Goal: Task Accomplishment & Management: Use online tool/utility

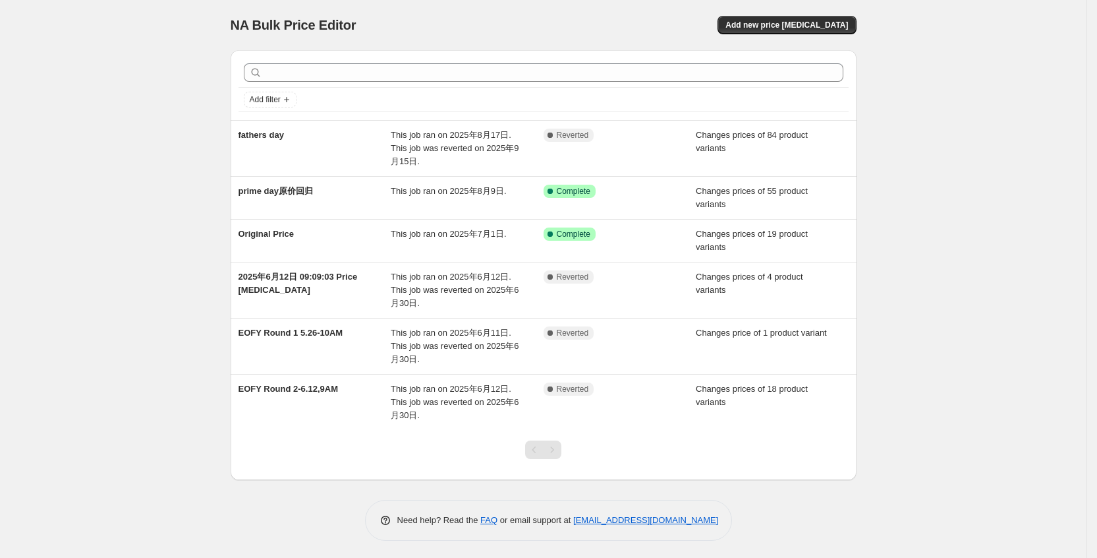
click at [916, 117] on div "NA Bulk Price Editor. This page is ready NA Bulk Price Editor Add new price [ME…" at bounding box center [543, 280] width 1087 height 560
click at [1027, 130] on div "NA Bulk Price Editor. This page is ready NA Bulk Price Editor Add new price [ME…" at bounding box center [543, 280] width 1087 height 560
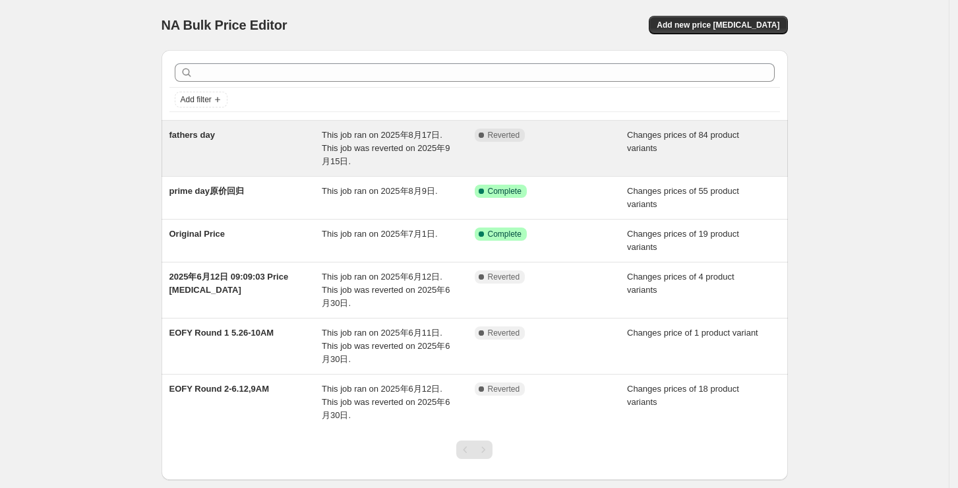
click at [576, 150] on div "Complete Reverted" at bounding box center [550, 149] width 153 height 40
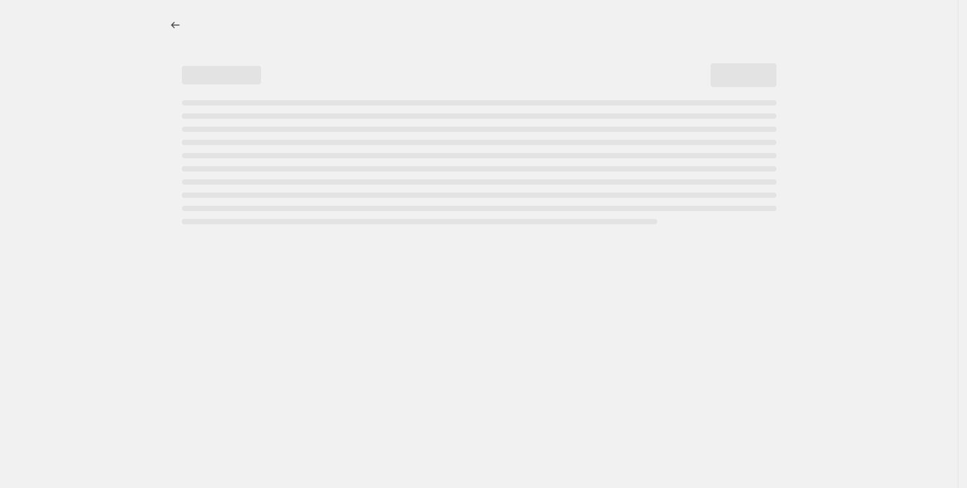
select select "collection"
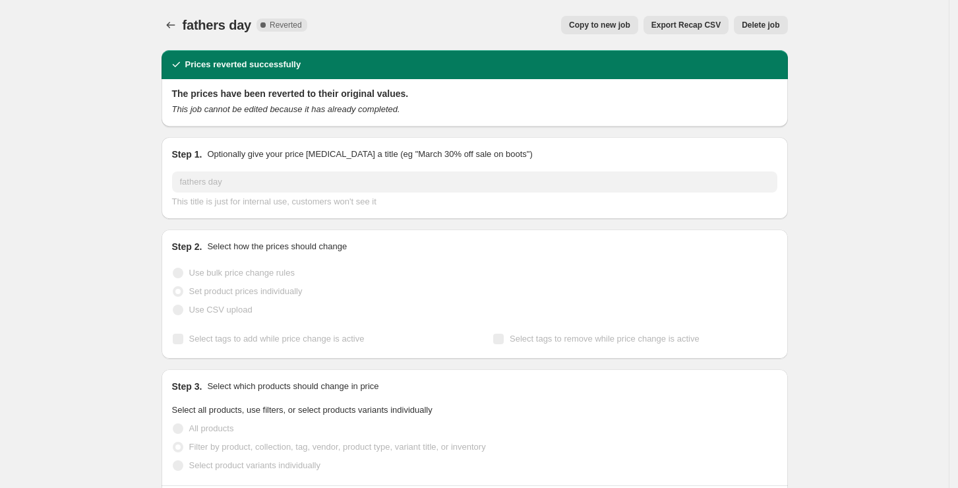
click at [621, 23] on span "Copy to new job" at bounding box center [599, 25] width 61 height 11
select select "collection"
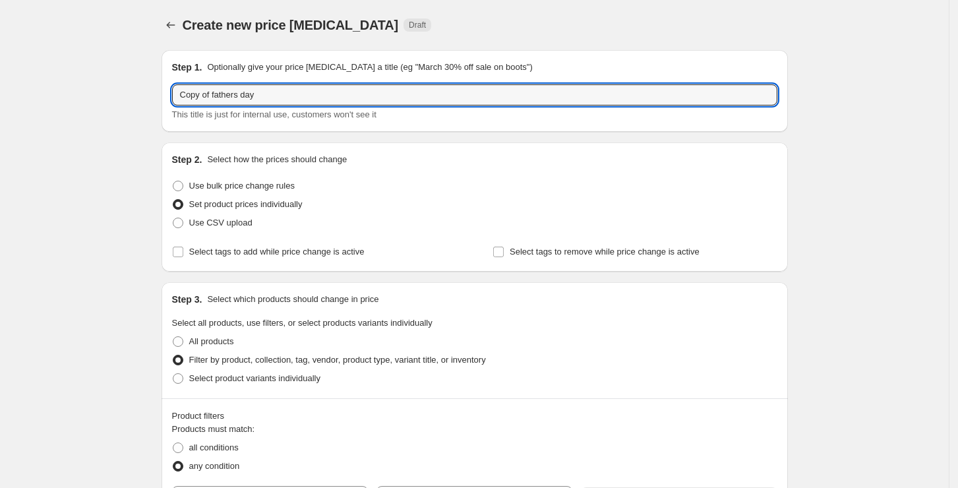
drag, startPoint x: 285, startPoint y: 96, endPoint x: 127, endPoint y: 101, distance: 158.2
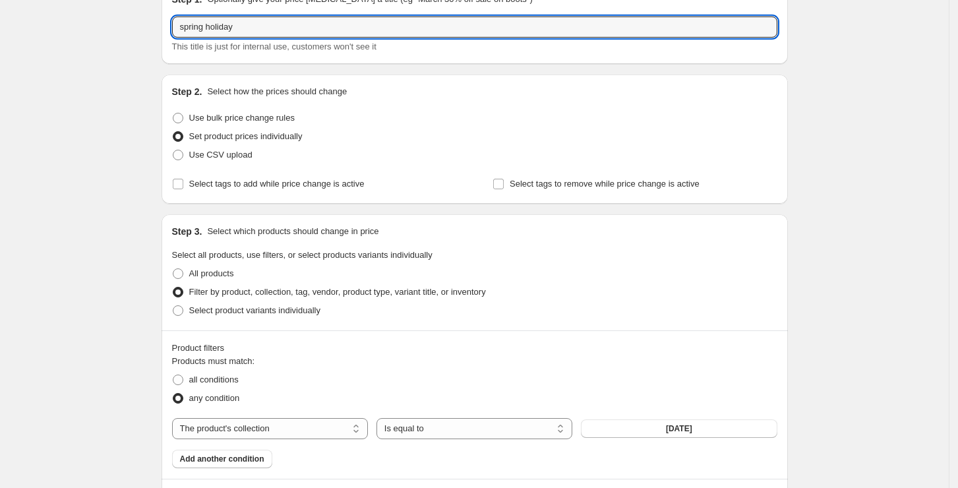
scroll to position [264, 0]
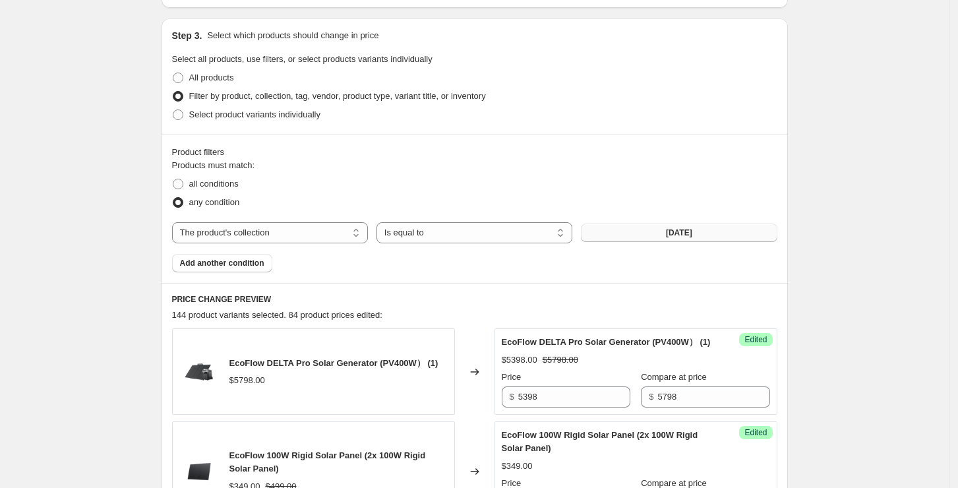
type input "spring holiday"
click at [674, 229] on span "Father's Day" at bounding box center [679, 232] width 26 height 11
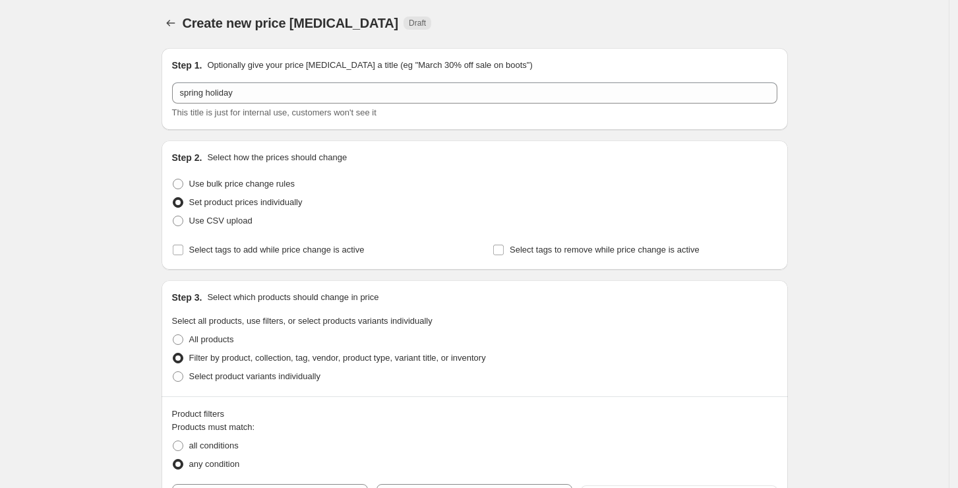
scroll to position [0, 0]
click at [173, 22] on icon "Price change jobs" at bounding box center [170, 24] width 13 height 13
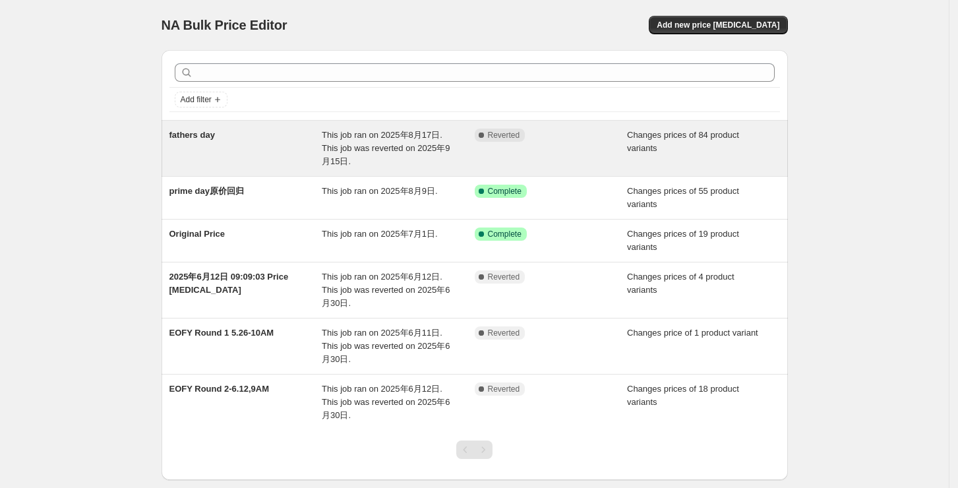
click at [558, 150] on div "Complete Reverted" at bounding box center [550, 149] width 153 height 40
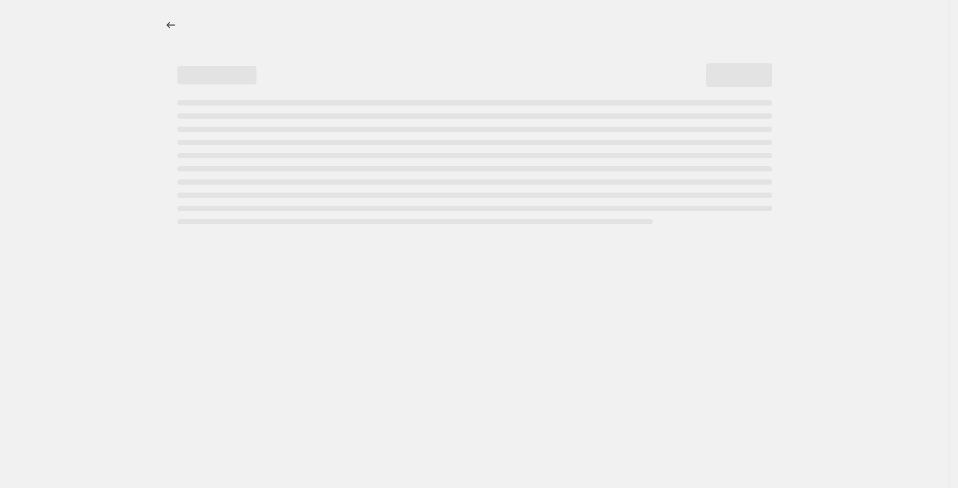
select select "collection"
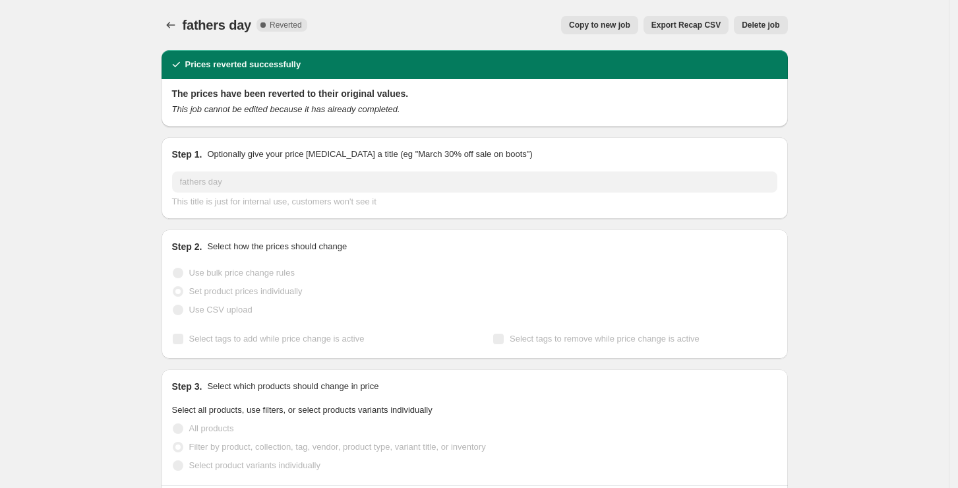
click at [172, 29] on icon "Price change jobs" at bounding box center [170, 24] width 13 height 13
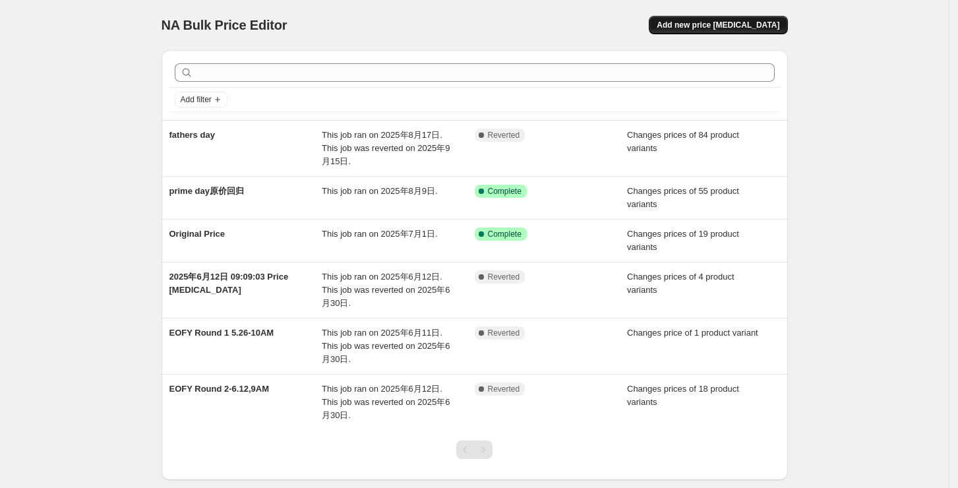
click at [736, 29] on span "Add new price [MEDICAL_DATA]" at bounding box center [717, 25] width 123 height 11
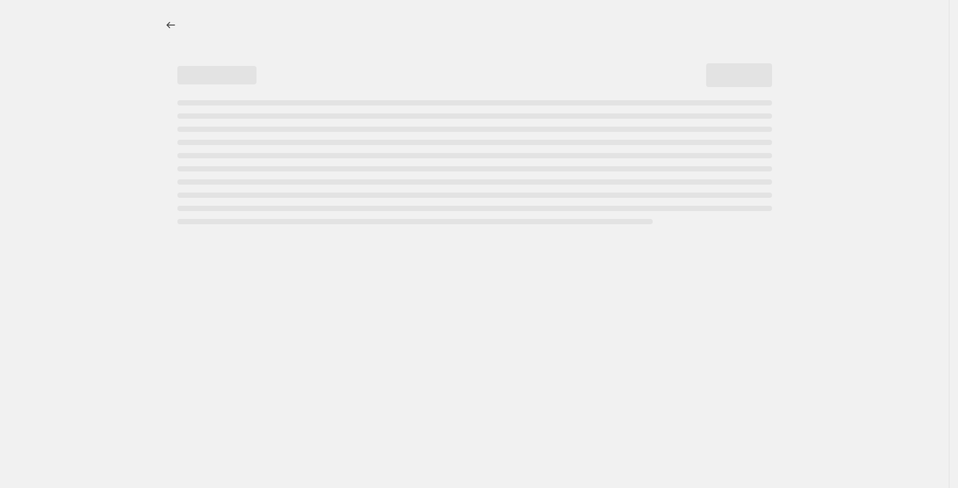
select select "percentage"
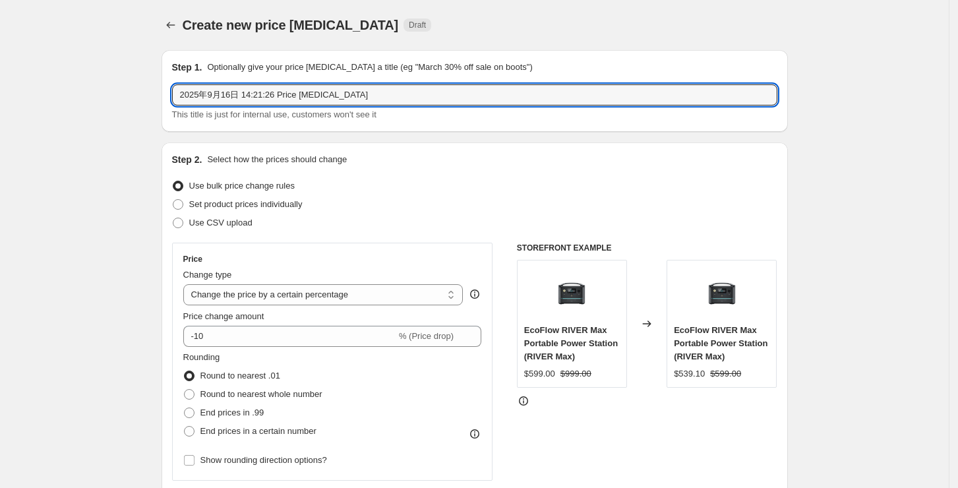
drag, startPoint x: 372, startPoint y: 94, endPoint x: 158, endPoint y: 93, distance: 214.2
type input "Spring holiday"
click at [244, 204] on span "Set product prices individually" at bounding box center [245, 204] width 113 height 10
click at [173, 200] on input "Set product prices individually" at bounding box center [173, 199] width 1 height 1
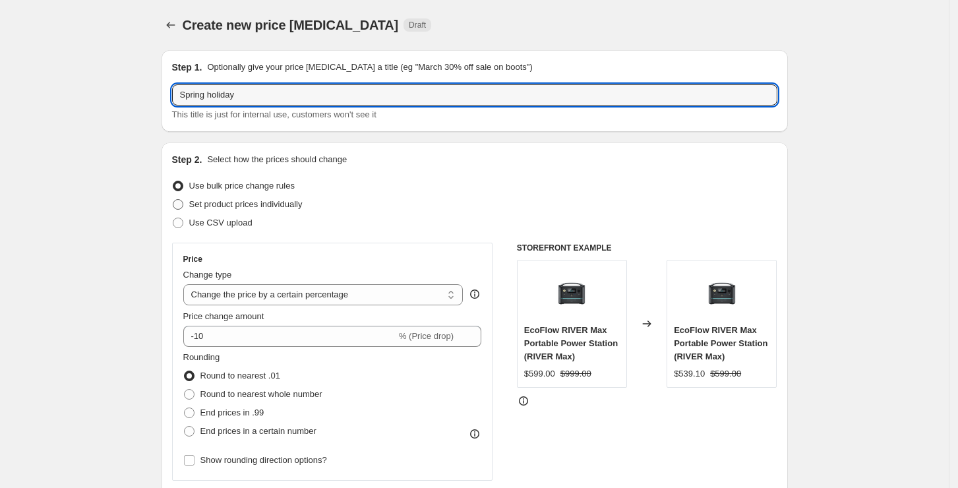
radio input "true"
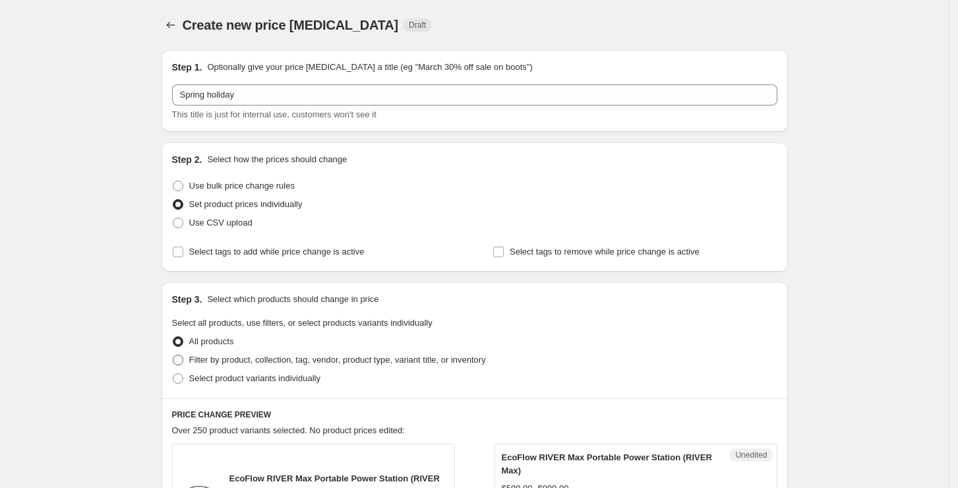
click at [241, 364] on span "Filter by product, collection, tag, vendor, product type, variant title, or inv…" at bounding box center [337, 360] width 297 height 10
click at [173, 355] on input "Filter by product, collection, tag, vendor, product type, variant title, or inv…" at bounding box center [173, 355] width 1 height 1
radio input "true"
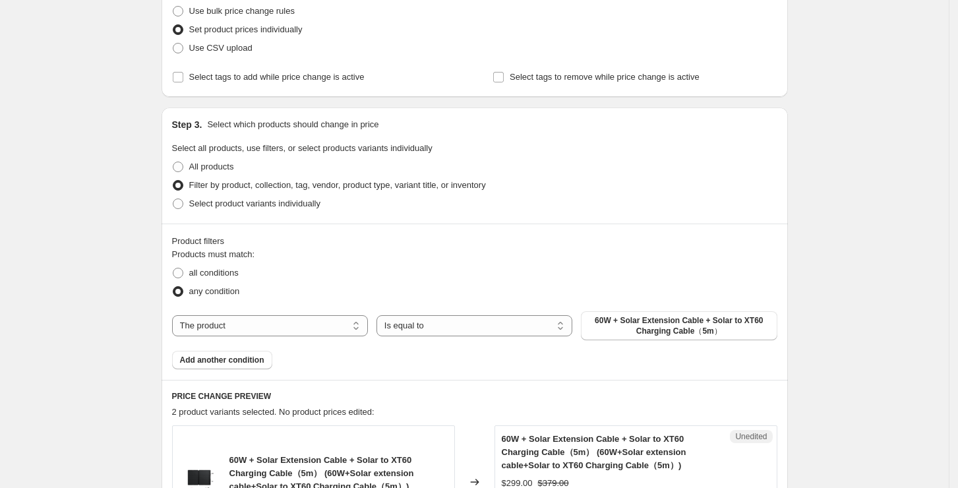
scroll to position [175, 0]
click at [248, 328] on select "The product The product's collection The product's tag The product's vendor The…" at bounding box center [270, 324] width 196 height 21
select select "collection"
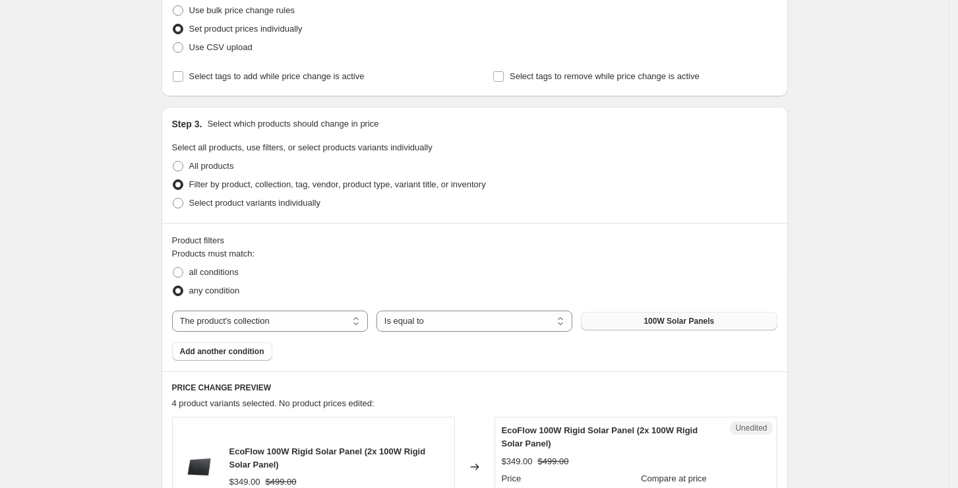
click at [660, 316] on span "100W Solar Panels" at bounding box center [678, 321] width 71 height 11
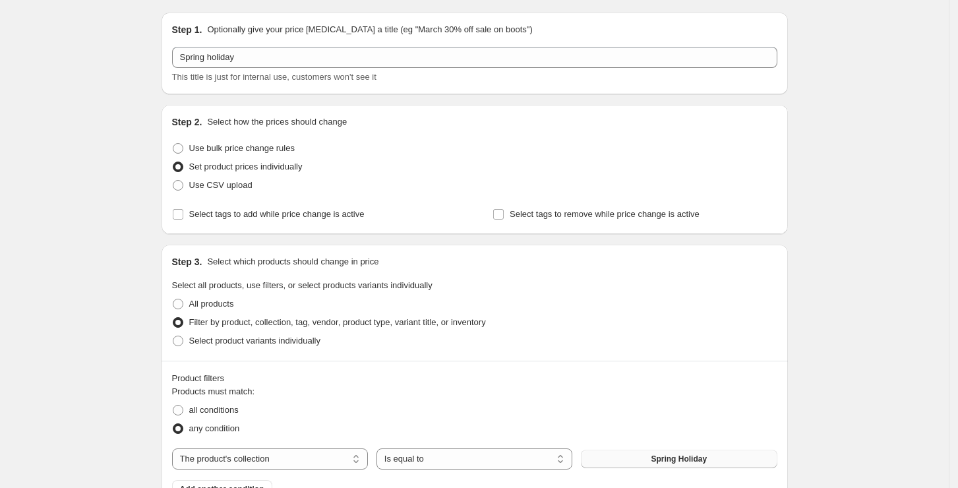
scroll to position [0, 0]
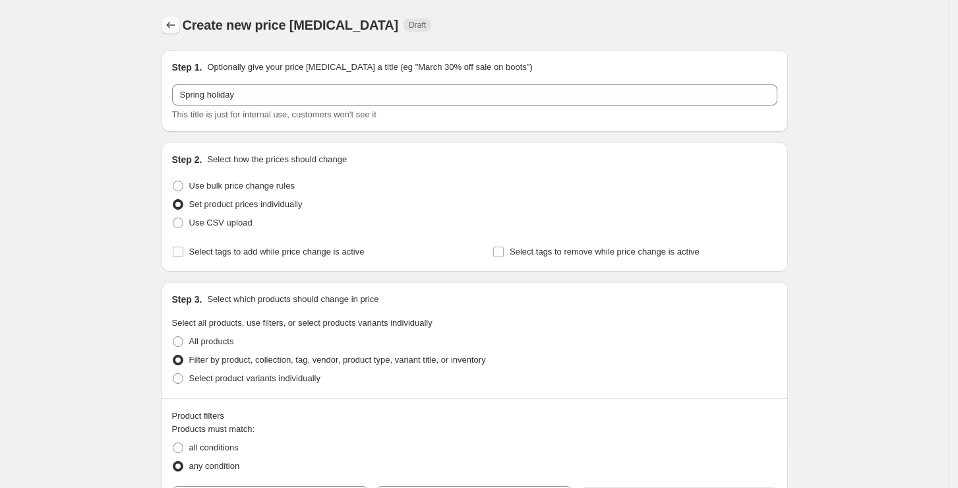
click at [172, 30] on icon "Price change jobs" at bounding box center [170, 24] width 13 height 13
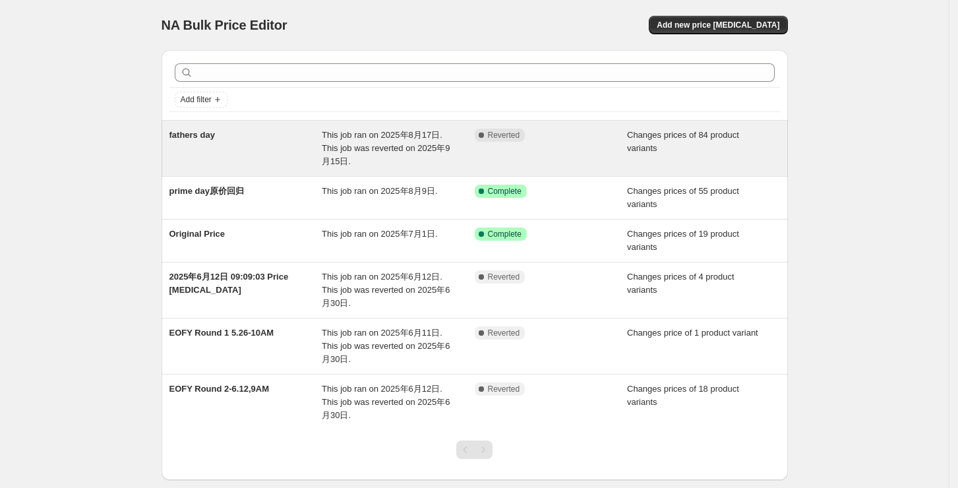
click at [266, 156] on div "fathers day" at bounding box center [245, 149] width 153 height 40
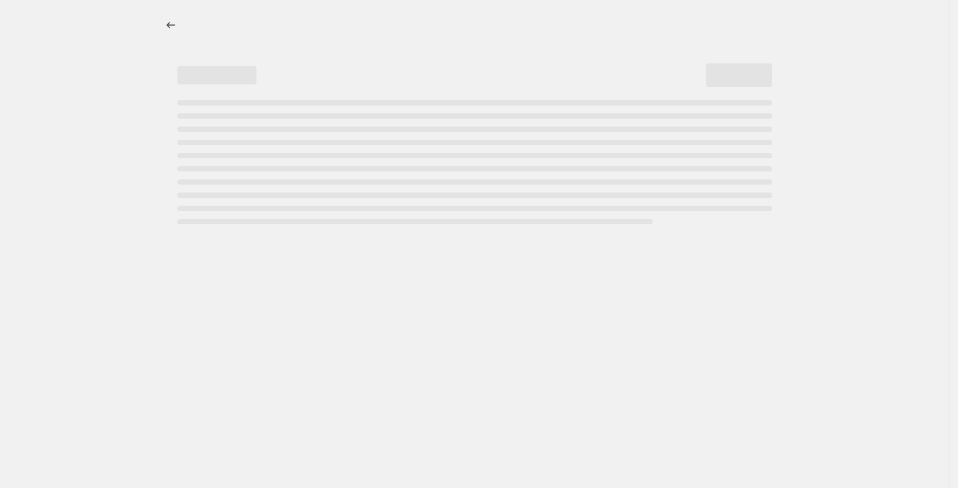
select select "collection"
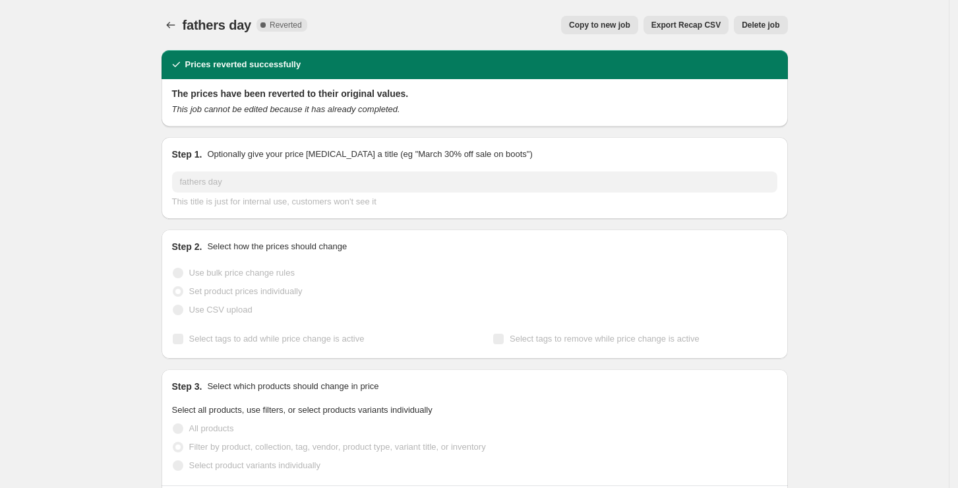
click at [614, 31] on button "Copy to new job" at bounding box center [599, 25] width 77 height 18
select select "collection"
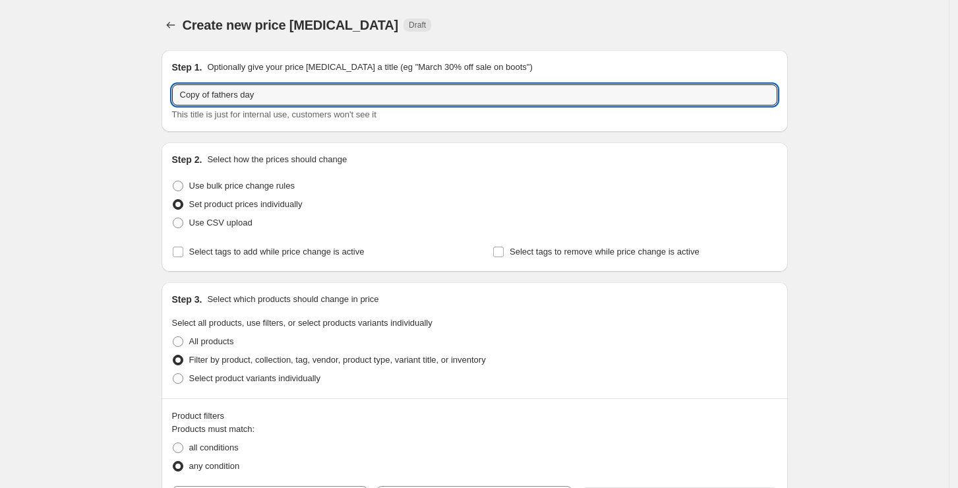
drag, startPoint x: 270, startPoint y: 92, endPoint x: 138, endPoint y: 82, distance: 132.2
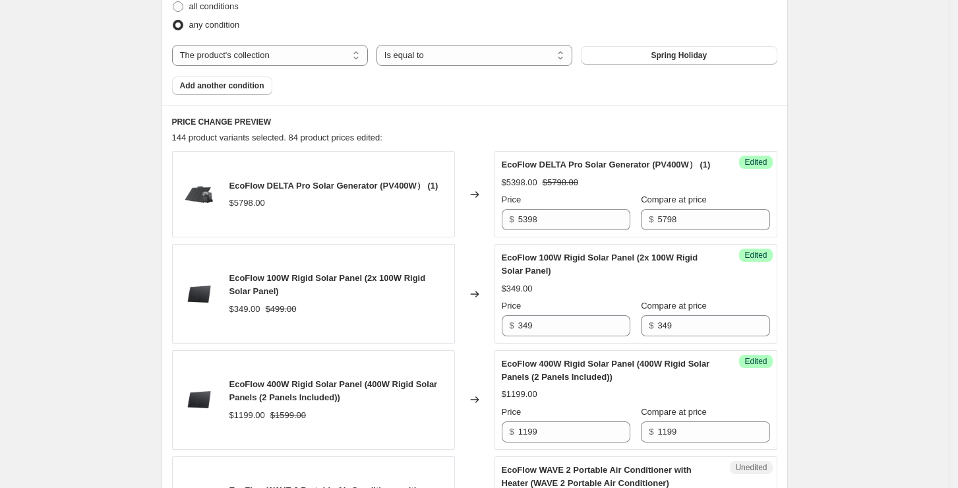
scroll to position [351, 0]
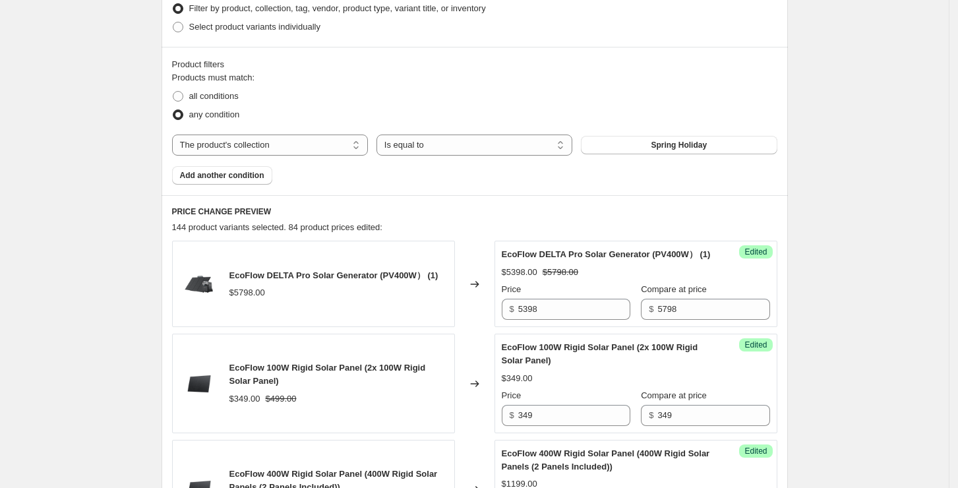
type input "spring holiday"
click at [547, 318] on input "5398" at bounding box center [574, 309] width 112 height 21
type input "5290"
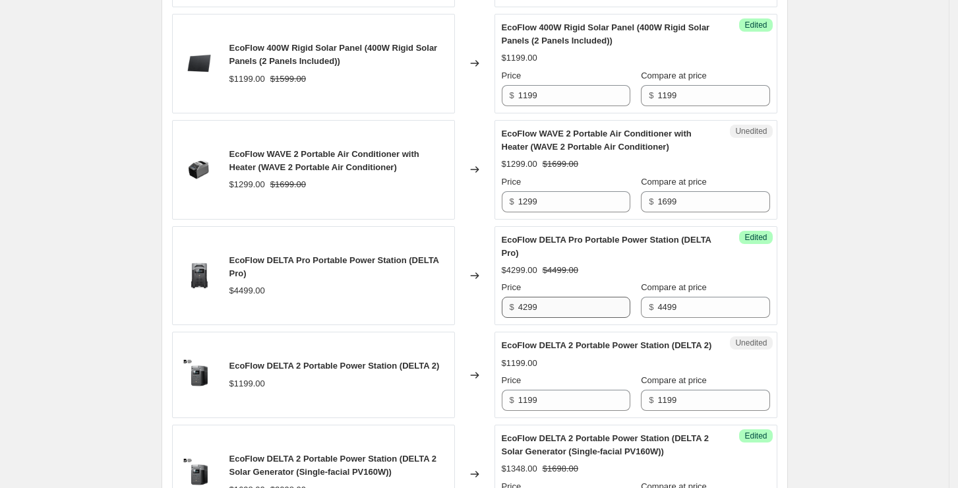
scroll to position [791, 0]
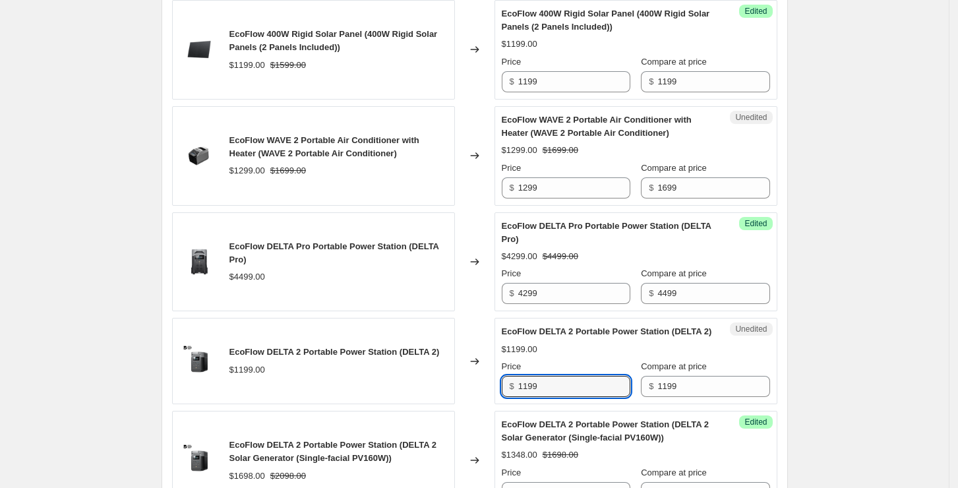
drag, startPoint x: 553, startPoint y: 411, endPoint x: 489, endPoint y: 407, distance: 64.0
click at [489, 404] on div "EcoFlow DELTA 2 Portable Power Station (DELTA 2) $1199.00 Changed to Unedited E…" at bounding box center [474, 361] width 605 height 86
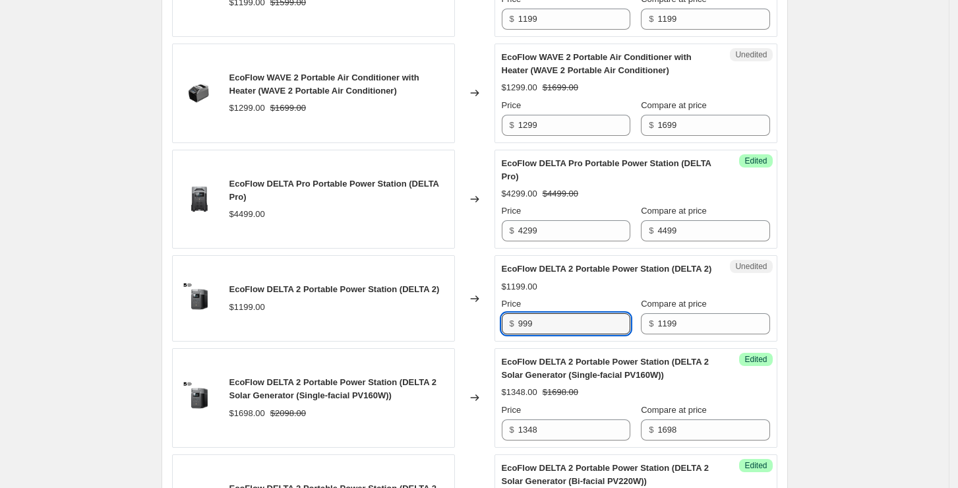
scroll to position [878, 0]
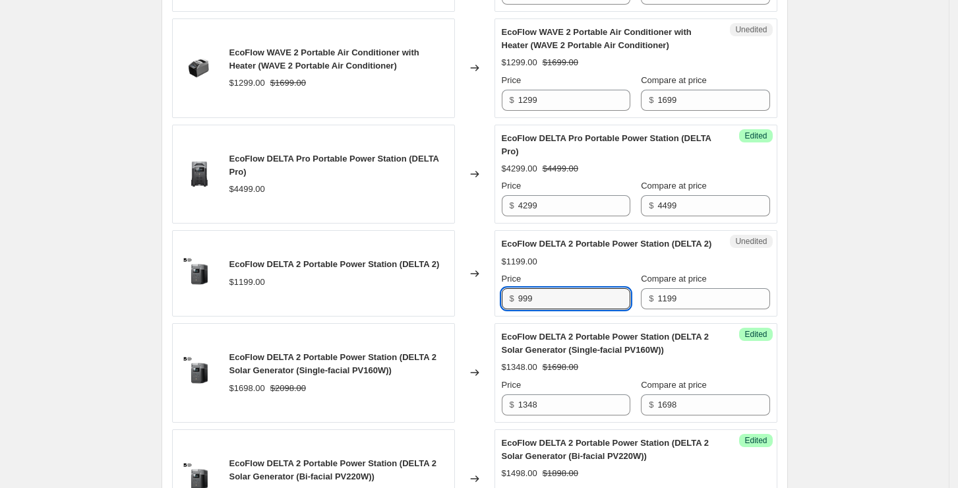
type input "999"
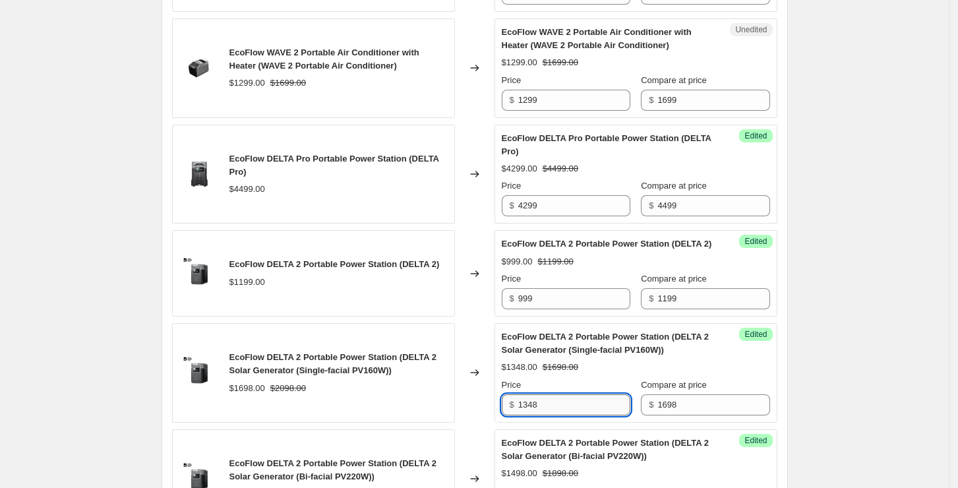
click at [544, 415] on input "1348" at bounding box center [574, 404] width 112 height 21
drag, startPoint x: 552, startPoint y: 428, endPoint x: 494, endPoint y: 429, distance: 58.0
click at [494, 422] on div "EcoFlow DELTA 2 Portable Power Station (DELTA 2 Solar Generator (Single-facial …" at bounding box center [474, 373] width 605 height 100
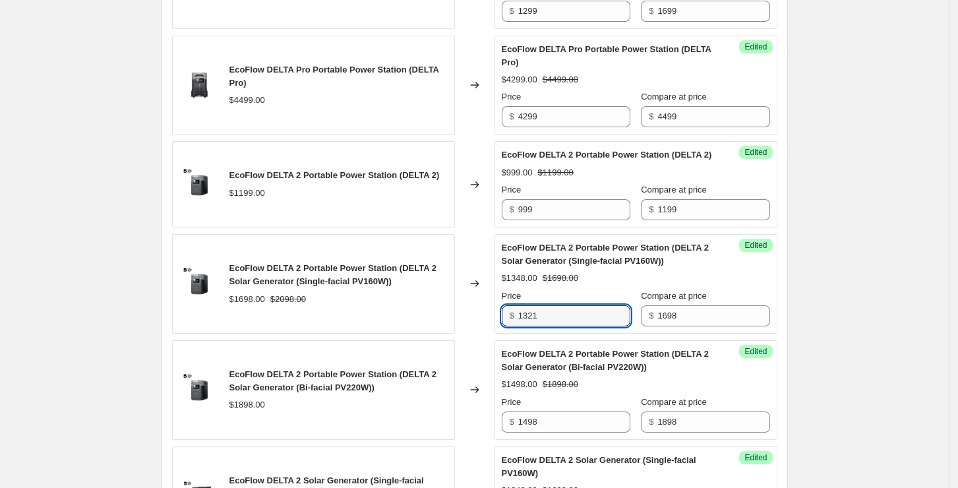
scroll to position [1054, 0]
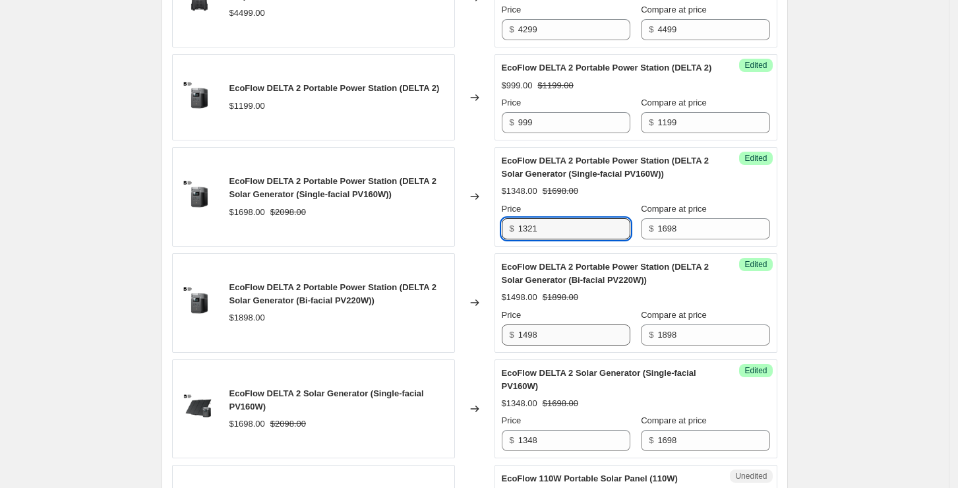
type input "1321"
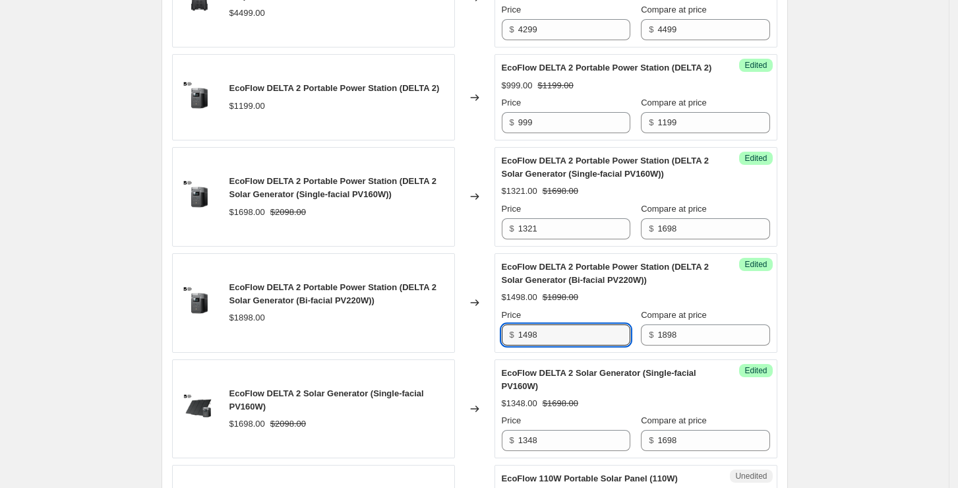
click at [469, 353] on div "EcoFlow DELTA 2 Portable Power Station (DELTA 2 Solar Generator (Bi-facial PV22…" at bounding box center [474, 303] width 605 height 100
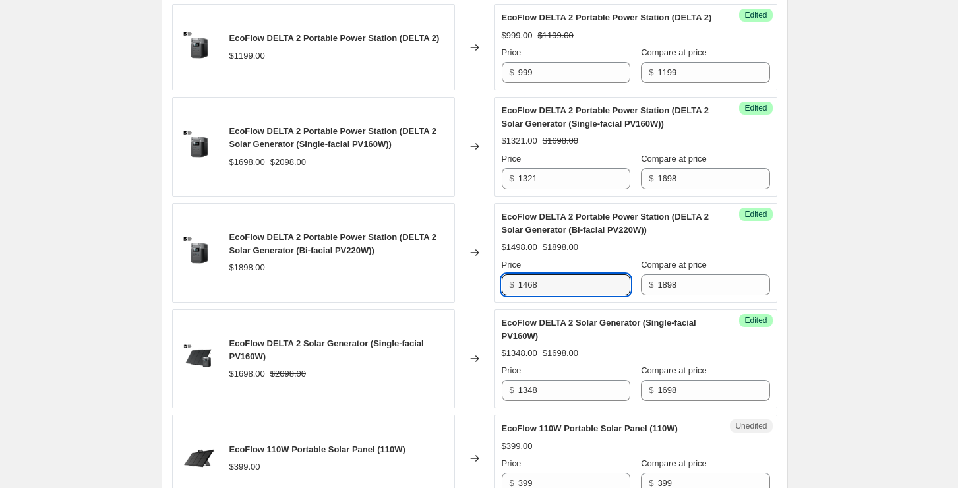
scroll to position [1142, 0]
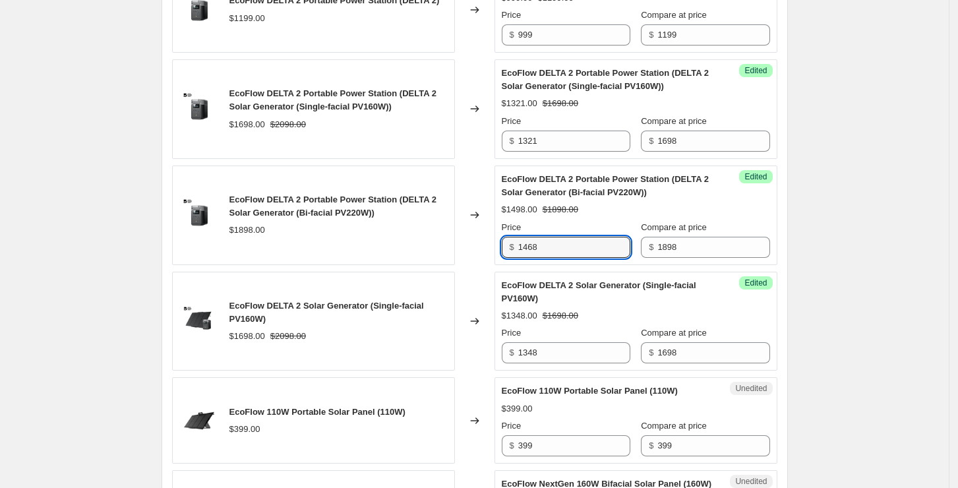
type input "1468"
click at [613, 322] on div "$1348.00 $1698.00" at bounding box center [636, 315] width 268 height 13
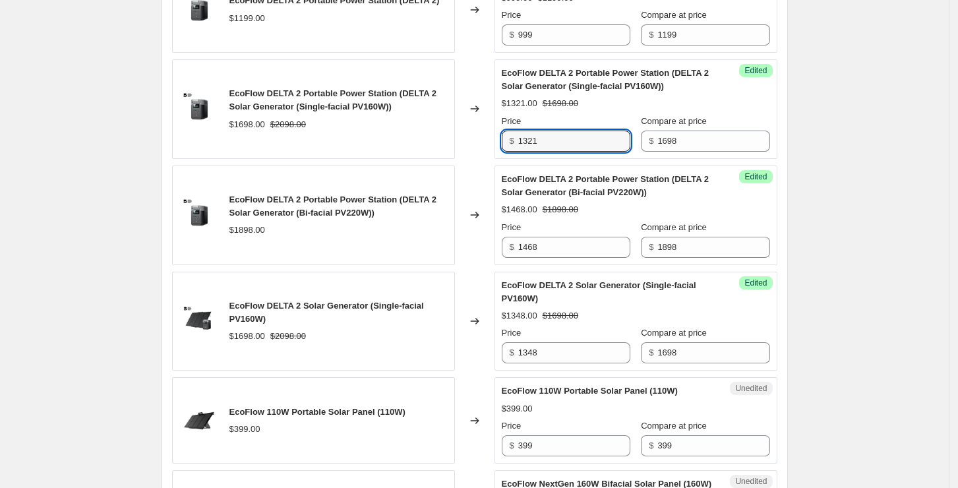
drag, startPoint x: 575, startPoint y: 170, endPoint x: 489, endPoint y: 169, distance: 85.7
click at [489, 159] on div "EcoFlow DELTA 2 Portable Power Station (DELTA 2 Solar Generator (Single-facial …" at bounding box center [474, 109] width 605 height 100
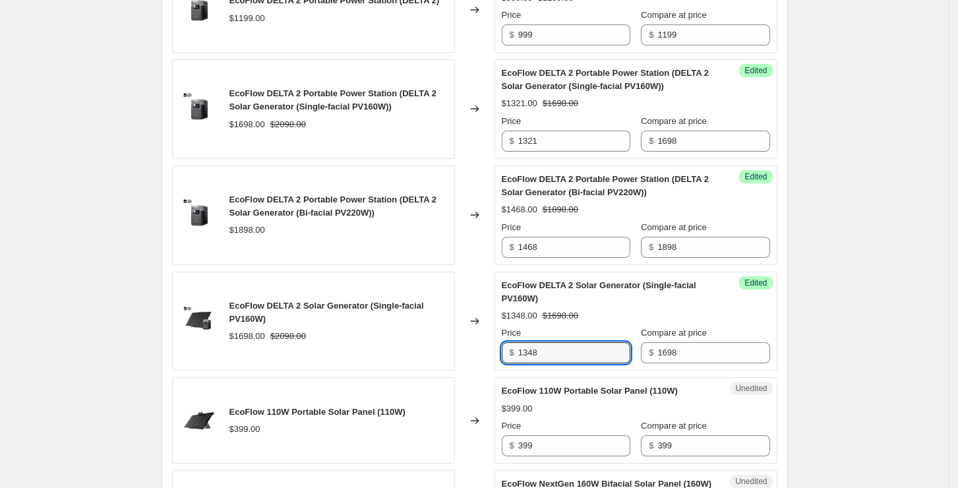
drag, startPoint x: 559, startPoint y: 380, endPoint x: 478, endPoint y: 372, distance: 81.4
click at [478, 371] on div "EcoFlow DELTA 2 Solar Generator (Single-facial PV160W) $1698.00 $2098.00 Change…" at bounding box center [474, 322] width 605 height 100
paste input "21"
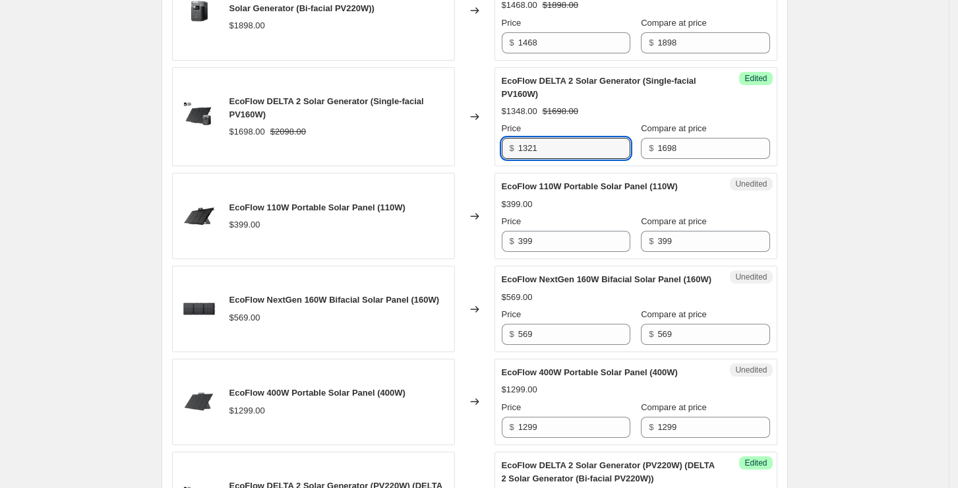
scroll to position [1318, 0]
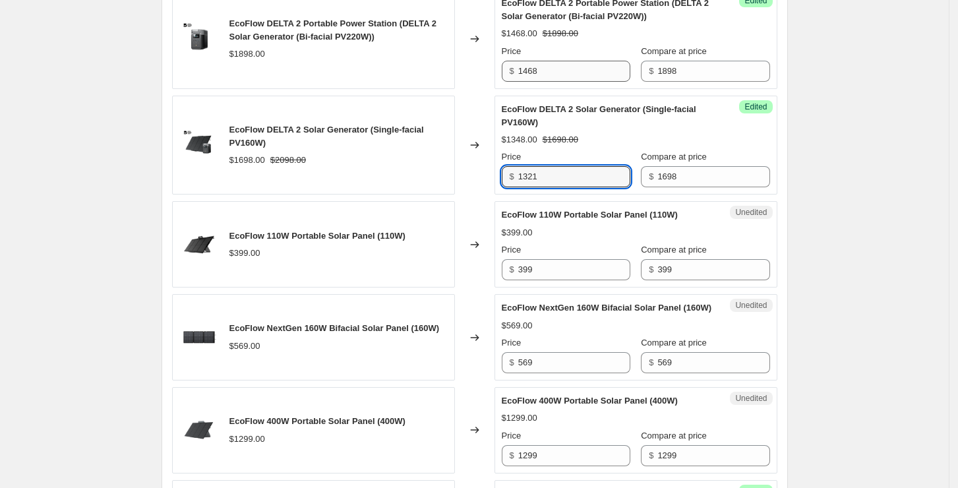
type input "1321"
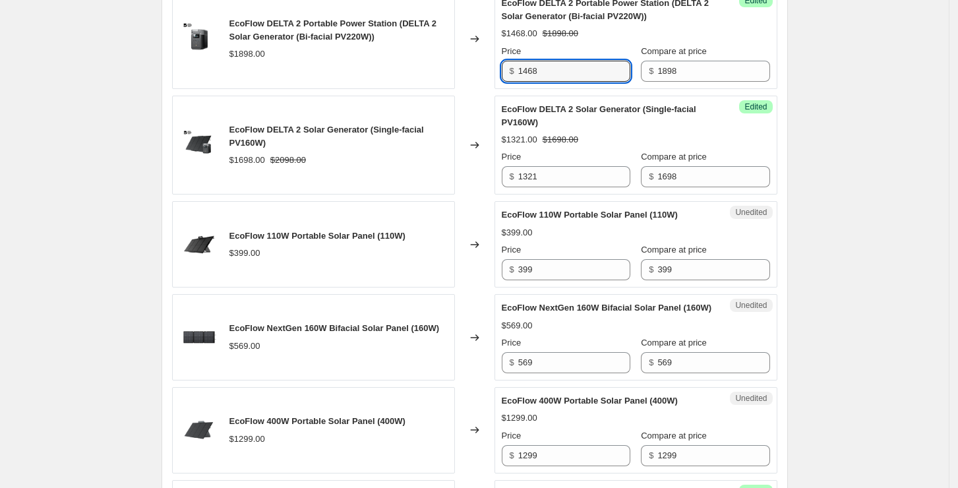
drag, startPoint x: 573, startPoint y: 100, endPoint x: 496, endPoint y: 93, distance: 78.1
click at [496, 89] on div "EcoFlow DELTA 2 Portable Power Station (DELTA 2 Solar Generator (Bi-facial PV22…" at bounding box center [474, 39] width 605 height 100
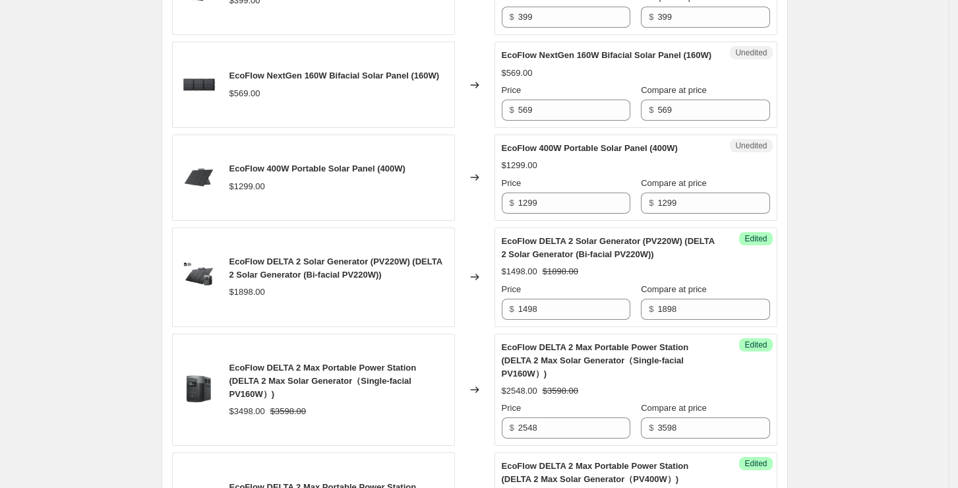
scroll to position [1582, 0]
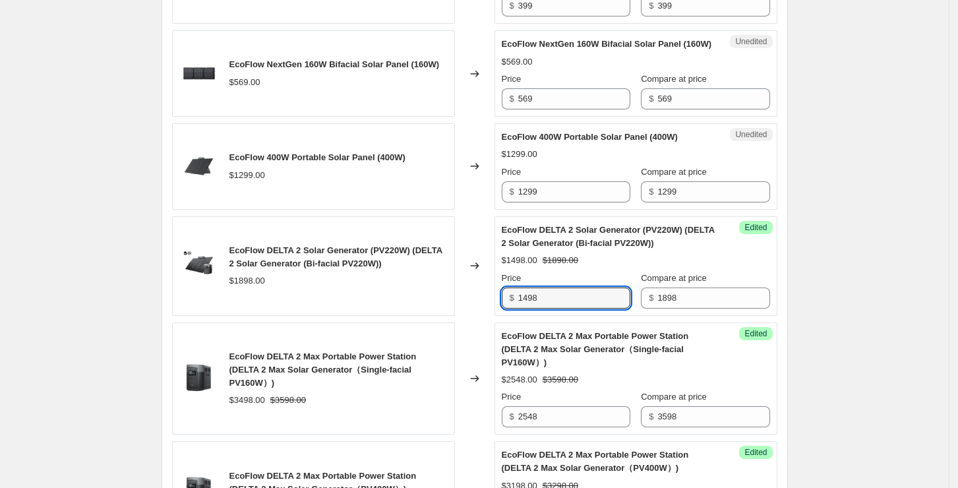
drag, startPoint x: 575, startPoint y: 332, endPoint x: 471, endPoint y: 320, distance: 105.5
click at [471, 316] on div "EcoFlow DELTA 2 Solar Generator (PV220W) (DELTA 2 Solar Generator (Bi-facial PV…" at bounding box center [474, 266] width 605 height 100
paste input "6"
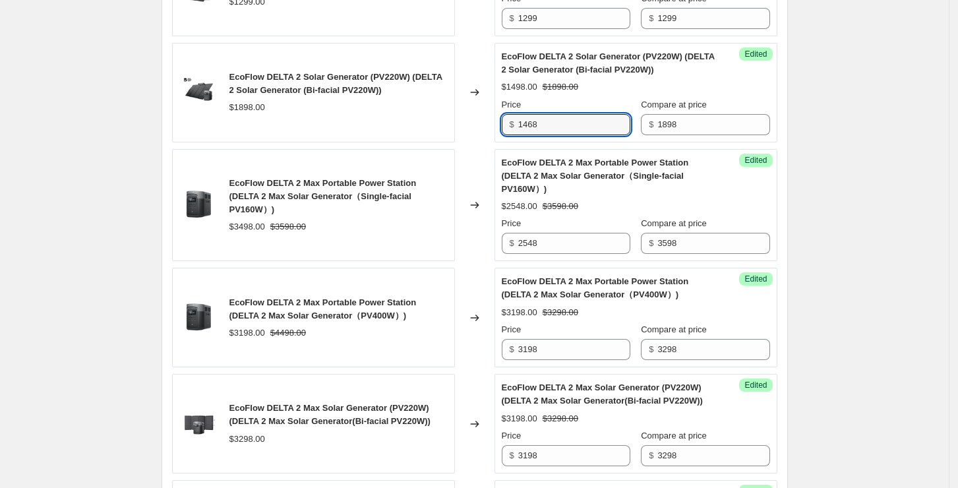
scroll to position [1757, 0]
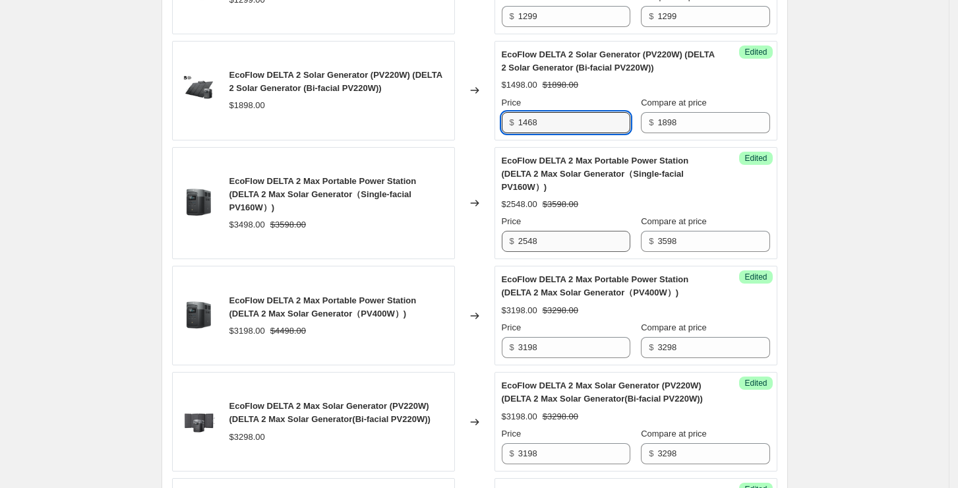
type input "1468"
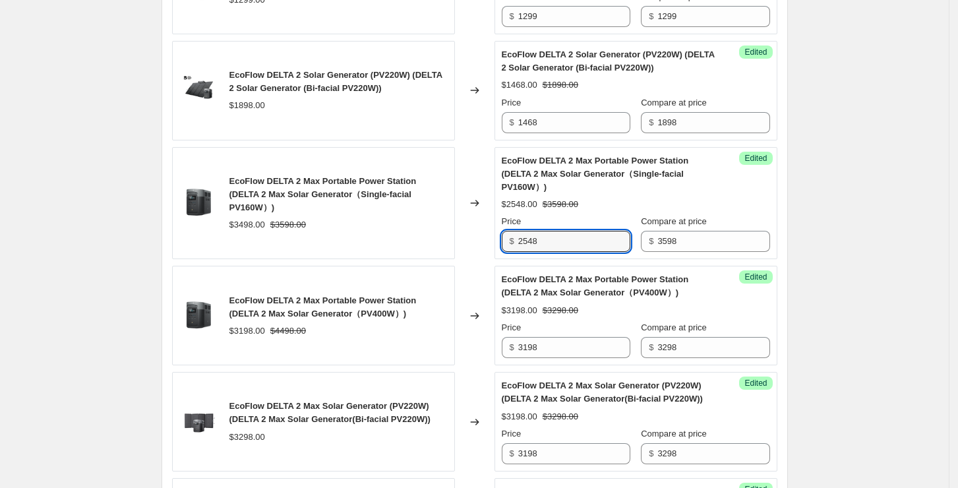
drag, startPoint x: 596, startPoint y: 266, endPoint x: 505, endPoint y: 264, distance: 91.0
click at [505, 260] on div "Success Edited EcoFlow DELTA 2 Max Portable Power Station (DELTA 2 Max Solar Ge…" at bounding box center [635, 203] width 283 height 113
type input "2497"
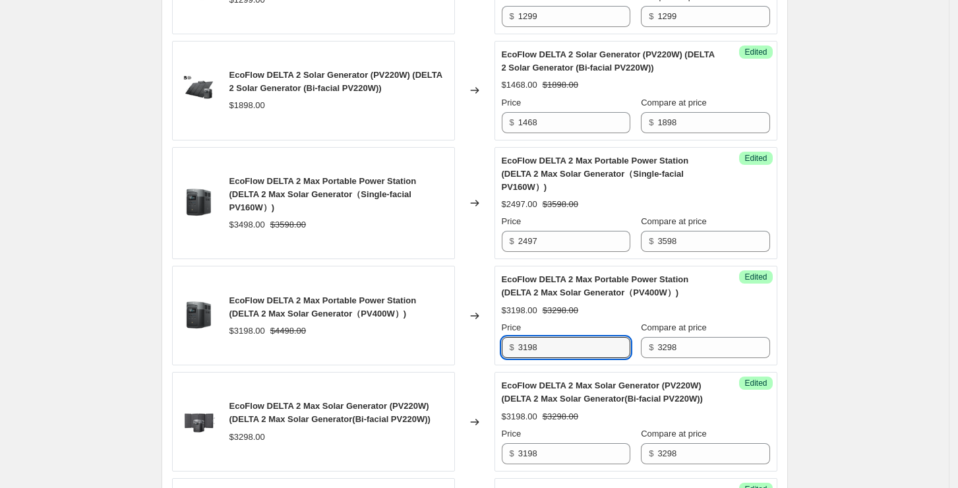
drag, startPoint x: 554, startPoint y: 372, endPoint x: 502, endPoint y: 370, distance: 52.1
click at [502, 365] on div "Success Edited EcoFlow DELTA 2 Max Portable Power Station (DELTA 2 Max Solar Ge…" at bounding box center [635, 316] width 283 height 100
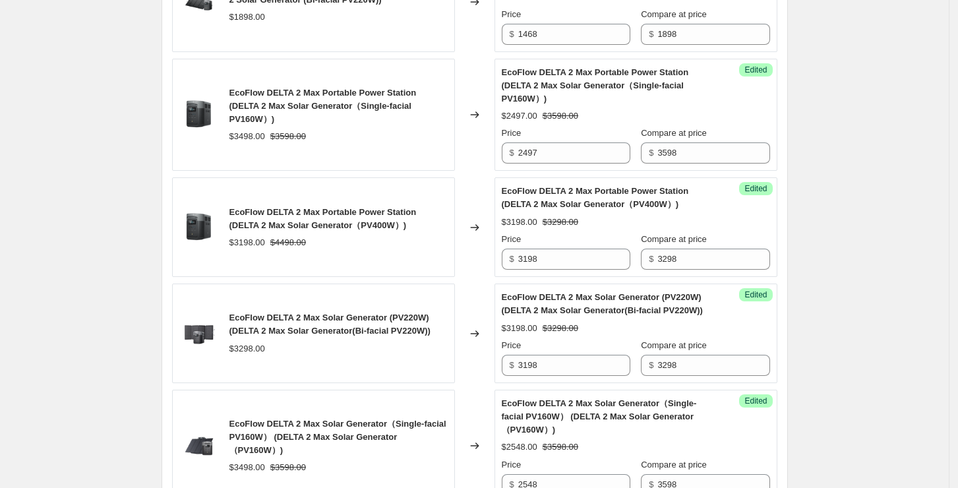
click at [715, 237] on div "EcoFlow DELTA 2 Max Portable Power Station (DELTA 2 Max Solar Generator（PV400W）…" at bounding box center [636, 227] width 268 height 85
drag, startPoint x: 606, startPoint y: 288, endPoint x: 503, endPoint y: 290, distance: 102.8
click at [503, 277] on div "Success Edited EcoFlow DELTA 2 Max Portable Power Station (DELTA 2 Max Solar Ge…" at bounding box center [635, 227] width 283 height 100
drag, startPoint x: 687, startPoint y: 283, endPoint x: 654, endPoint y: 281, distance: 32.4
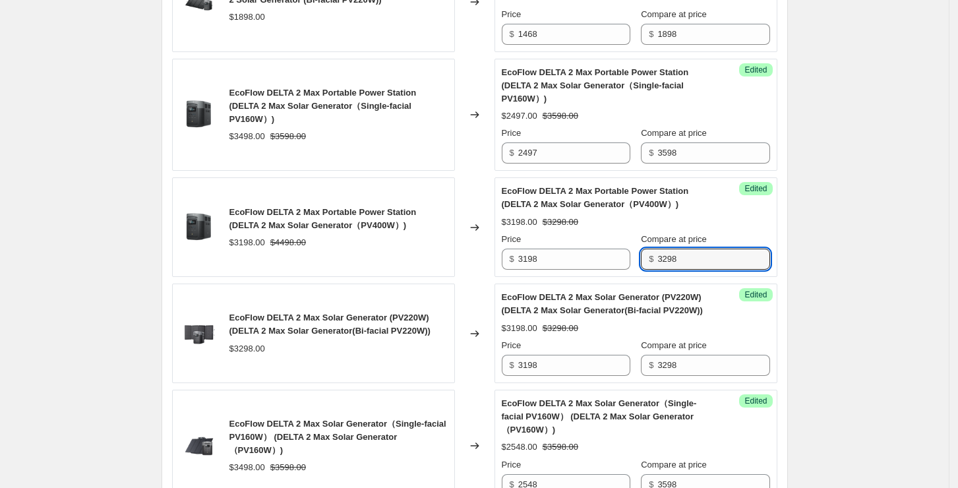
click at [654, 270] on div "$ 3298" at bounding box center [705, 258] width 129 height 21
type input "3898"
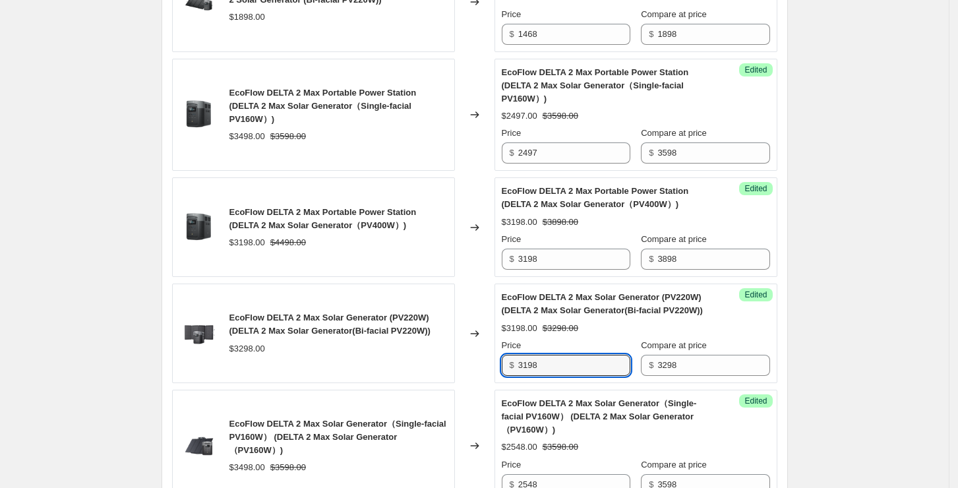
drag, startPoint x: 590, startPoint y: 393, endPoint x: 504, endPoint y: 392, distance: 85.7
click at [504, 383] on div "Success Edited EcoFlow DELTA 2 Max Solar Generator (PV220W) (DELTA 2 Max Solar …" at bounding box center [635, 333] width 283 height 100
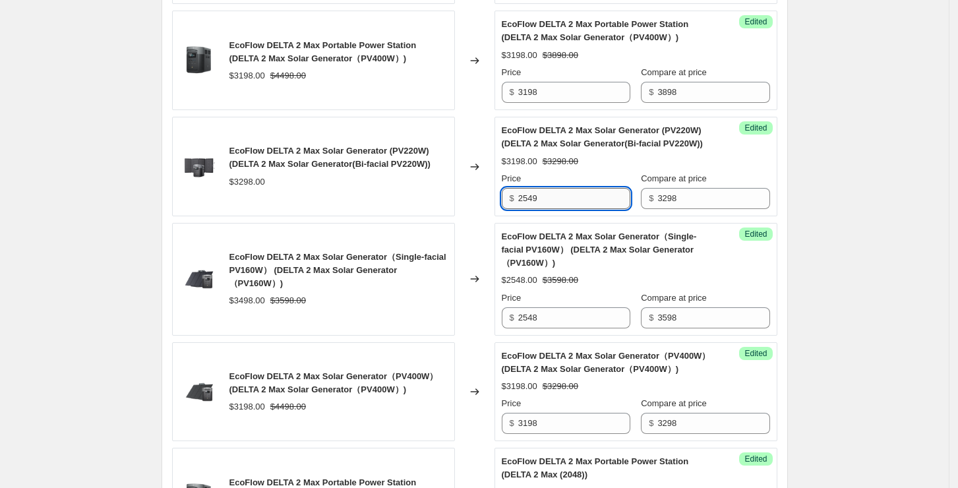
scroll to position [2021, 0]
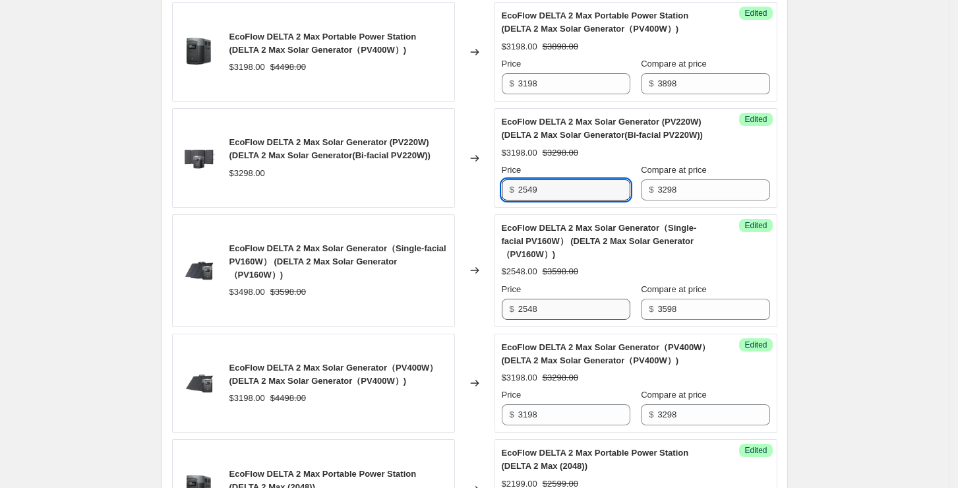
type input "2549"
click at [556, 320] on input "2548" at bounding box center [574, 309] width 112 height 21
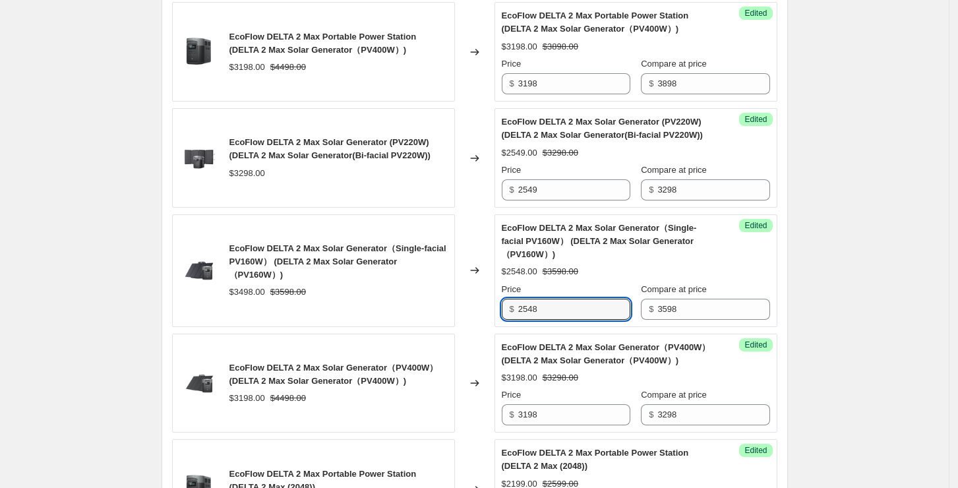
drag, startPoint x: 554, startPoint y: 332, endPoint x: 497, endPoint y: 333, distance: 56.7
click at [497, 327] on div "EcoFlow DELTA 2 Max Solar Generator（Single-facial PV160W） (DELTA 2 Max Solar Ge…" at bounding box center [474, 270] width 605 height 113
type input "2497"
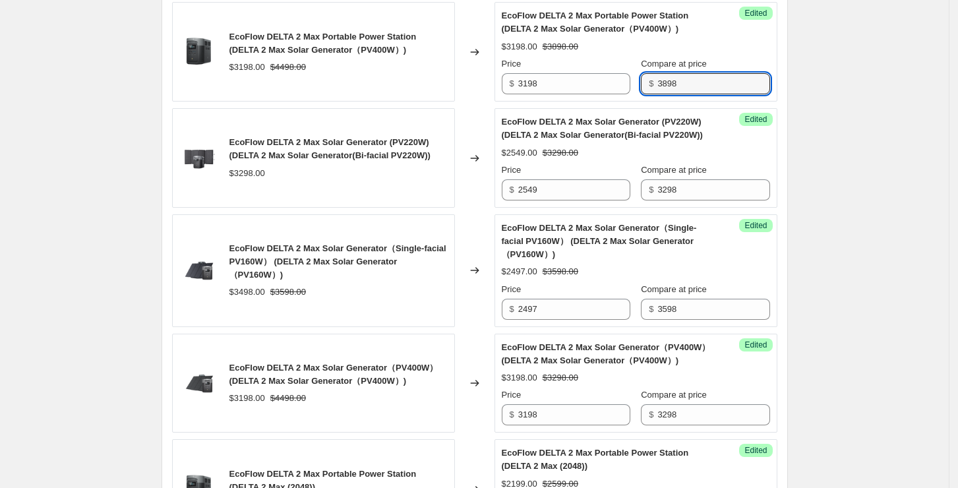
drag, startPoint x: 677, startPoint y: 107, endPoint x: 637, endPoint y: 103, distance: 39.7
click at [637, 94] on div "Price $ 3198 Compare at price $ 3898" at bounding box center [636, 75] width 268 height 37
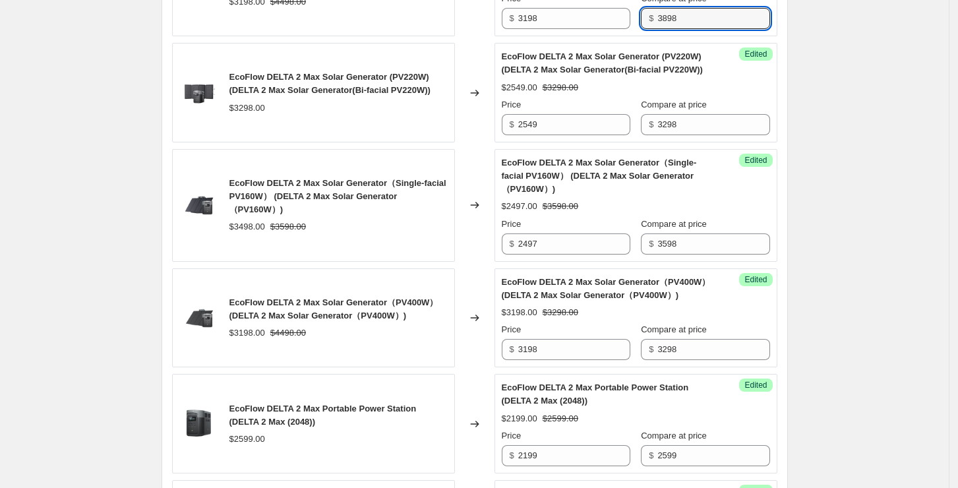
scroll to position [2109, 0]
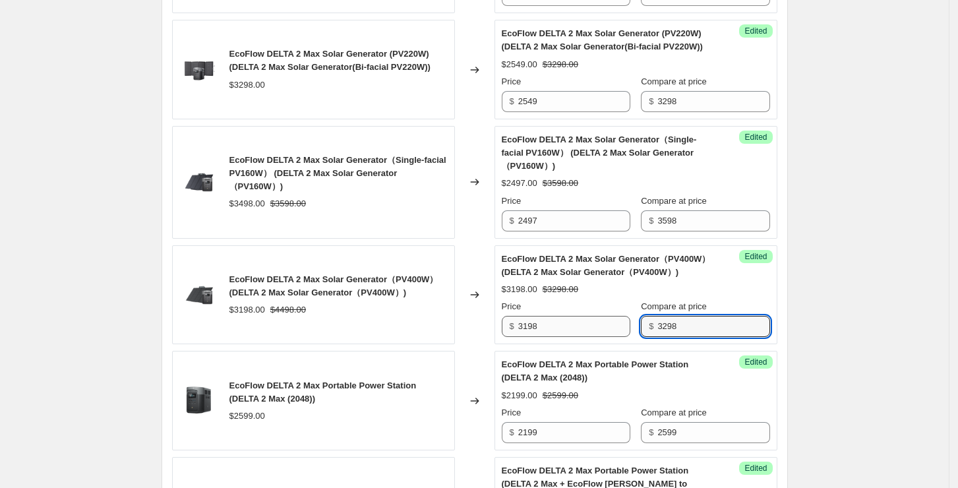
drag, startPoint x: 711, startPoint y: 351, endPoint x: 622, endPoint y: 351, distance: 89.0
click at [622, 337] on div "Price $ 3198 Compare at price $ 3298" at bounding box center [636, 318] width 268 height 37
paste input "8"
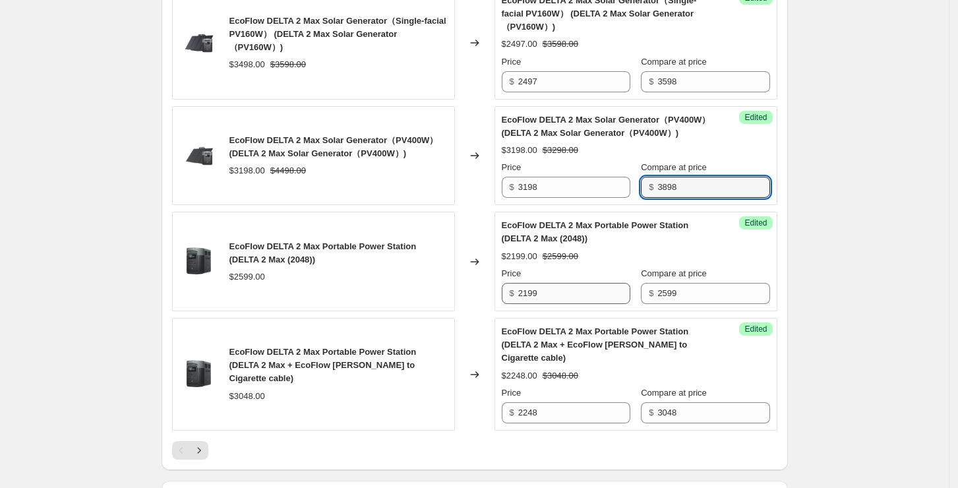
scroll to position [2284, 0]
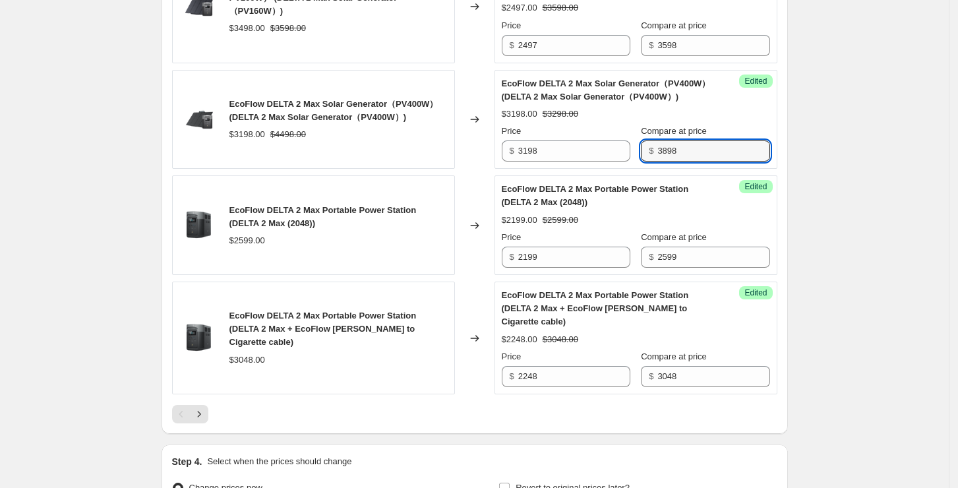
type input "3898"
click at [455, 390] on div "EcoFlow DELTA 2 Max Portable Power Station (DELTA 2 Max + EcoFlow Anderson to C…" at bounding box center [313, 337] width 283 height 113
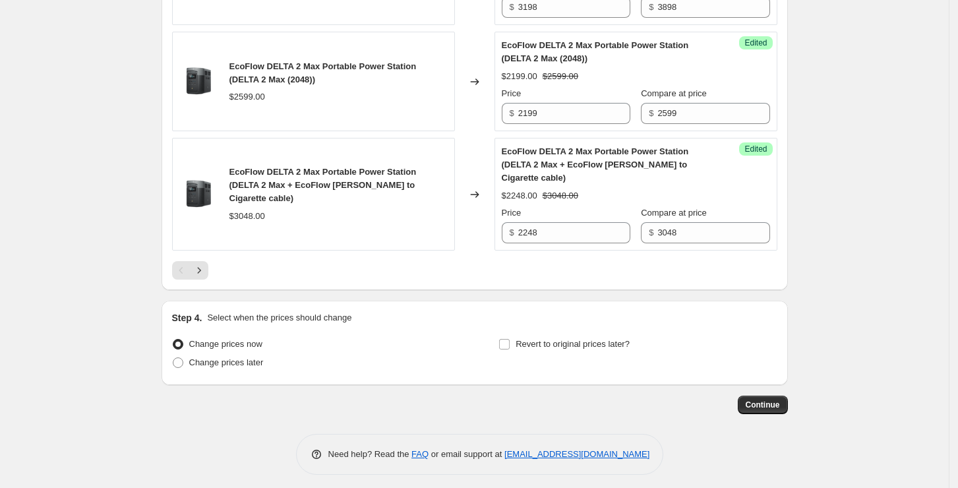
scroll to position [2444, 0]
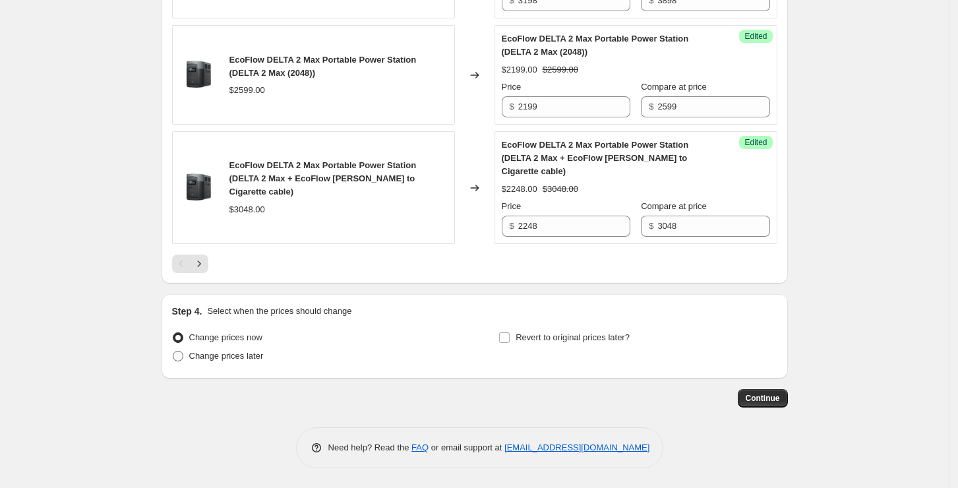
click at [216, 360] on span "Change prices later" at bounding box center [226, 356] width 74 height 10
click at [173, 351] on input "Change prices later" at bounding box center [173, 351] width 1 height 1
radio input "true"
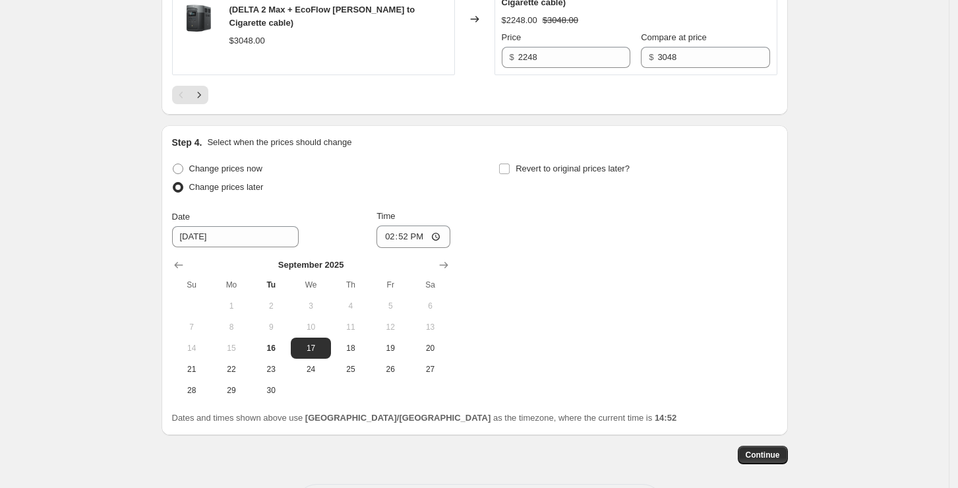
scroll to position [2620, 0]
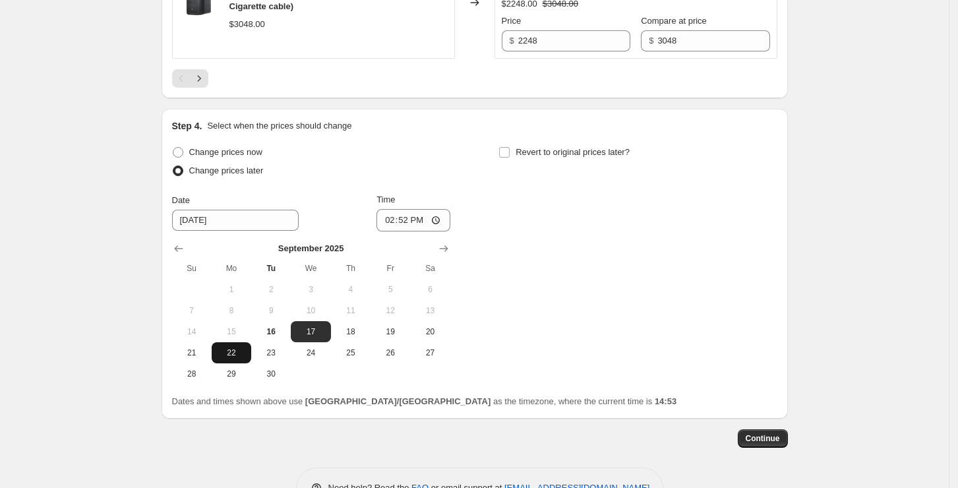
click at [232, 358] on span "22" at bounding box center [231, 352] width 29 height 11
type input "9/22/2025"
click at [411, 230] on input "14:52" at bounding box center [413, 220] width 74 height 22
click at [427, 231] on input "00:52" at bounding box center [413, 220] width 74 height 22
type input "00:00"
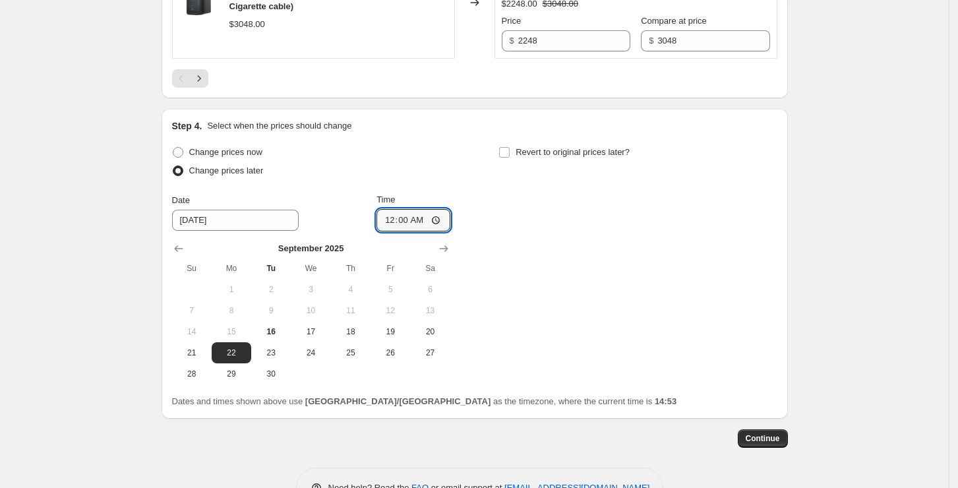
click at [586, 258] on div "Change prices now Change prices later Date 9/22/2025 Time 00:00 September 2025 …" at bounding box center [474, 263] width 605 height 241
click at [688, 323] on div "Change prices now Change prices later Date 9/22/2025 Time 00:00 September 2025 …" at bounding box center [474, 263] width 605 height 241
click at [780, 444] on span "Continue" at bounding box center [762, 438] width 34 height 11
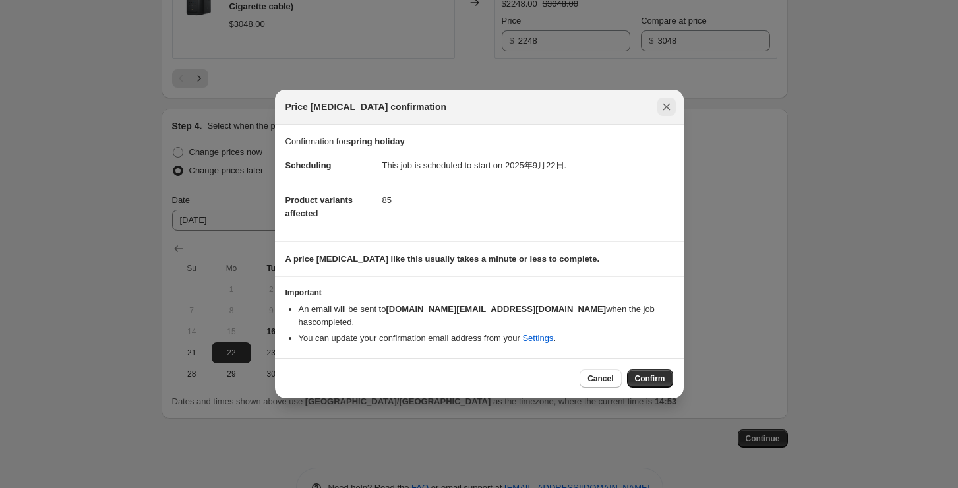
click at [664, 111] on icon "Close" at bounding box center [666, 106] width 13 height 13
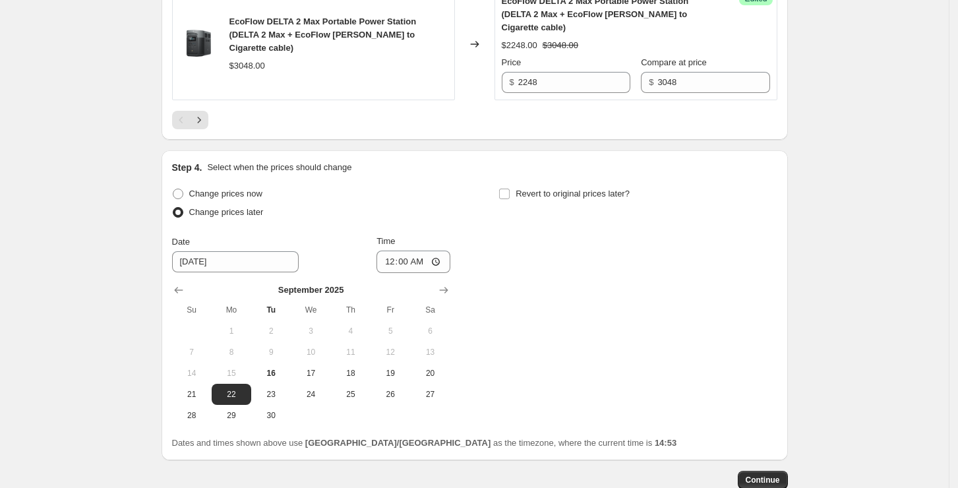
scroll to position [2620, 0]
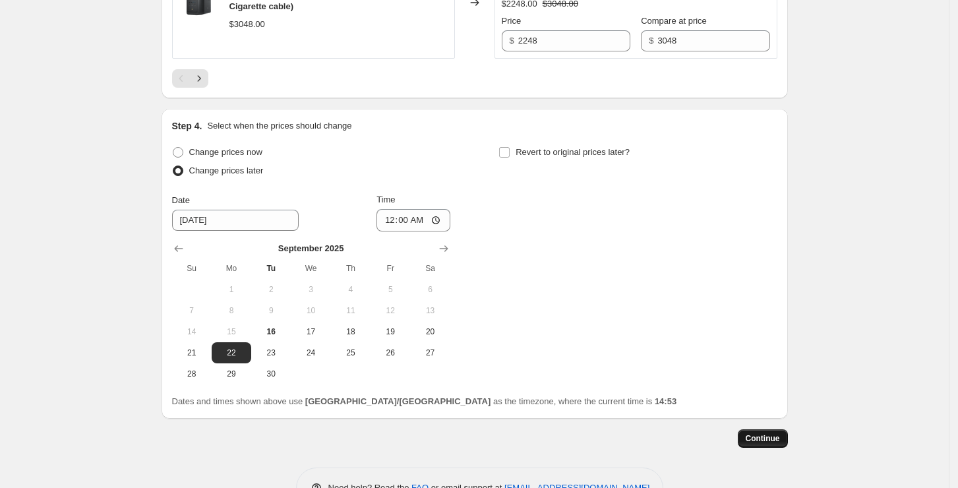
click at [768, 444] on span "Continue" at bounding box center [762, 438] width 34 height 11
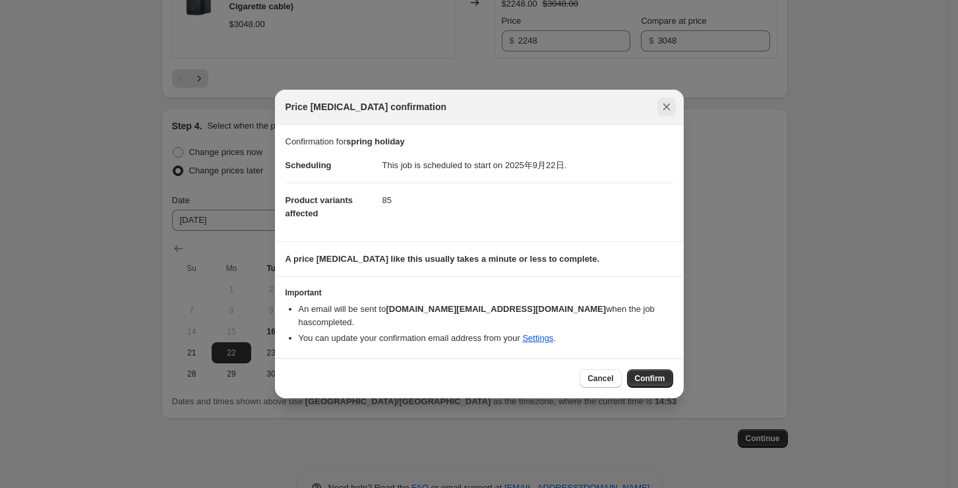
click at [660, 108] on icon "Close" at bounding box center [666, 106] width 13 height 13
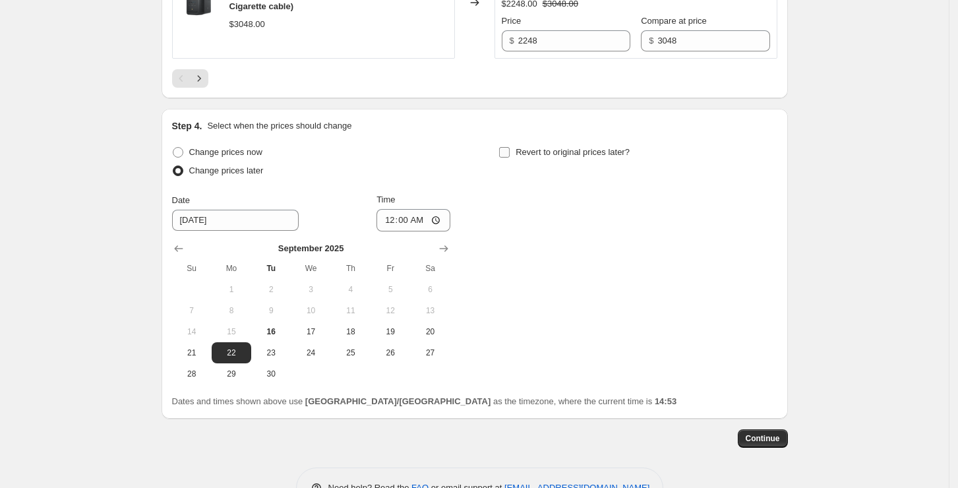
click at [505, 158] on input "Revert to original prices later?" at bounding box center [504, 152] width 11 height 11
checkbox input "true"
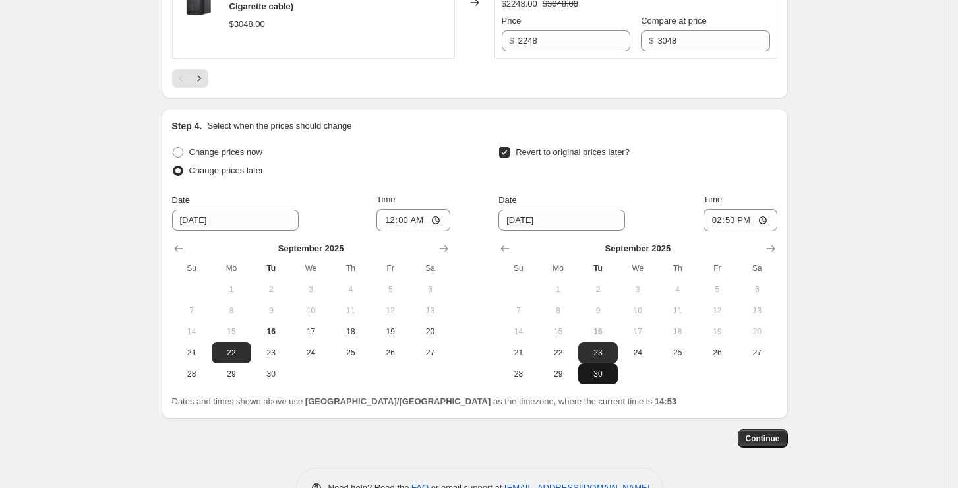
click at [606, 379] on span "30" at bounding box center [597, 373] width 29 height 11
type input "9/30/2025"
click at [733, 231] on input "14:53" at bounding box center [740, 220] width 74 height 22
click at [755, 231] on input "00:53" at bounding box center [740, 220] width 74 height 22
click at [747, 226] on input "00:53" at bounding box center [740, 220] width 74 height 22
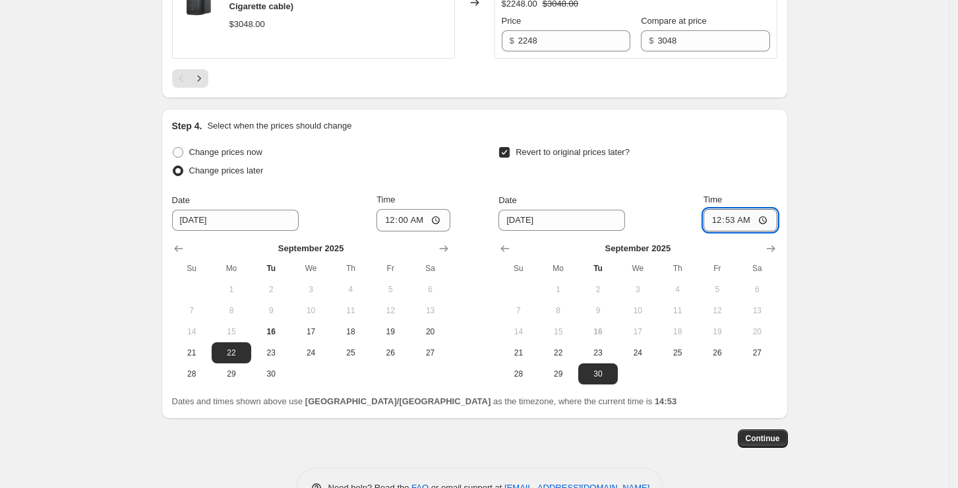
type input "00:00"
click at [774, 255] on icon "Show next month, October 2025" at bounding box center [770, 248] width 13 height 13
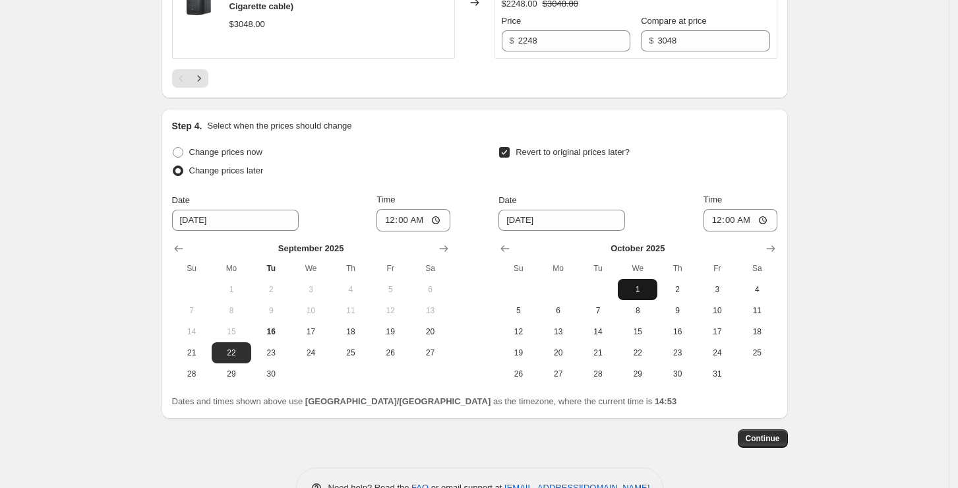
click at [652, 295] on span "1" at bounding box center [637, 289] width 29 height 11
click at [733, 229] on input "00:00" at bounding box center [740, 220] width 74 height 22
click at [506, 255] on icon "Show previous month, September 2025" at bounding box center [504, 248] width 13 height 13
click at [612, 379] on span "30" at bounding box center [597, 373] width 29 height 11
type input "9/30/2025"
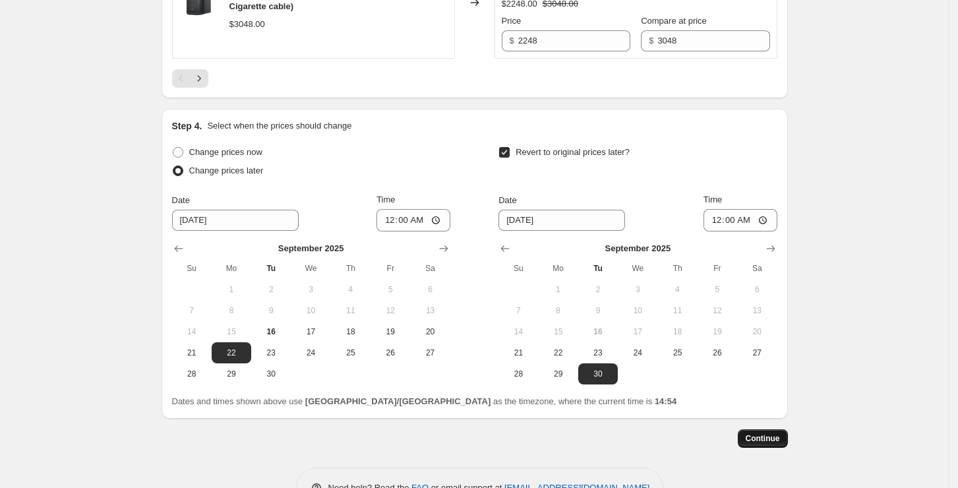
click at [774, 444] on span "Continue" at bounding box center [762, 438] width 34 height 11
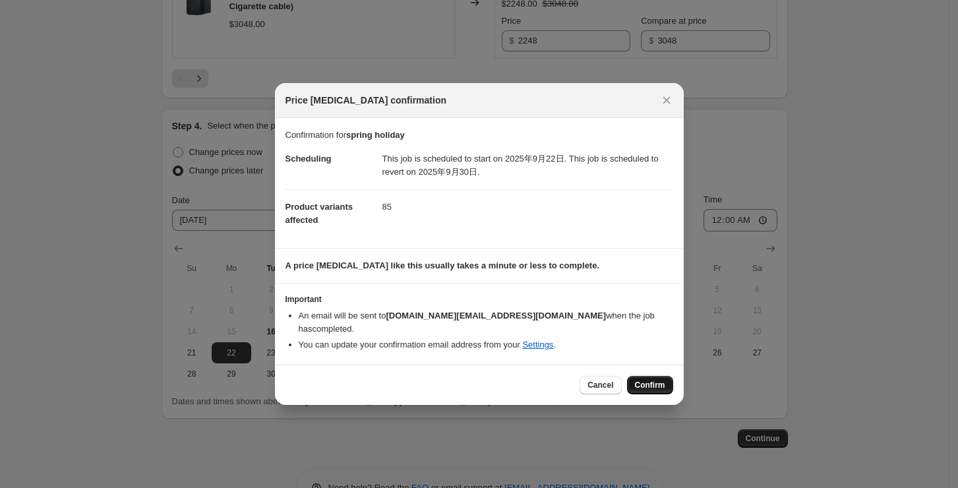
click at [648, 376] on button "Confirm" at bounding box center [650, 385] width 46 height 18
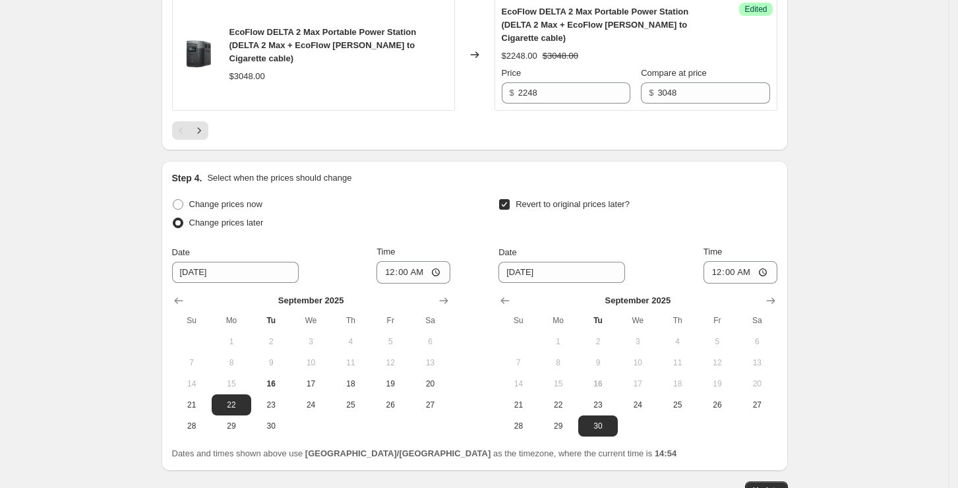
scroll to position [2573, 0]
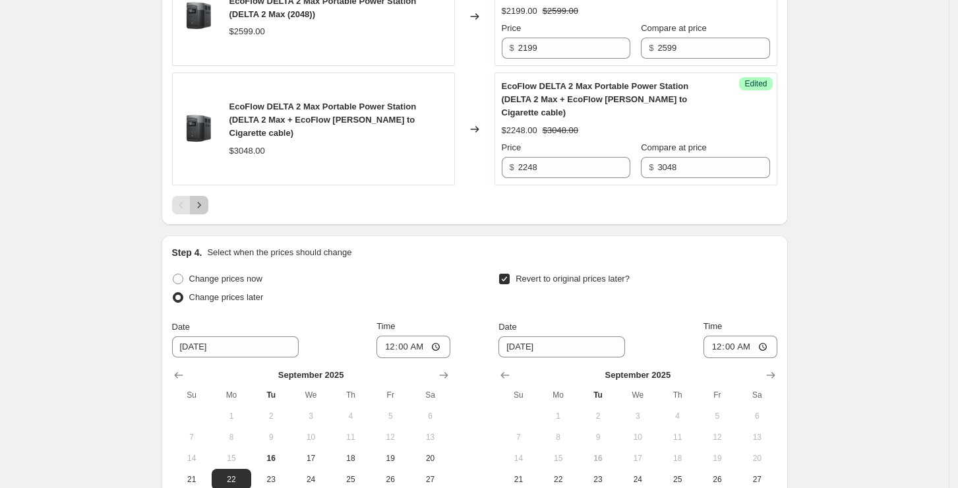
click at [208, 214] on button "Next" at bounding box center [199, 205] width 18 height 18
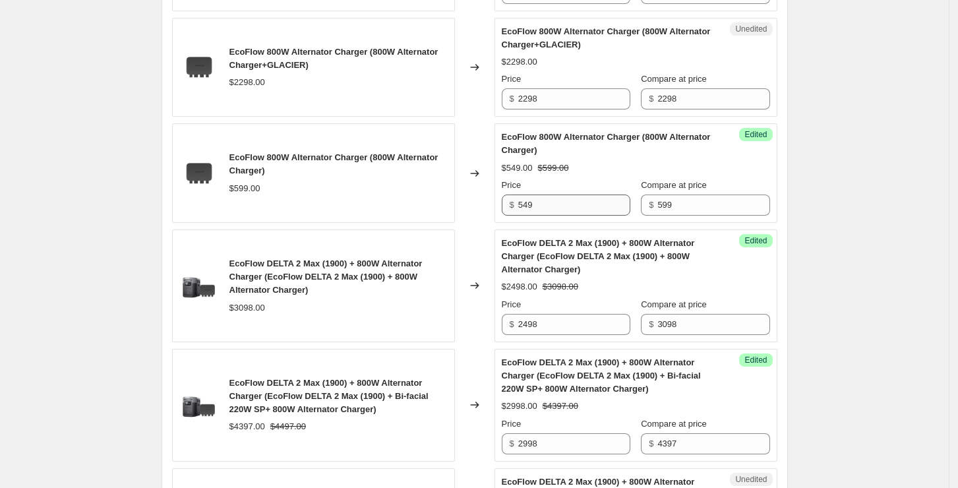
scroll to position [1093, 0]
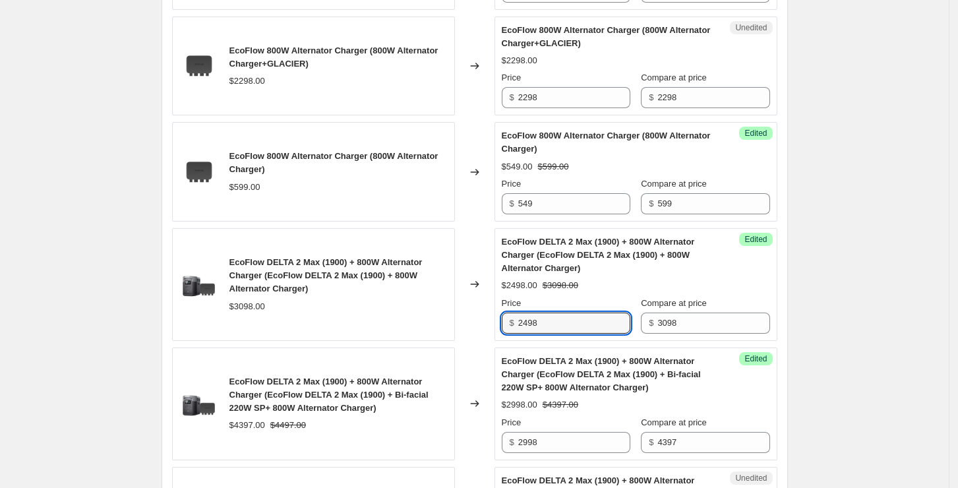
drag, startPoint x: 559, startPoint y: 314, endPoint x: 509, endPoint y: 318, distance: 49.6
click at [509, 318] on div "$ 2498" at bounding box center [566, 322] width 129 height 21
type input "2448"
drag, startPoint x: 580, startPoint y: 326, endPoint x: 509, endPoint y: 324, distance: 70.5
click at [509, 324] on div "$ 2448" at bounding box center [566, 322] width 129 height 21
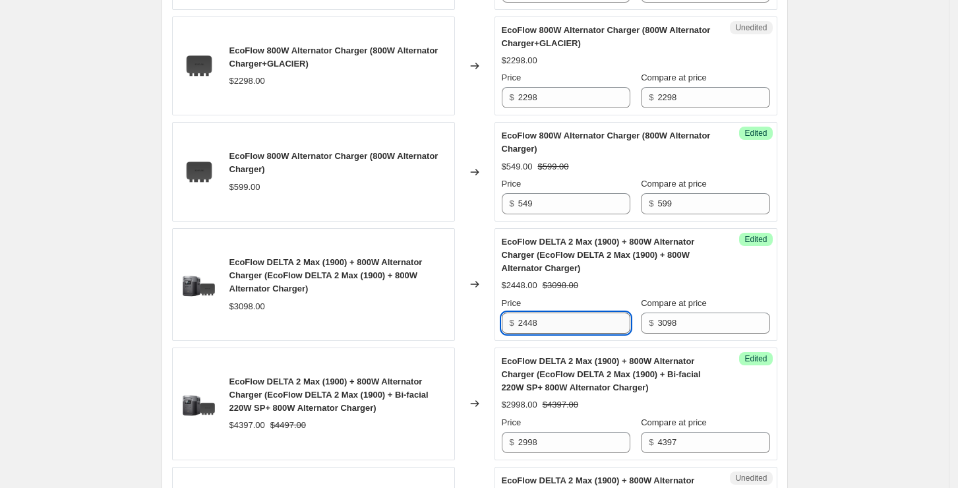
click at [577, 330] on input "2448" at bounding box center [574, 322] width 112 height 21
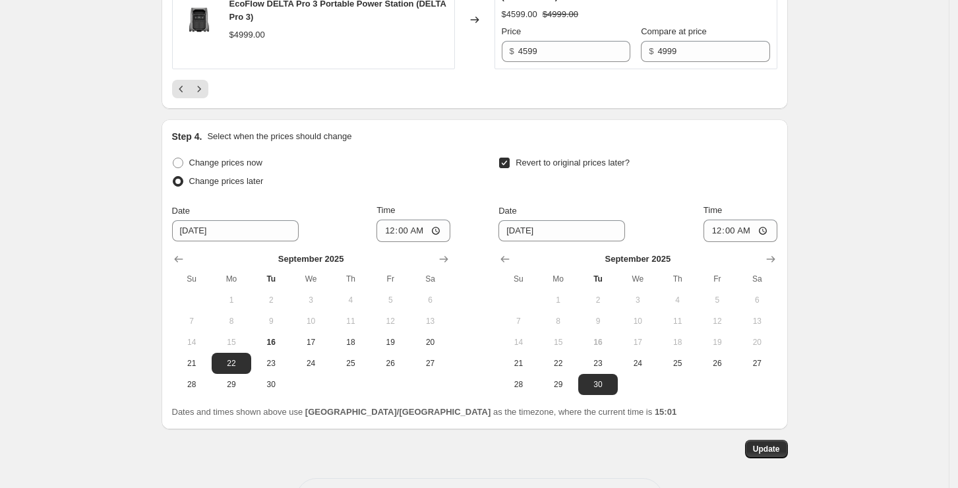
scroll to position [2868, 0]
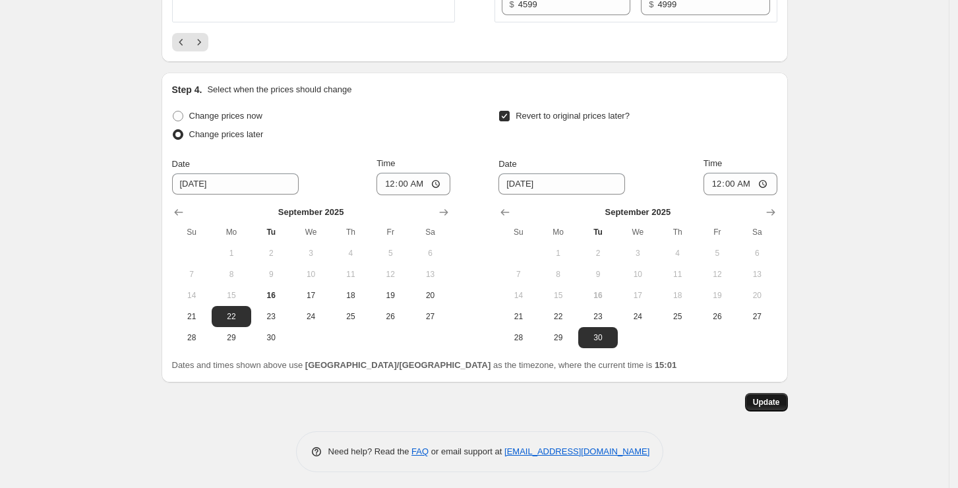
click at [775, 397] on span "Update" at bounding box center [766, 402] width 27 height 11
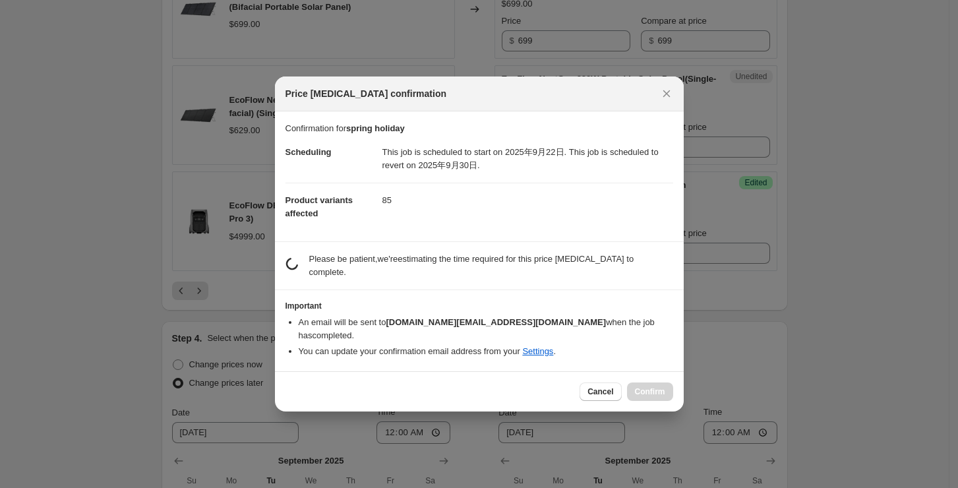
scroll to position [0, 0]
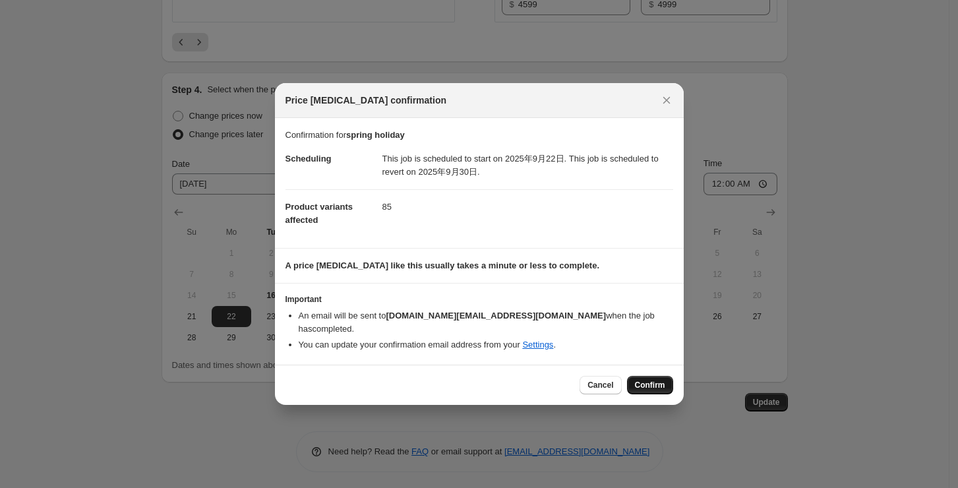
click at [650, 380] on span "Confirm" at bounding box center [650, 385] width 30 height 11
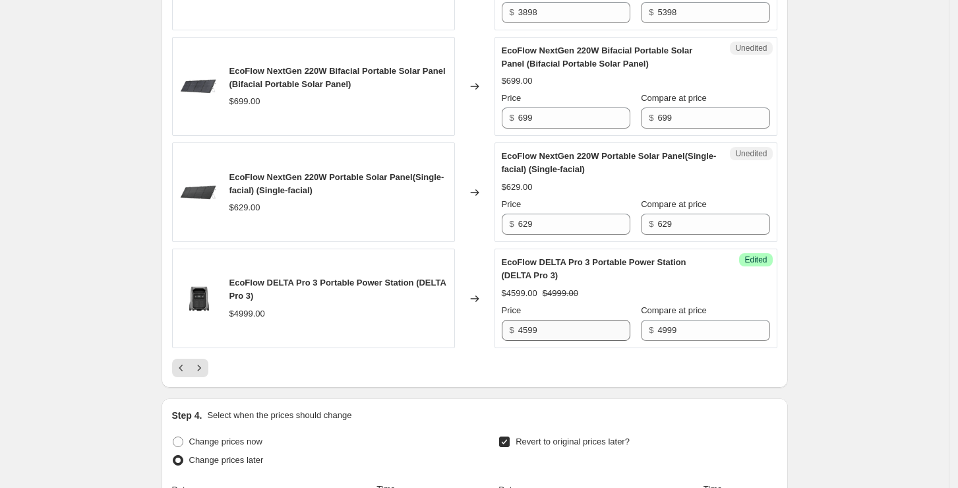
scroll to position [2780, 0]
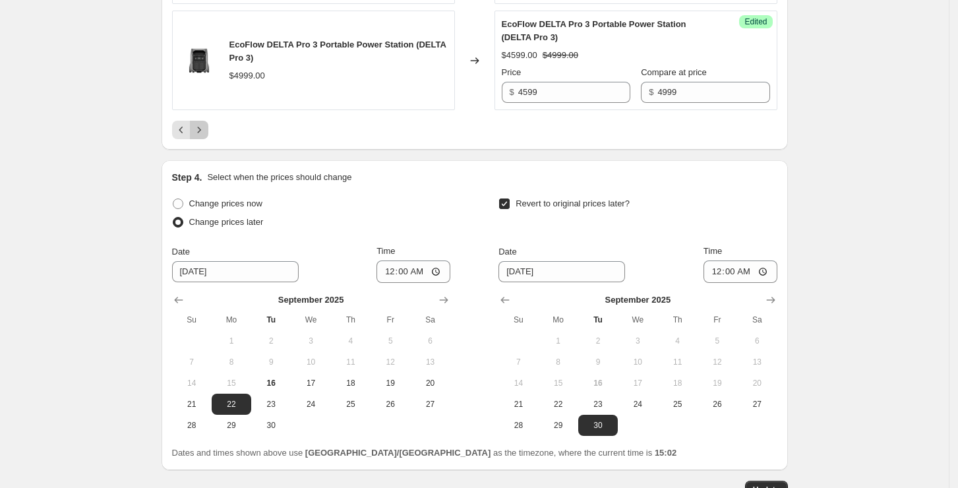
click at [200, 130] on icon "Next" at bounding box center [198, 129] width 13 height 13
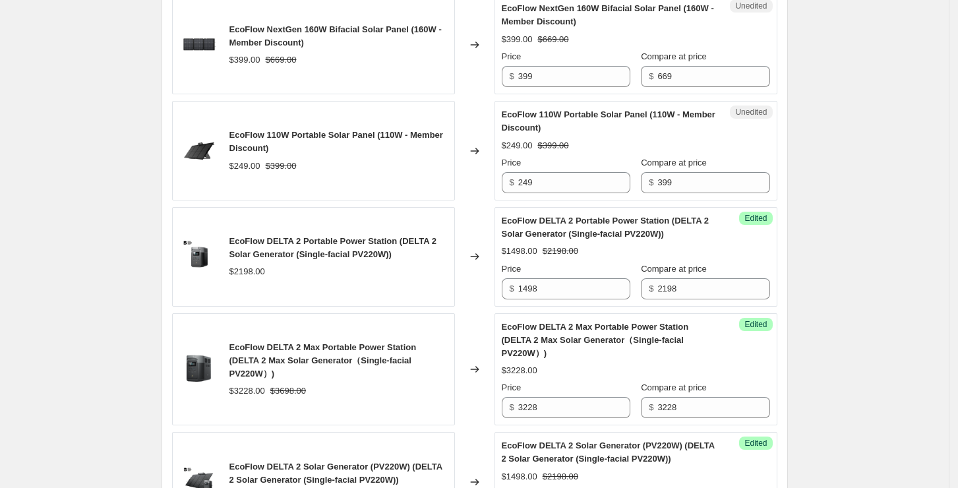
scroll to position [2235, 0]
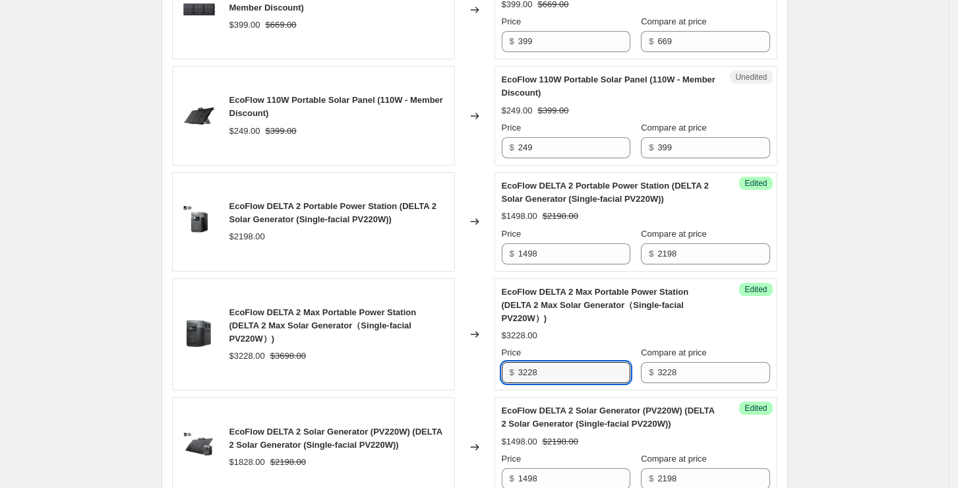
drag, startPoint x: 569, startPoint y: 326, endPoint x: 492, endPoint y: 331, distance: 78.0
click at [492, 331] on div "EcoFlow DELTA 2 Max Portable Power Station (DELTA 2 Max Solar Generator（Single-…" at bounding box center [474, 334] width 605 height 113
type input "2604"
click at [683, 404] on div "EcoFlow DELTA 2 Solar Generator (PV220W) (DELTA 2 Solar Generator (Single-facia…" at bounding box center [609, 417] width 215 height 26
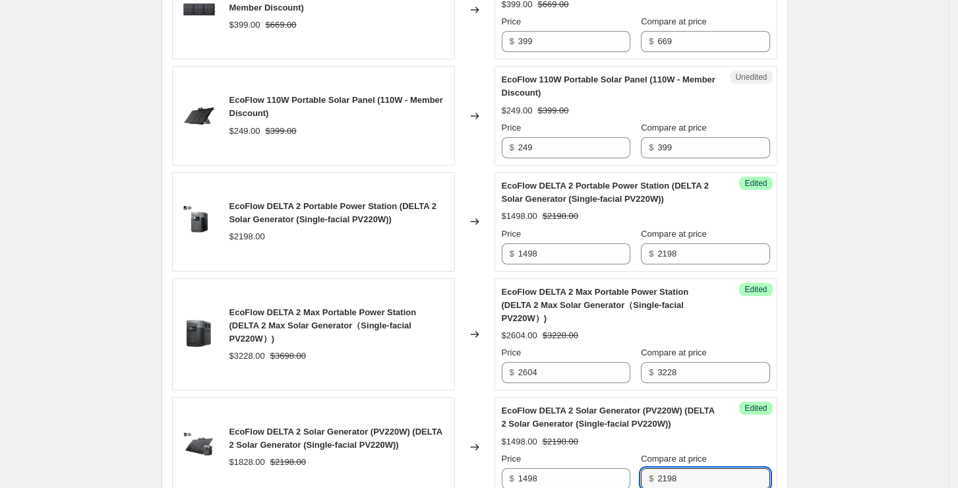
drag, startPoint x: 697, startPoint y: 437, endPoint x: 638, endPoint y: 435, distance: 59.3
click at [638, 452] on div "Price $ 1498 Compare at price $ 2198" at bounding box center [636, 470] width 268 height 37
type input "1828"
drag, startPoint x: 585, startPoint y: 430, endPoint x: 473, endPoint y: 434, distance: 112.8
click at [473, 434] on div "EcoFlow DELTA 2 Solar Generator (PV220W) (DELTA 2 Solar Generator (Single-facia…" at bounding box center [474, 447] width 605 height 100
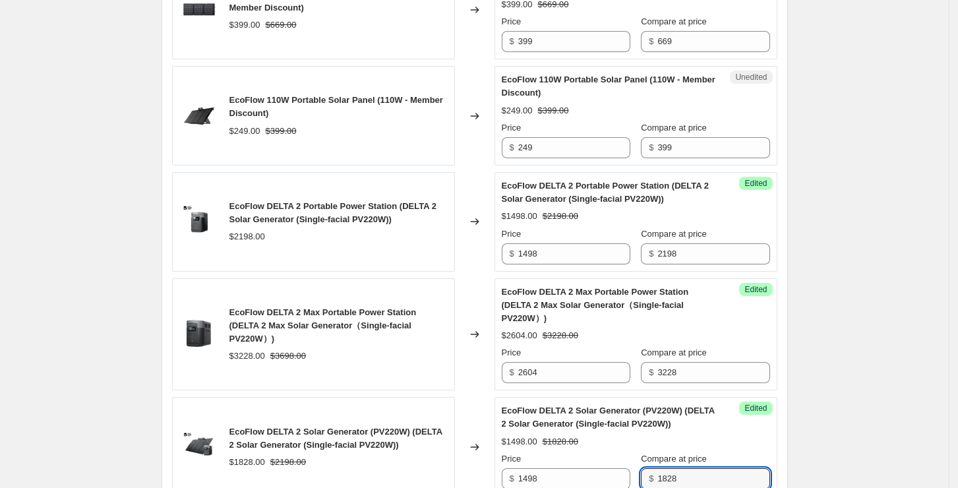
drag, startPoint x: 731, startPoint y: 434, endPoint x: 654, endPoint y: 439, distance: 77.9
click at [654, 468] on div "$ 1828" at bounding box center [705, 478] width 129 height 21
drag, startPoint x: 703, startPoint y: 229, endPoint x: 629, endPoint y: 229, distance: 73.1
click at [629, 229] on div "Price $ 1498 Compare at price $ 2198" at bounding box center [636, 245] width 268 height 37
paste input "182"
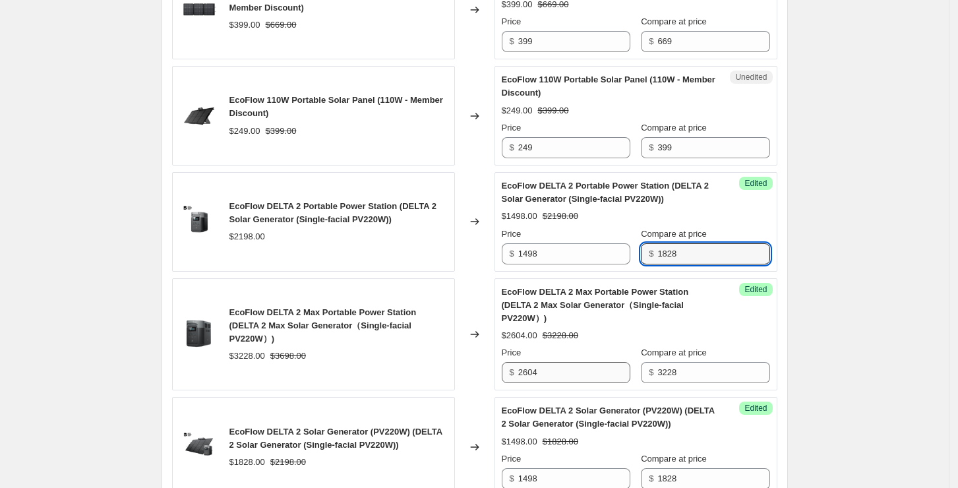
type input "1828"
drag, startPoint x: 562, startPoint y: 333, endPoint x: 490, endPoint y: 320, distance: 73.2
click at [490, 320] on div "EcoFlow DELTA 2 Max Portable Power Station (DELTA 2 Max Solar Generator（Single-…" at bounding box center [474, 334] width 605 height 113
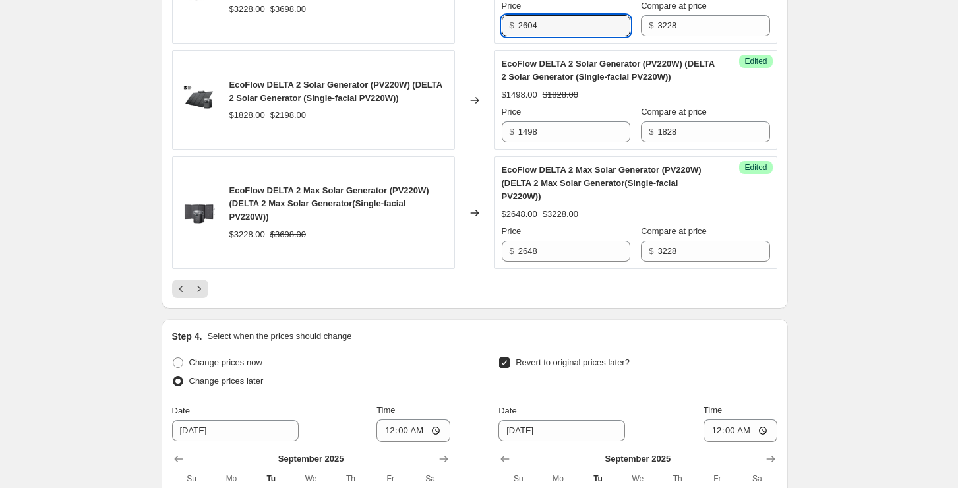
scroll to position [2587, 0]
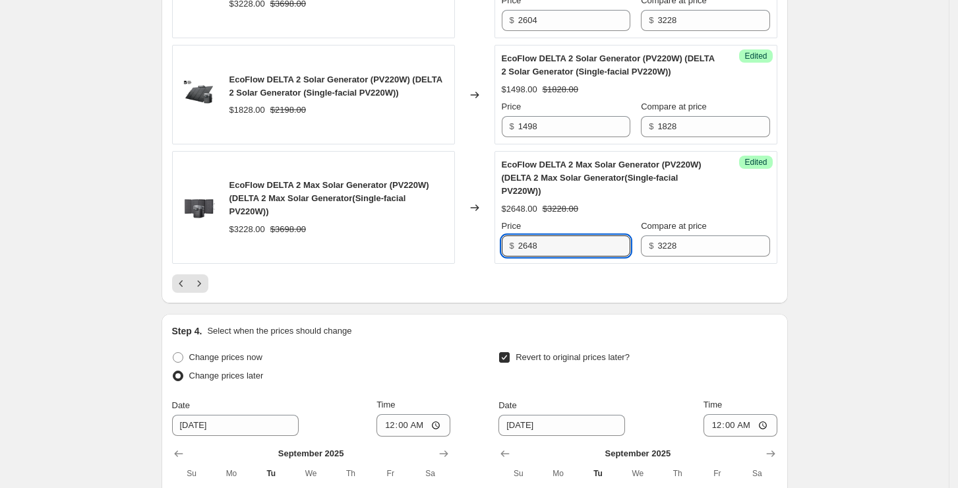
drag, startPoint x: 572, startPoint y: 202, endPoint x: 465, endPoint y: 192, distance: 107.9
click at [465, 192] on div "EcoFlow DELTA 2 Max Solar Generator (PV220W) (DELTA 2 Max Solar Generator(Singl…" at bounding box center [474, 207] width 605 height 113
paste input "04"
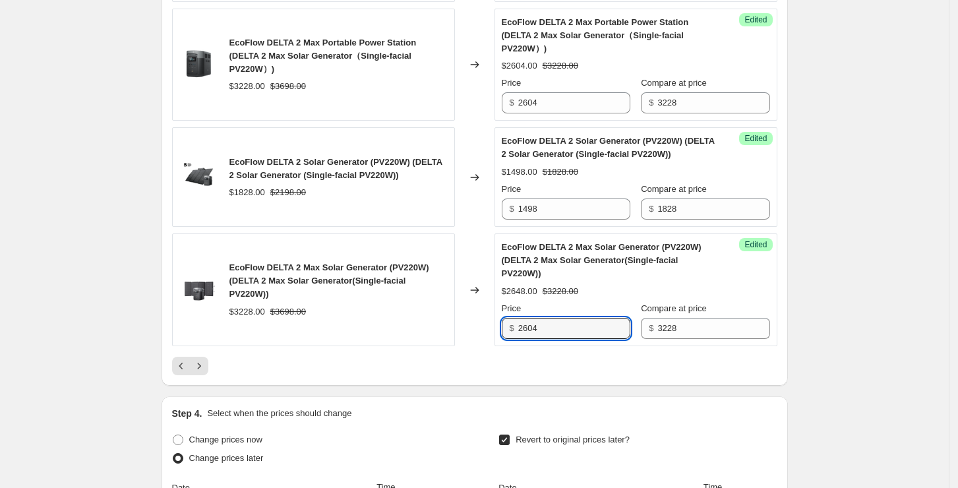
scroll to position [2499, 0]
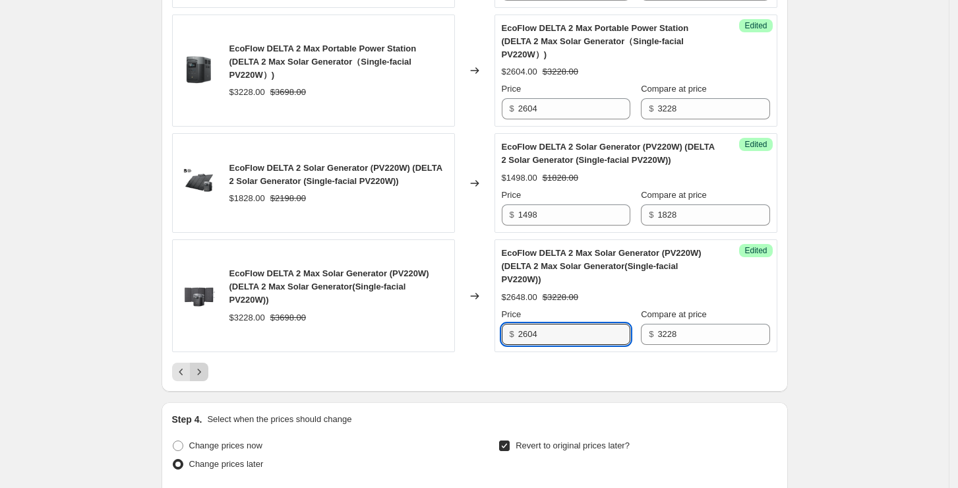
type input "2604"
click at [205, 365] on icon "Next" at bounding box center [198, 371] width 13 height 13
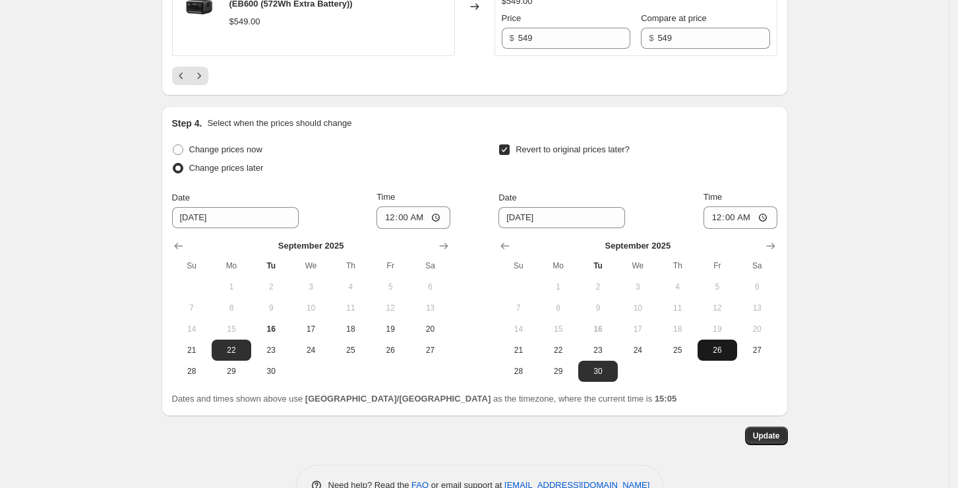
scroll to position [2828, 0]
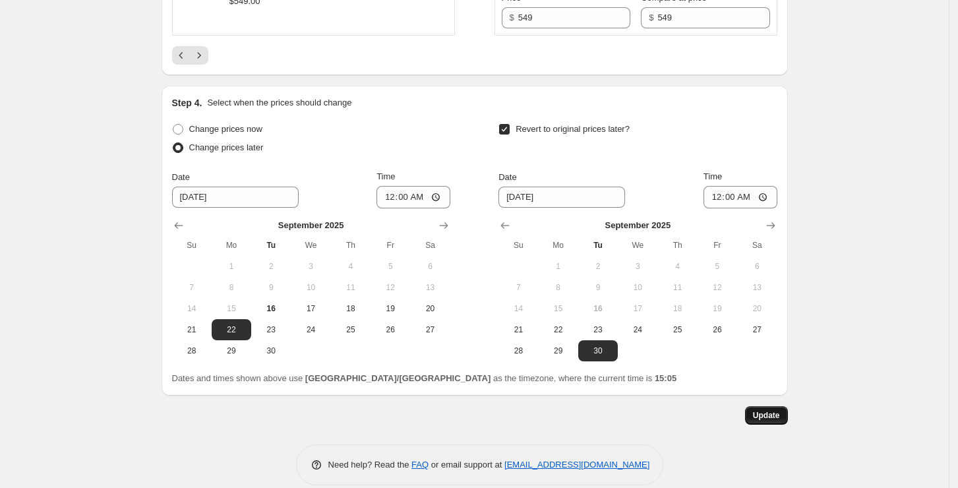
click at [770, 410] on span "Update" at bounding box center [766, 415] width 27 height 11
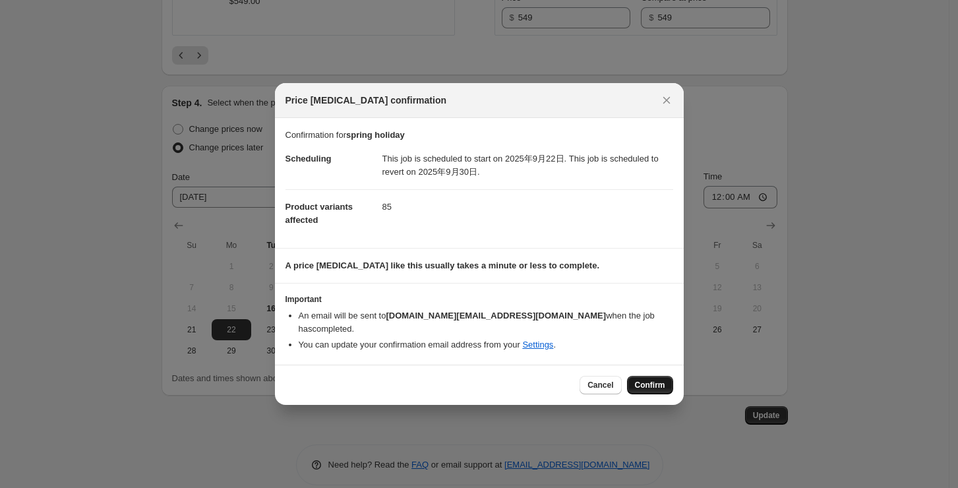
click at [651, 382] on span "Confirm" at bounding box center [650, 385] width 30 height 11
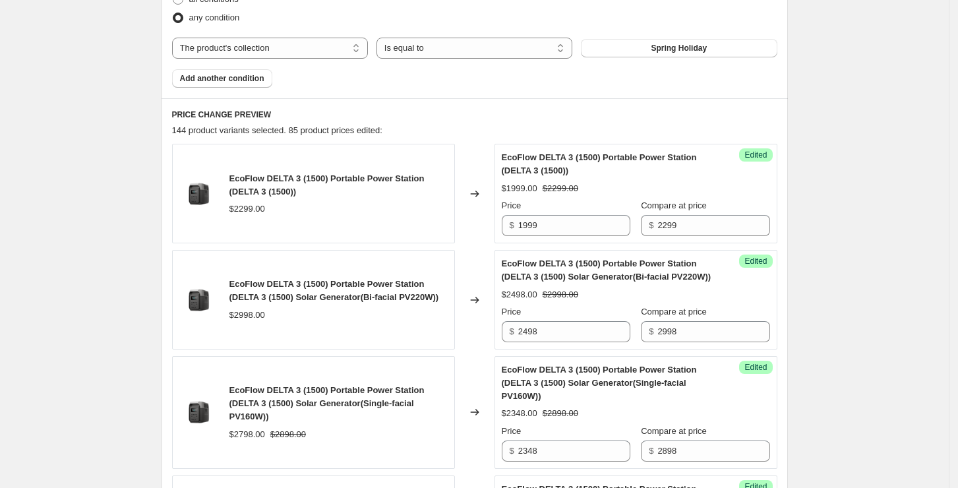
scroll to position [456, 0]
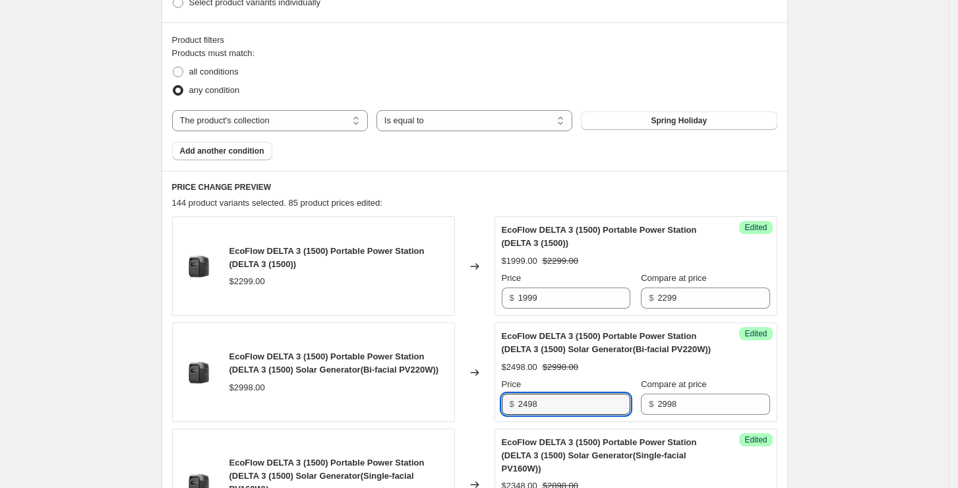
drag, startPoint x: 576, startPoint y: 403, endPoint x: 477, endPoint y: 402, distance: 98.9
click at [477, 402] on div "EcoFlow DELTA 3 (1500) Portable Power Station (DELTA 3 (1500) Solar Generator(B…" at bounding box center [474, 372] width 605 height 100
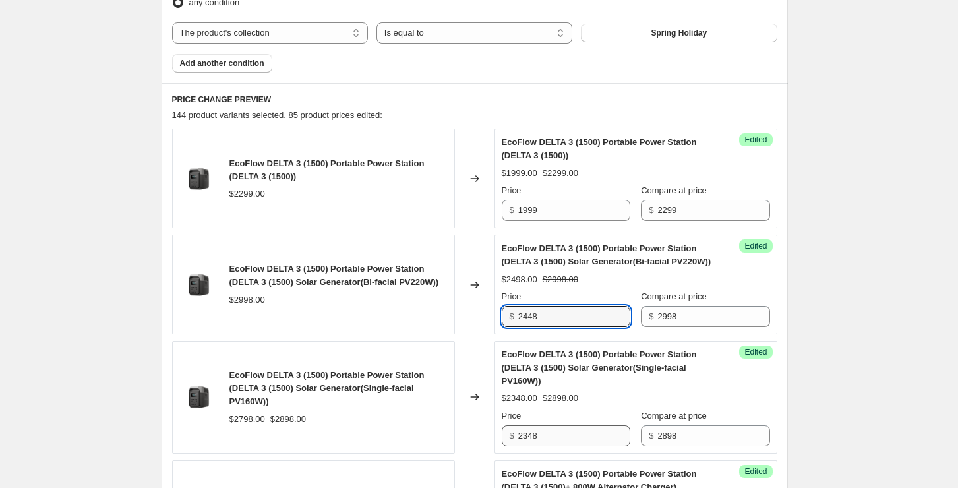
type input "2448"
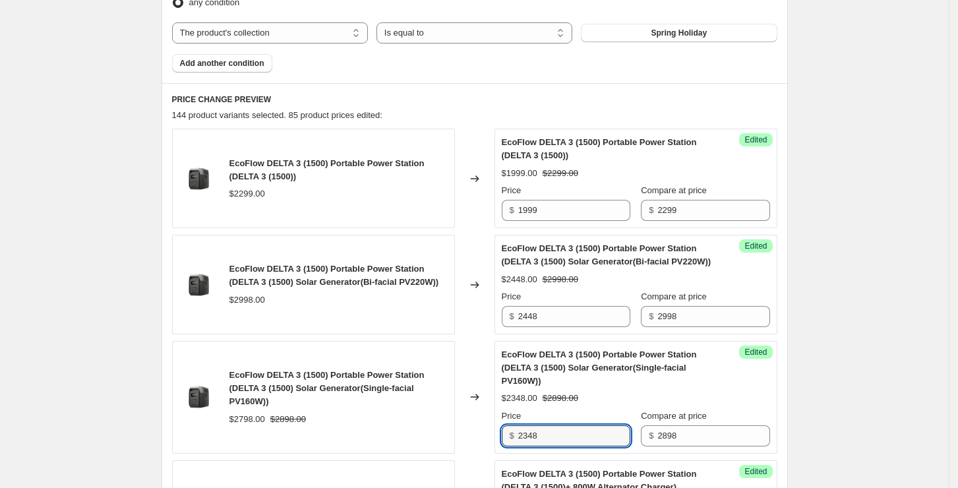
drag, startPoint x: 596, startPoint y: 433, endPoint x: 487, endPoint y: 438, distance: 109.5
click at [487, 438] on div "EcoFlow DELTA 3 (1500) Portable Power Station (DELTA 3 (1500) Solar Generator(S…" at bounding box center [474, 397] width 605 height 113
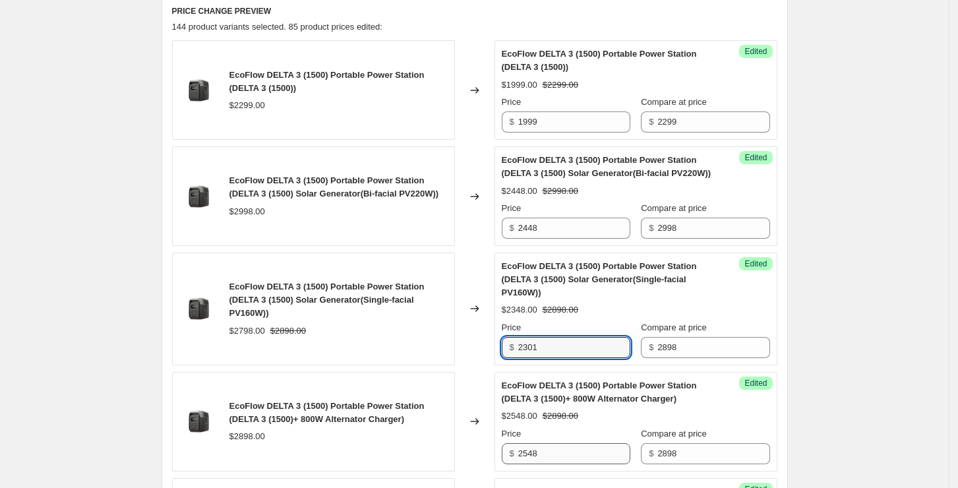
type input "2301"
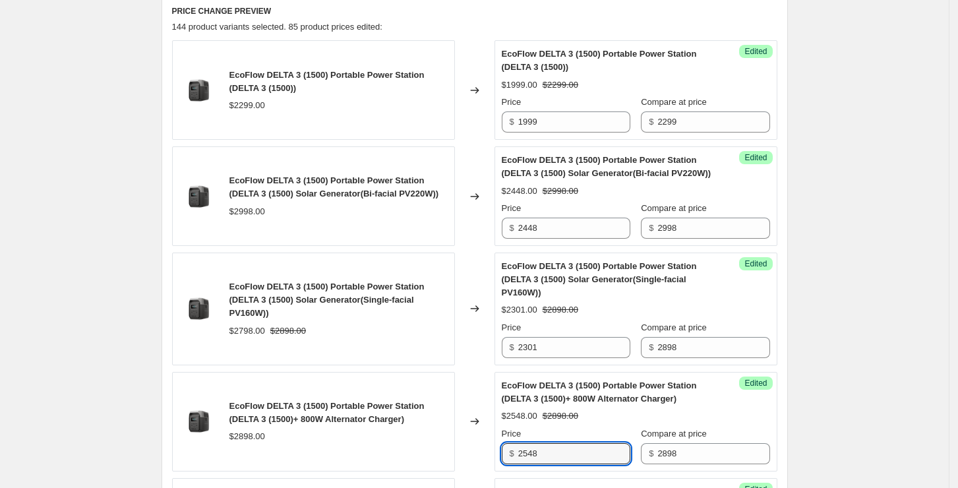
drag, startPoint x: 567, startPoint y: 451, endPoint x: 504, endPoint y: 451, distance: 62.6
click at [504, 451] on div "Success Edited EcoFlow DELTA 3 (1500) Portable Power Station (DELTA 3 (1500)+ 8…" at bounding box center [635, 422] width 283 height 100
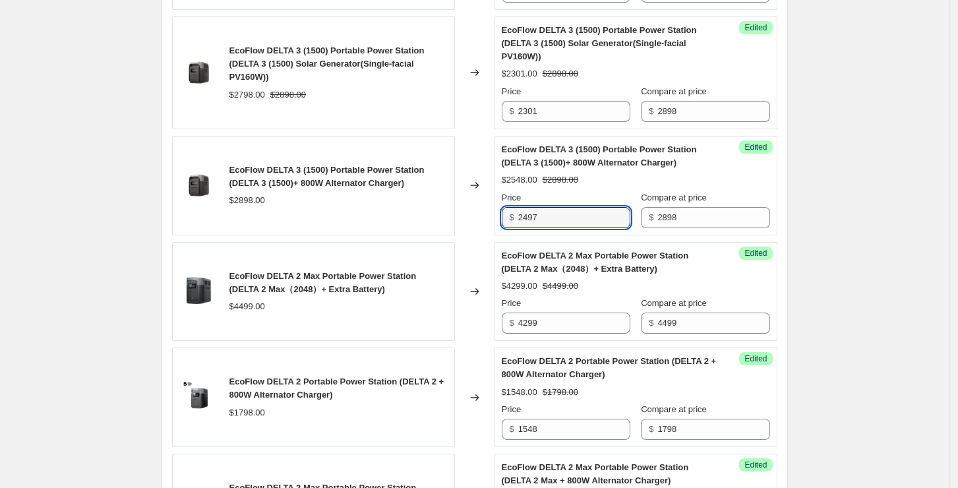
scroll to position [896, 0]
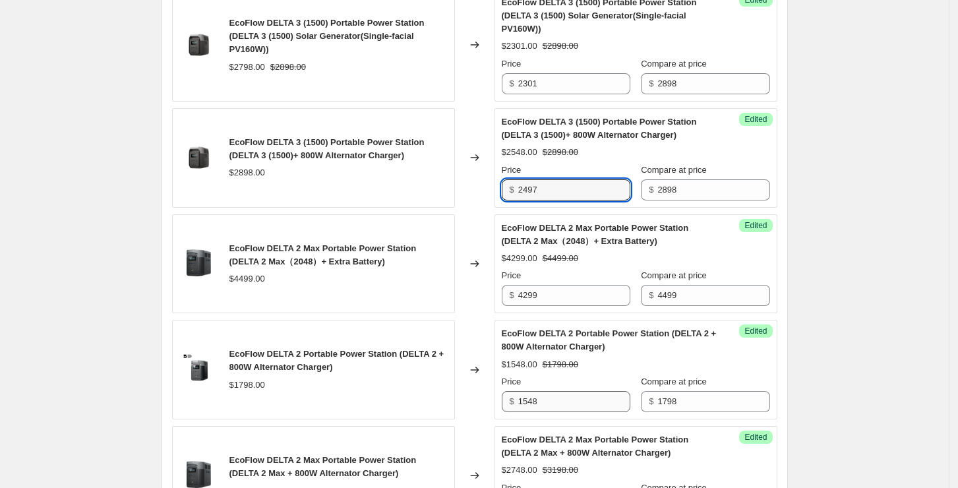
type input "2497"
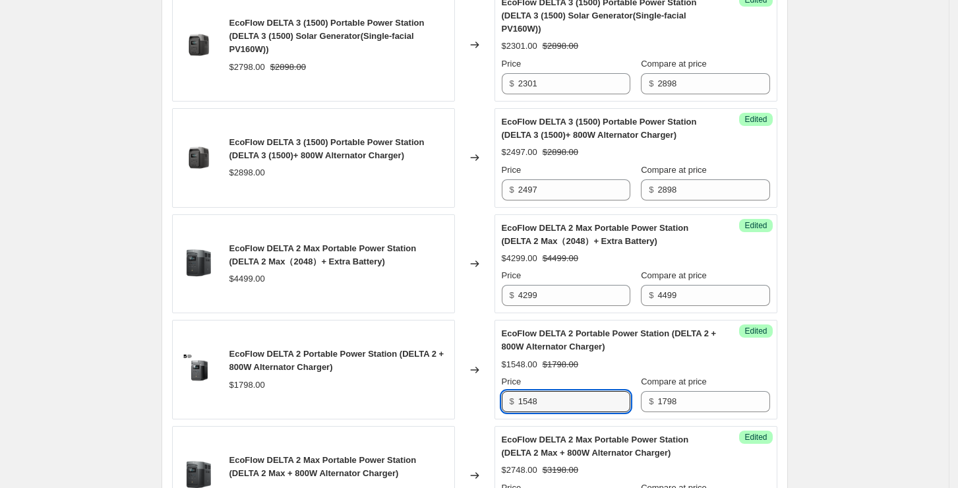
drag, startPoint x: 553, startPoint y: 402, endPoint x: 501, endPoint y: 394, distance: 52.7
click at [501, 394] on div "Success Edited EcoFlow DELTA 2 Portable Power Station (DELTA 2 + 800W Alternato…" at bounding box center [635, 370] width 283 height 100
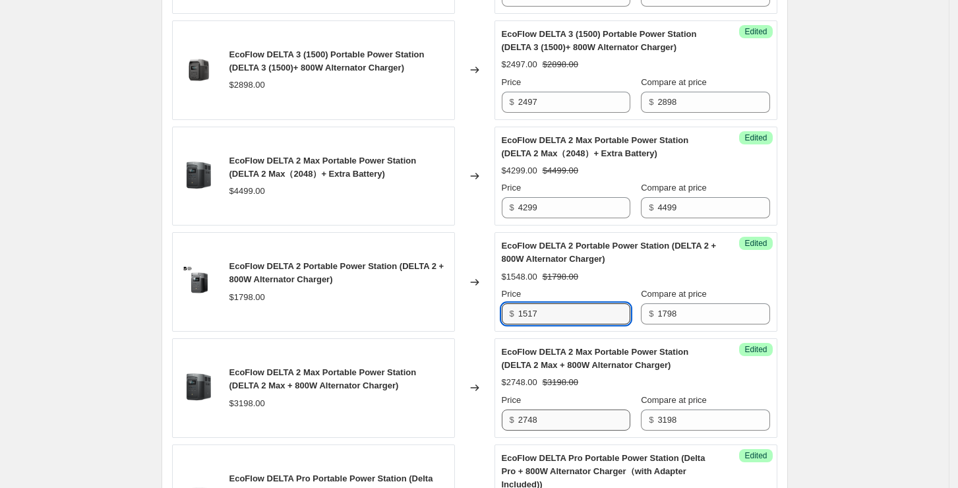
type input "1517"
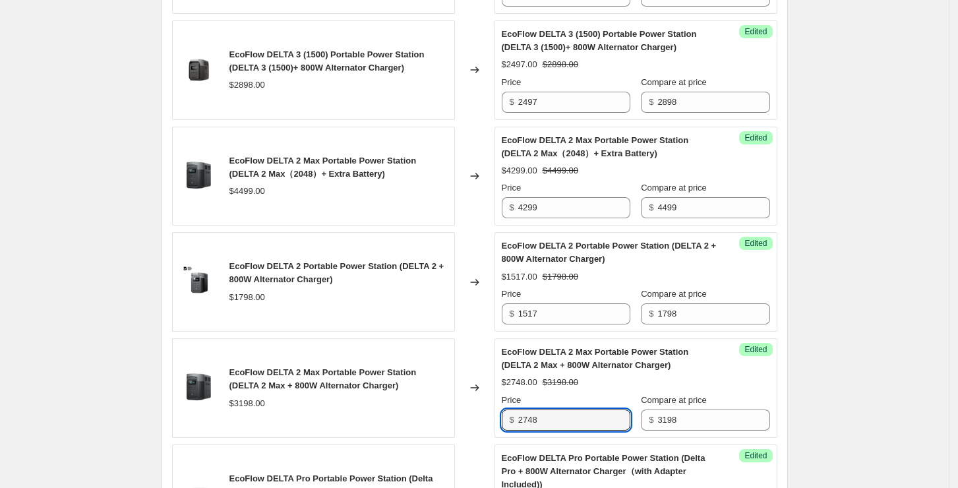
drag, startPoint x: 560, startPoint y: 418, endPoint x: 501, endPoint y: 417, distance: 59.3
click at [501, 417] on div "Success Edited EcoFlow DELTA 2 Max Portable Power Station (DELTA 2 Max + 800W A…" at bounding box center [635, 388] width 283 height 100
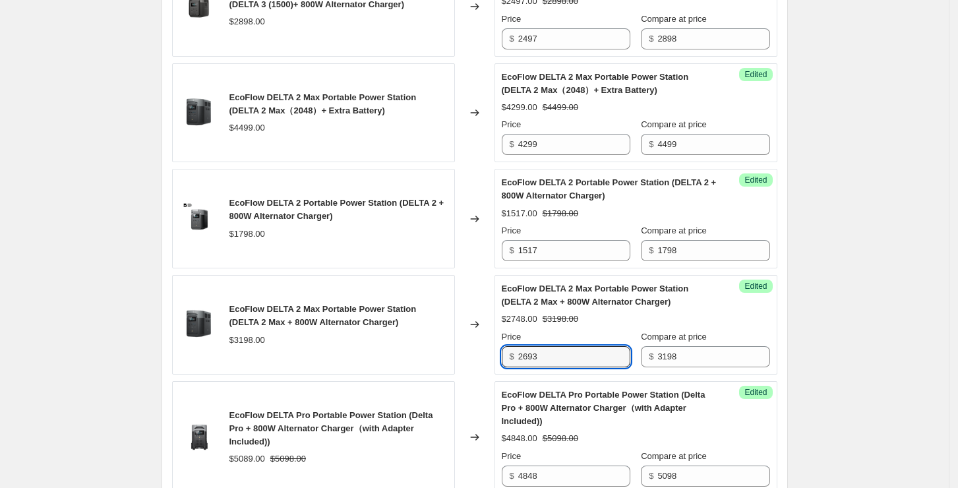
scroll to position [1071, 0]
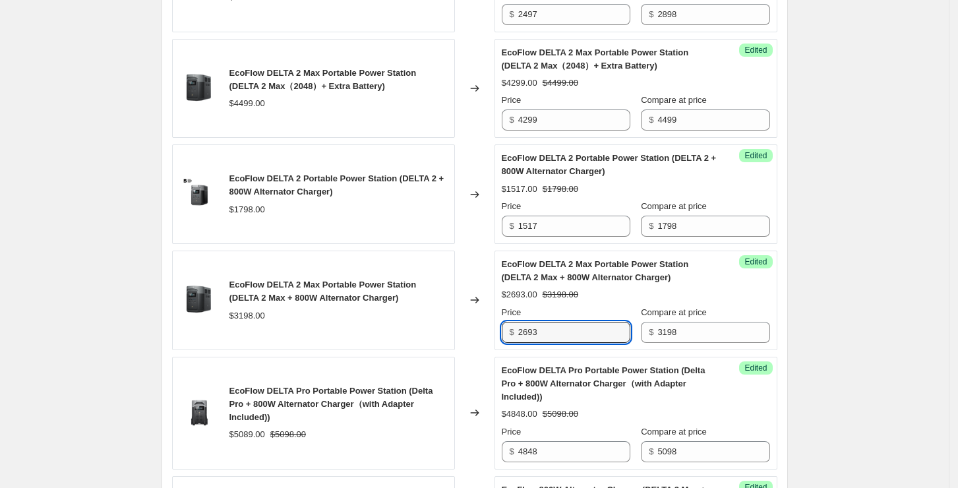
drag, startPoint x: 559, startPoint y: 335, endPoint x: 497, endPoint y: 325, distance: 62.7
click at [497, 325] on div "EcoFlow DELTA 2 Max Portable Power Station (DELTA 2 Max + 800W Alternator Charg…" at bounding box center [474, 300] width 605 height 100
type input "2599"
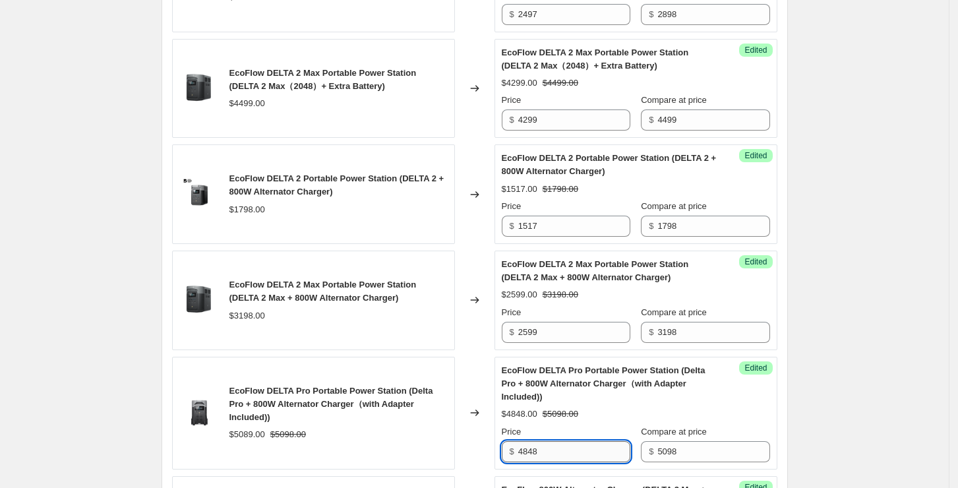
click at [571, 441] on input "4848" at bounding box center [574, 451] width 112 height 21
drag, startPoint x: 567, startPoint y: 442, endPoint x: 496, endPoint y: 441, distance: 71.2
click at [496, 441] on div "EcoFlow DELTA Pro Portable Power Station (Delta Pro + 800W Alternator Charger（w…" at bounding box center [474, 413] width 605 height 113
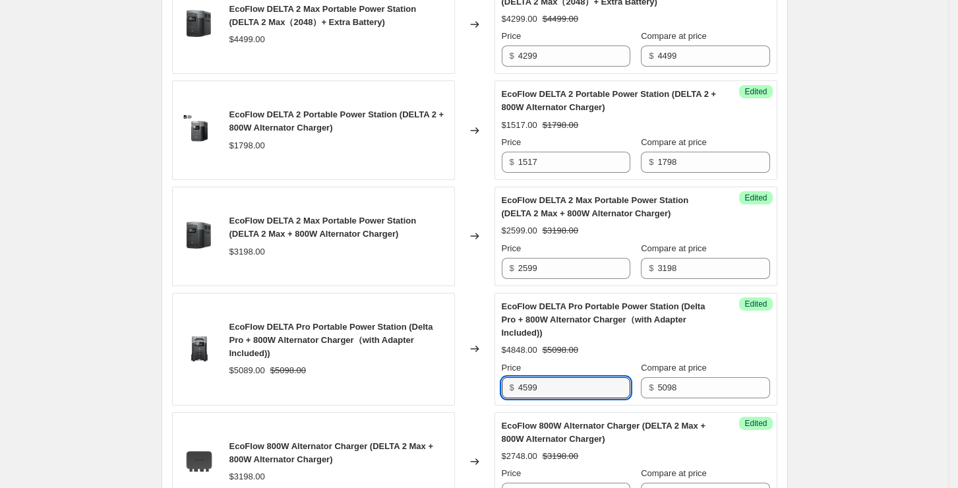
scroll to position [1159, 0]
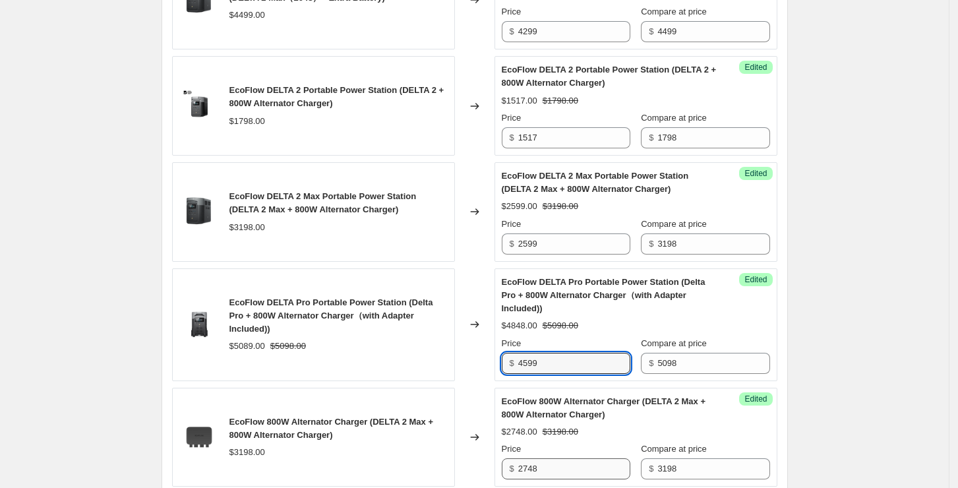
type input "4599"
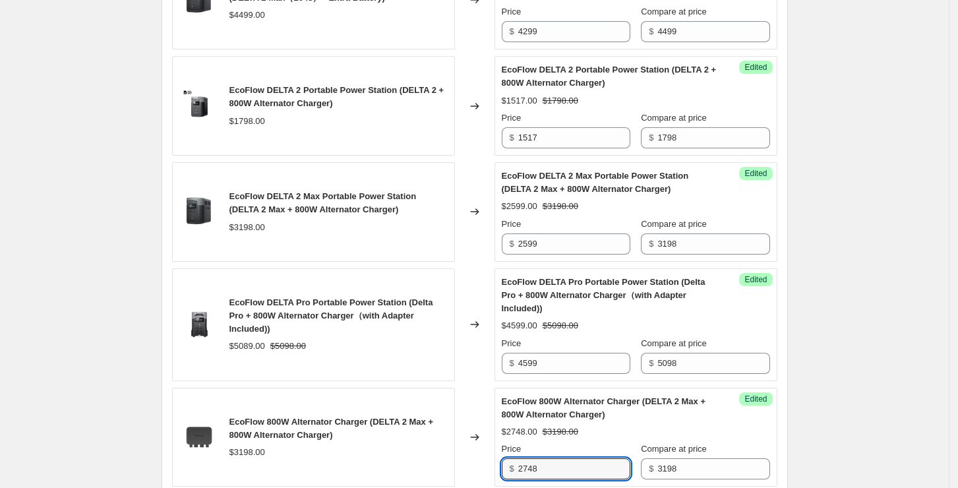
drag, startPoint x: 559, startPoint y: 451, endPoint x: 514, endPoint y: 444, distance: 45.3
click at [514, 458] on div "$ 2748" at bounding box center [566, 468] width 129 height 21
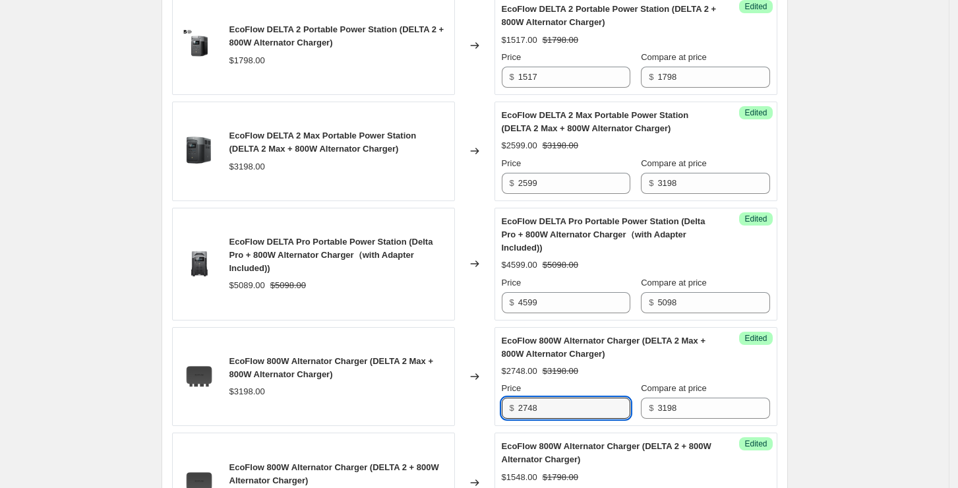
scroll to position [1247, 0]
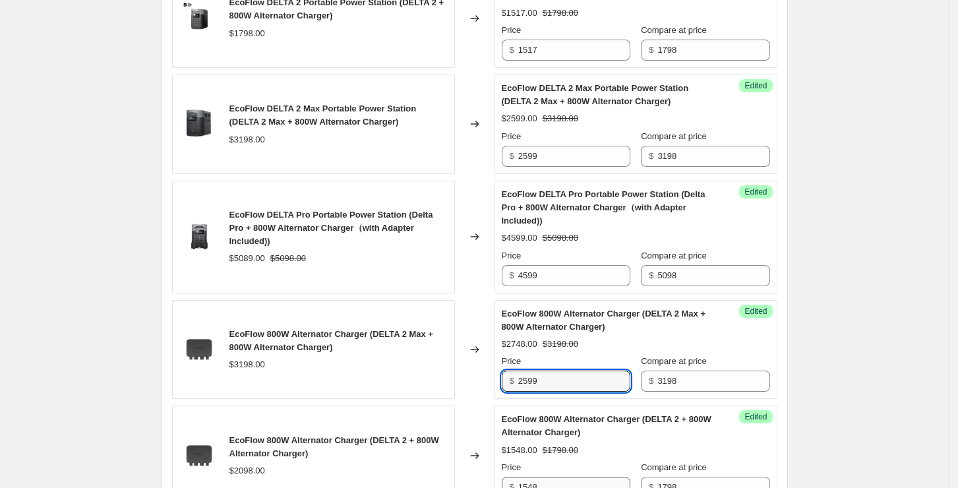
type input "2599"
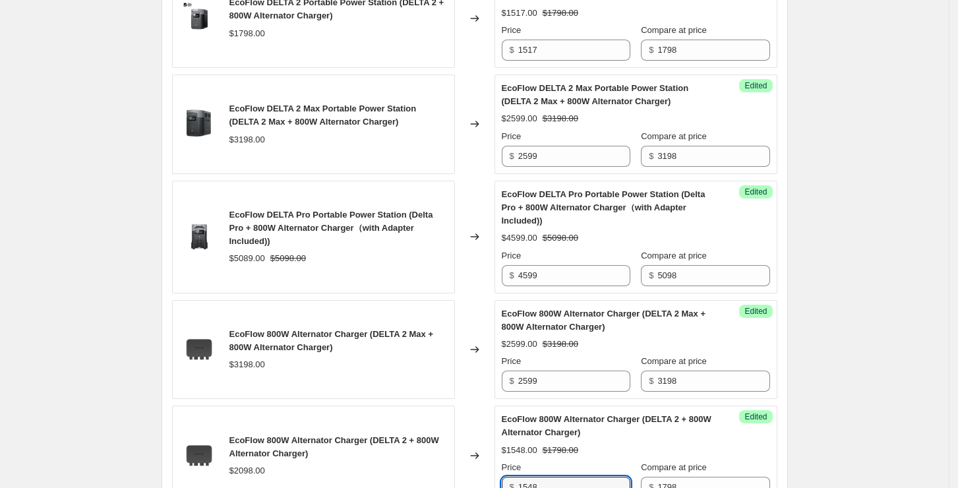
drag, startPoint x: 579, startPoint y: 469, endPoint x: 506, endPoint y: 472, distance: 73.2
click at [506, 476] on div "$ 1548" at bounding box center [566, 486] width 129 height 21
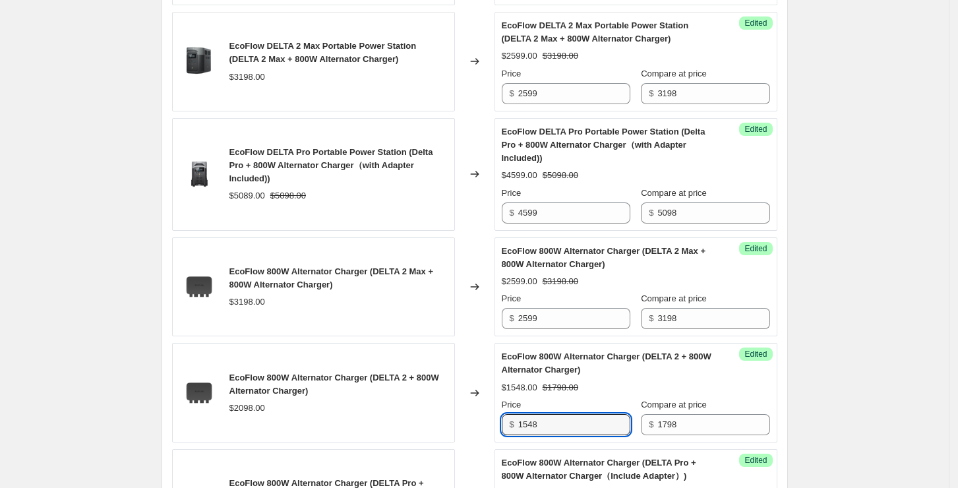
scroll to position [1334, 0]
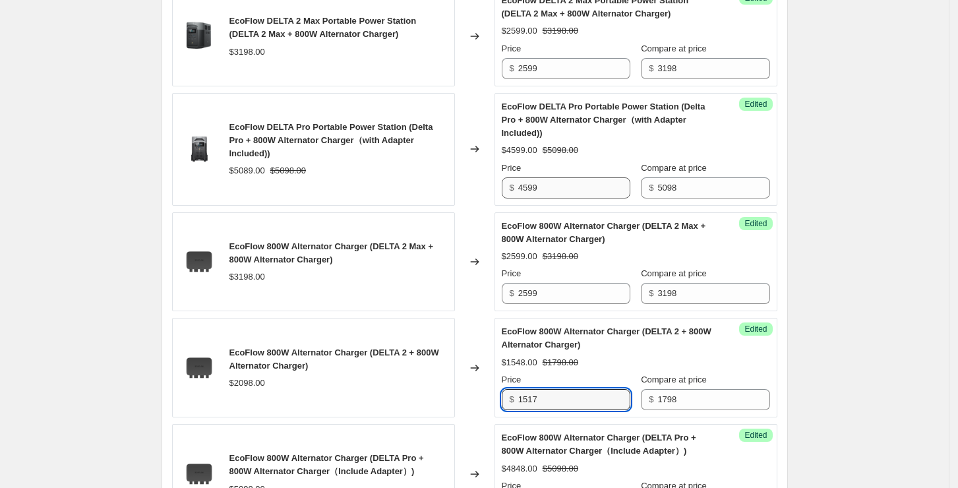
type input "1517"
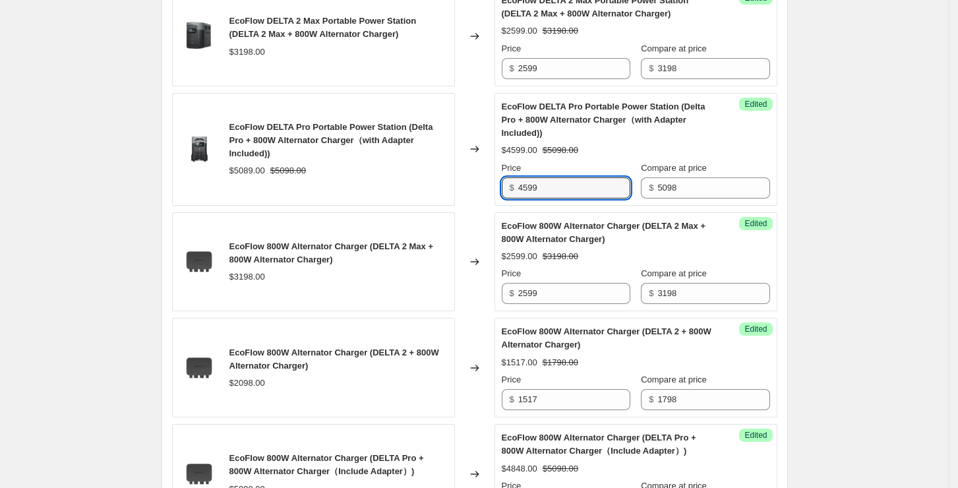
drag, startPoint x: 577, startPoint y: 169, endPoint x: 505, endPoint y: 169, distance: 71.8
click at [505, 169] on div "Success Edited EcoFlow DELTA Pro Portable Power Station (Delta Pro + 800W Alter…" at bounding box center [635, 149] width 283 height 113
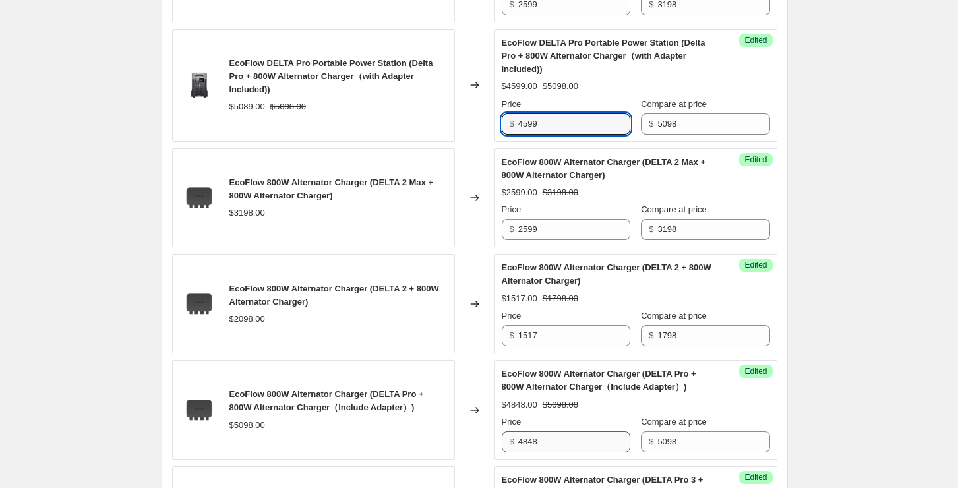
scroll to position [1423, 0]
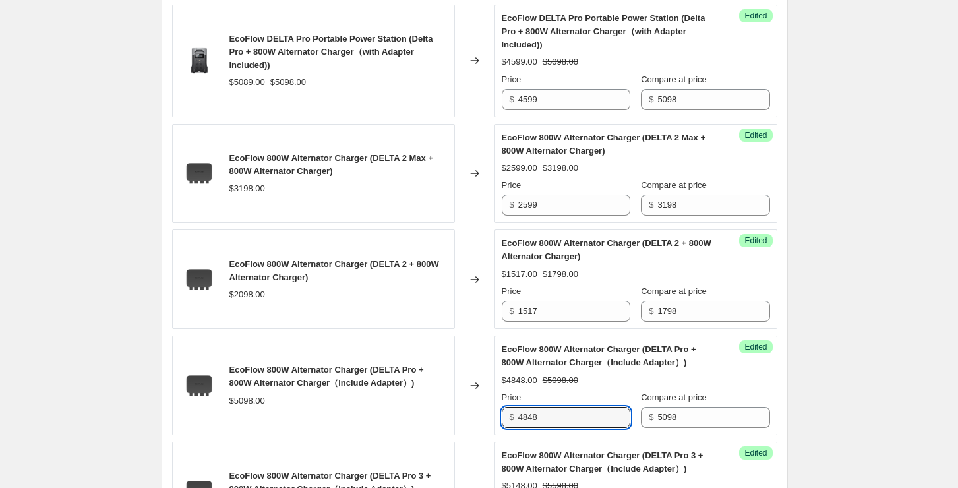
drag, startPoint x: 548, startPoint y: 403, endPoint x: 468, endPoint y: 404, distance: 80.4
click at [468, 404] on div "EcoFlow 800W Alternator Charger (DELTA Pro + 800W Alternator Charger（Include Ad…" at bounding box center [474, 385] width 605 height 100
paste input "599"
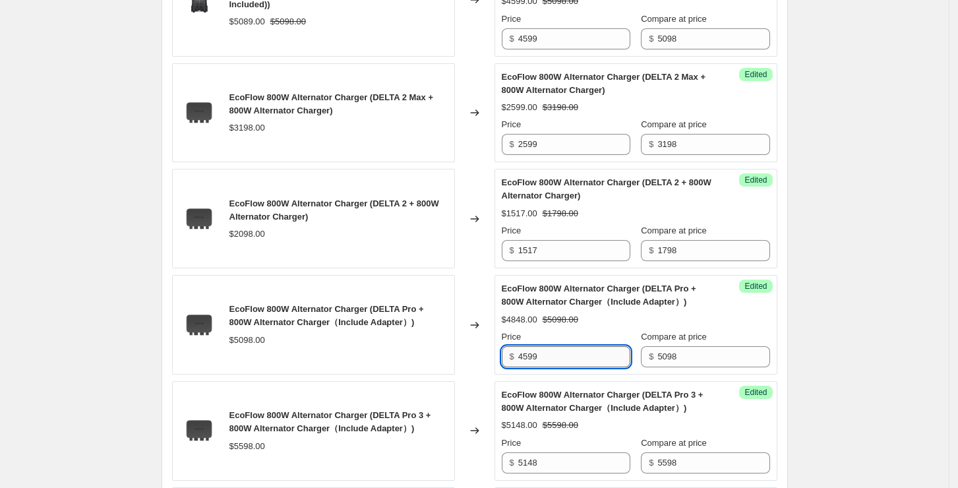
scroll to position [1510, 0]
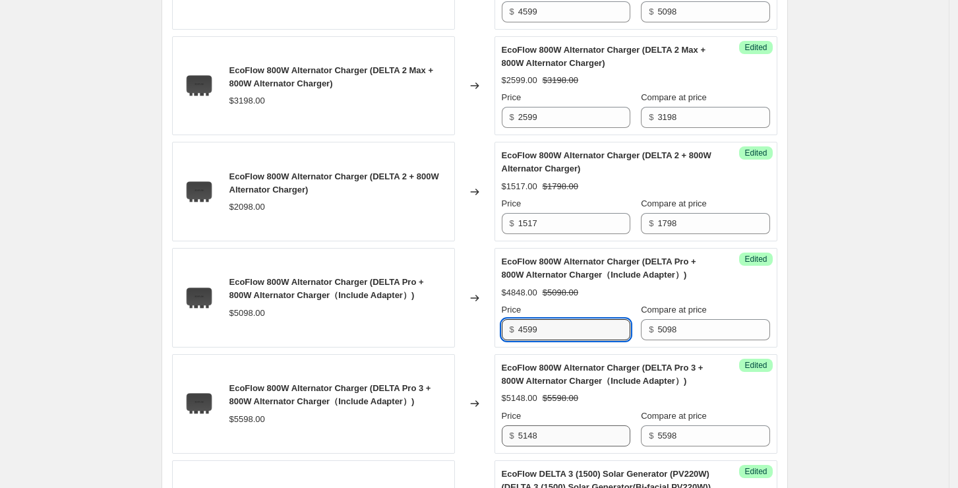
type input "4599"
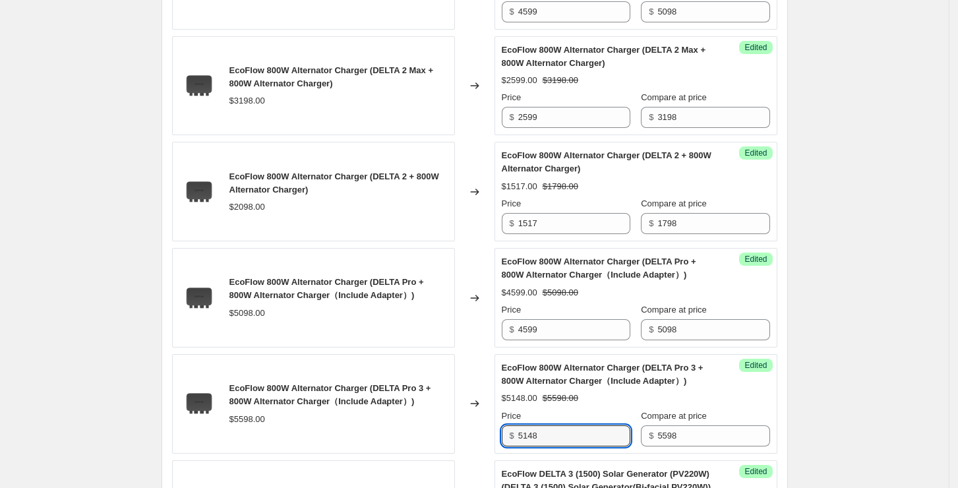
drag, startPoint x: 571, startPoint y: 420, endPoint x: 517, endPoint y: 420, distance: 54.0
click at [517, 425] on div "$ 5148" at bounding box center [566, 435] width 129 height 21
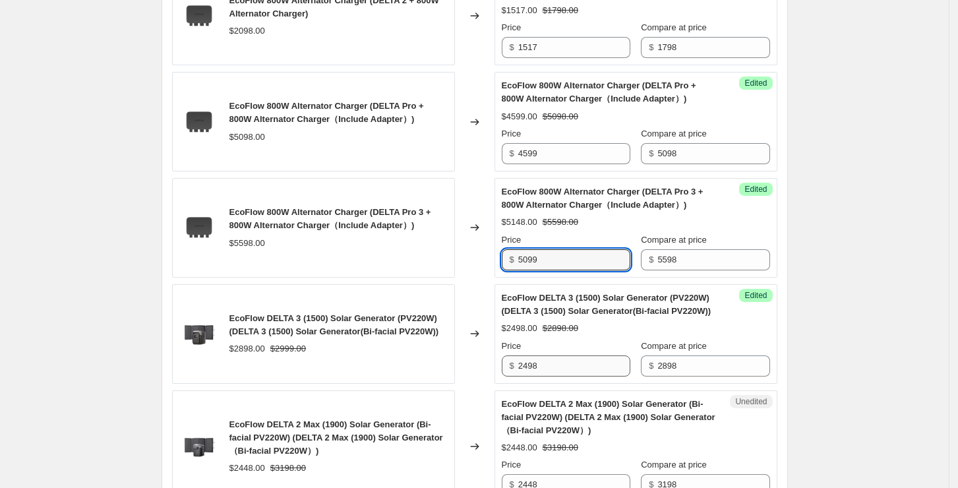
type input "5099"
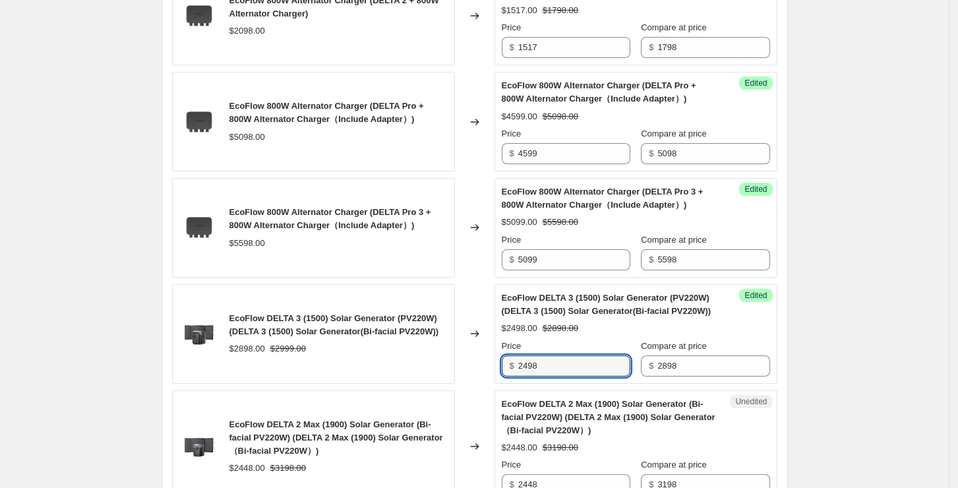
drag, startPoint x: 582, startPoint y: 352, endPoint x: 507, endPoint y: 351, distance: 74.5
click at [507, 355] on div "$ 2498" at bounding box center [566, 365] width 129 height 21
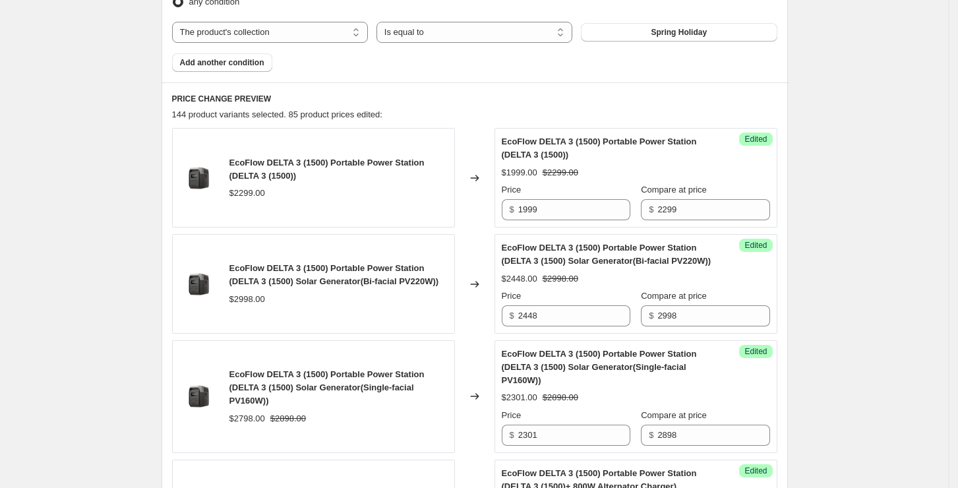
scroll to position [544, 0]
drag, startPoint x: 567, startPoint y: 317, endPoint x: 492, endPoint y: 314, distance: 75.8
click at [492, 314] on div "EcoFlow DELTA 3 (1500) Portable Power Station (DELTA 3 (1500) Solar Generator(B…" at bounding box center [474, 285] width 605 height 100
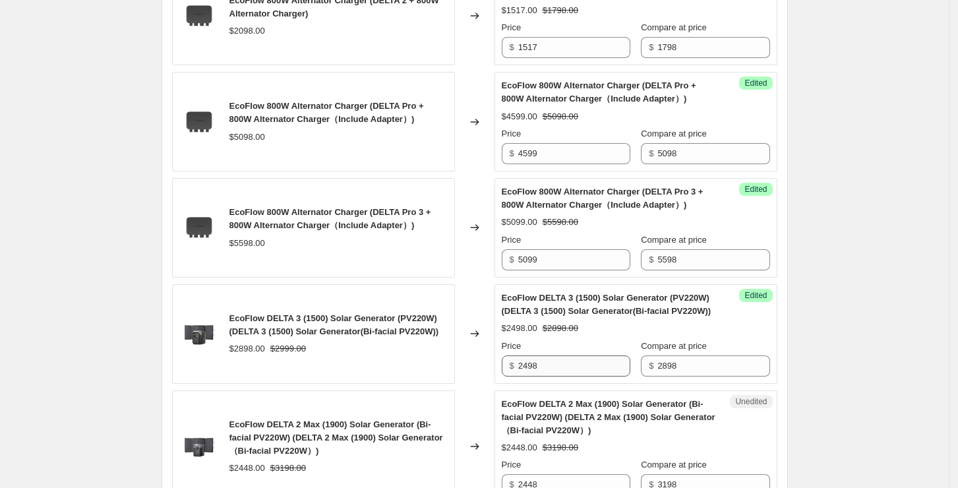
scroll to position [1774, 0]
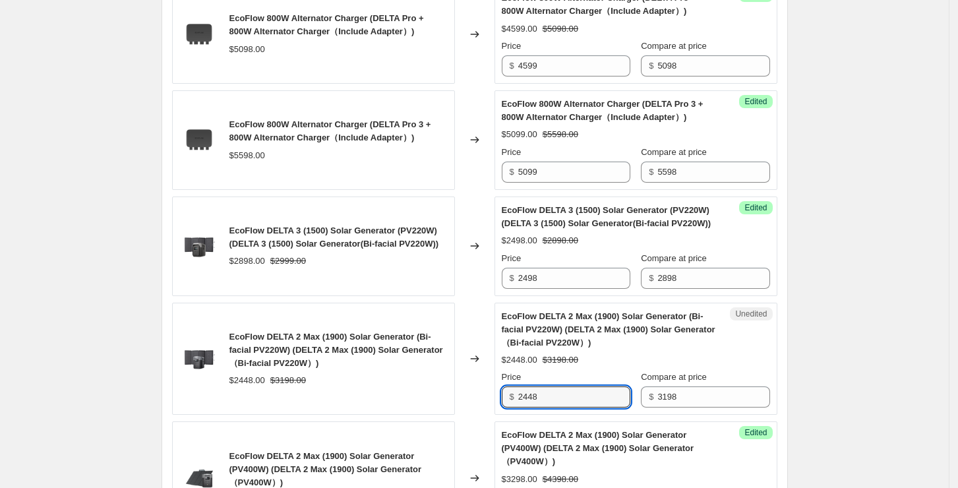
drag, startPoint x: 559, startPoint y: 382, endPoint x: 484, endPoint y: 377, distance: 75.3
click at [484, 377] on div "EcoFlow DELTA 2 Max (1900) Solar Generator (Bi-facial PV220W) (DELTA 2 Max (190…" at bounding box center [474, 358] width 605 height 113
click at [726, 353] on div "$2448.00 $3198.00" at bounding box center [636, 359] width 268 height 13
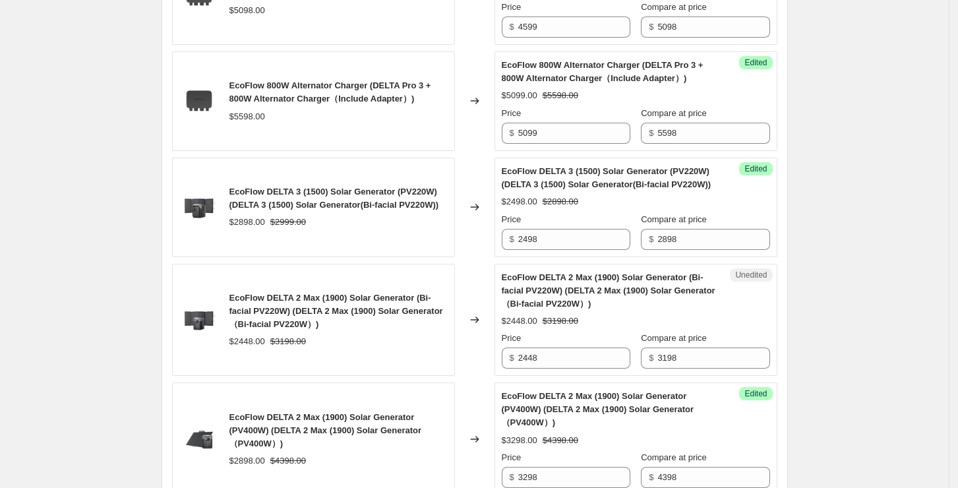
scroll to position [1862, 0]
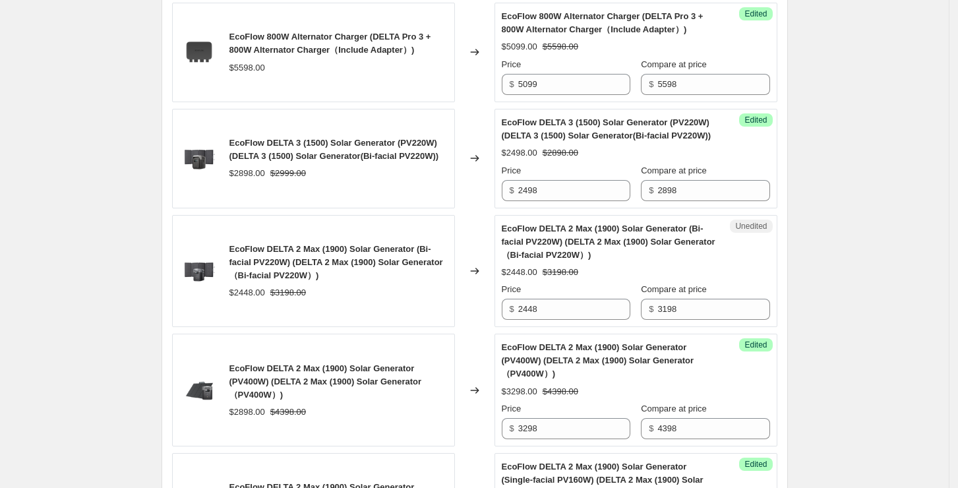
click at [631, 343] on span "EcoFlow DELTA 2 Max (1900) Solar Generator (PV400W) (DELTA 2 Max (1900) Solar G…" at bounding box center [598, 360] width 192 height 36
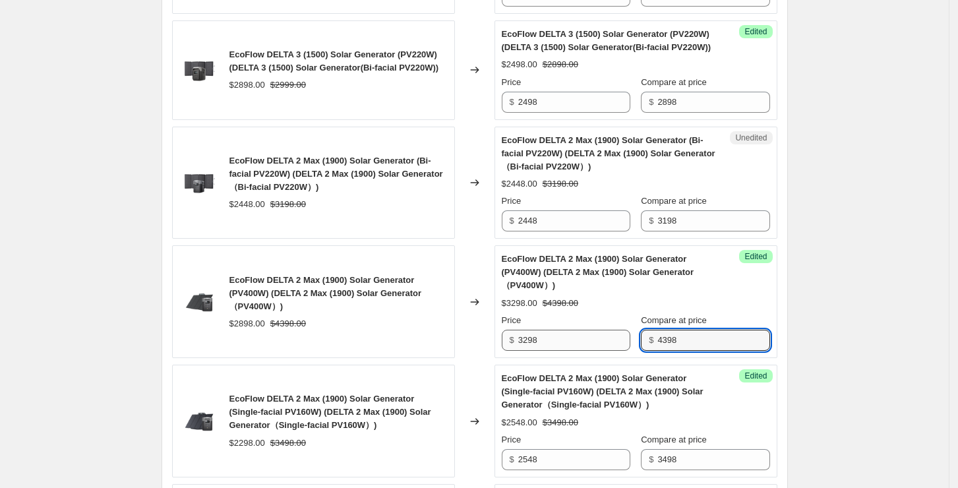
drag, startPoint x: 700, startPoint y: 324, endPoint x: 627, endPoint y: 327, distance: 72.5
click at [627, 327] on div "Price $ 3298 Compare at price $ 4398" at bounding box center [636, 332] width 268 height 37
type input "3798"
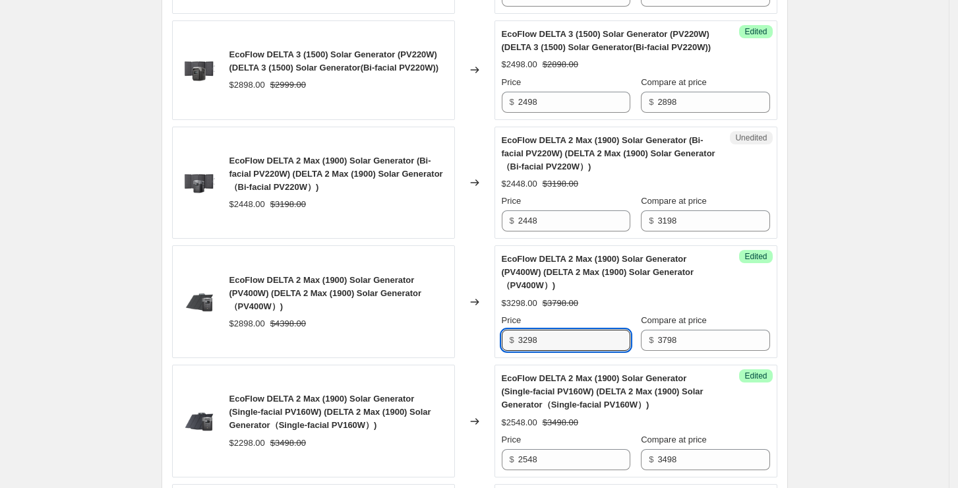
drag, startPoint x: 550, startPoint y: 319, endPoint x: 499, endPoint y: 324, distance: 51.0
click at [499, 324] on div "Success Edited EcoFlow DELTA 2 Max (1900) Solar Generator (PV400W) (DELTA 2 Max…" at bounding box center [635, 301] width 283 height 113
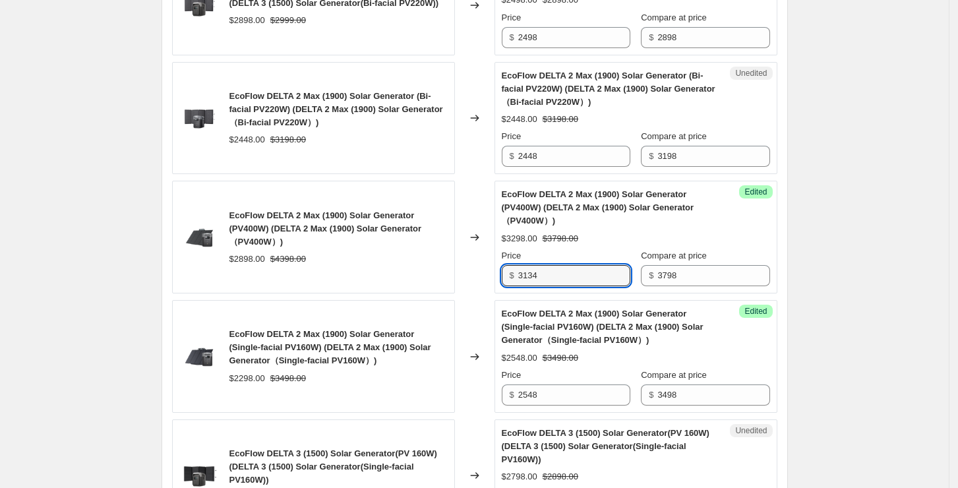
scroll to position [2038, 0]
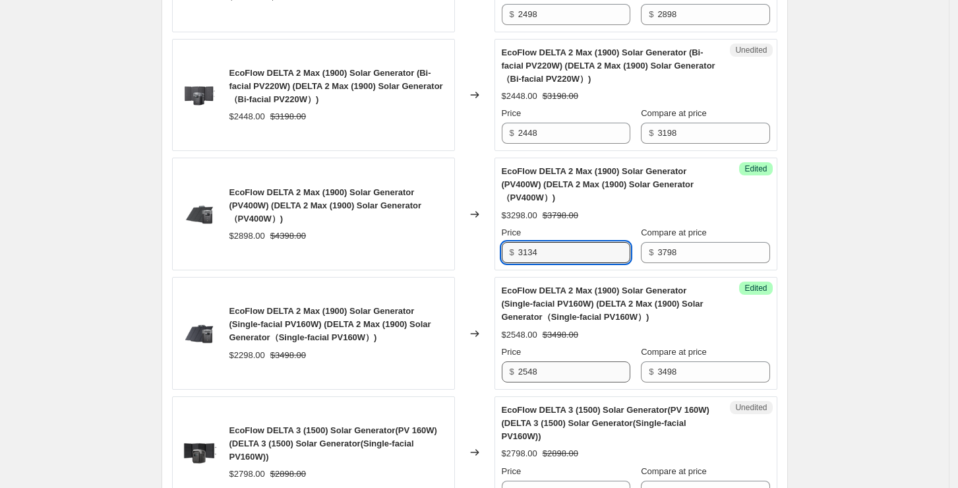
type input "3134"
click at [590, 361] on input "2548" at bounding box center [574, 371] width 112 height 21
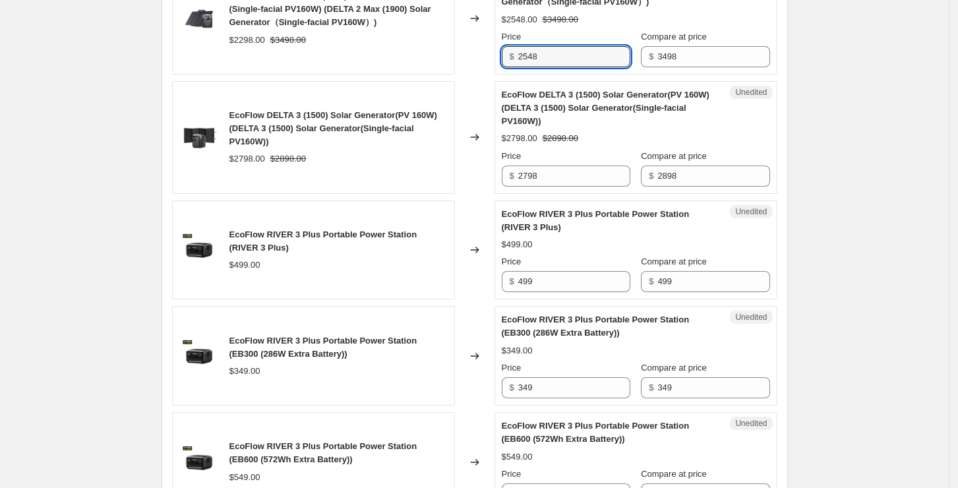
scroll to position [2389, 0]
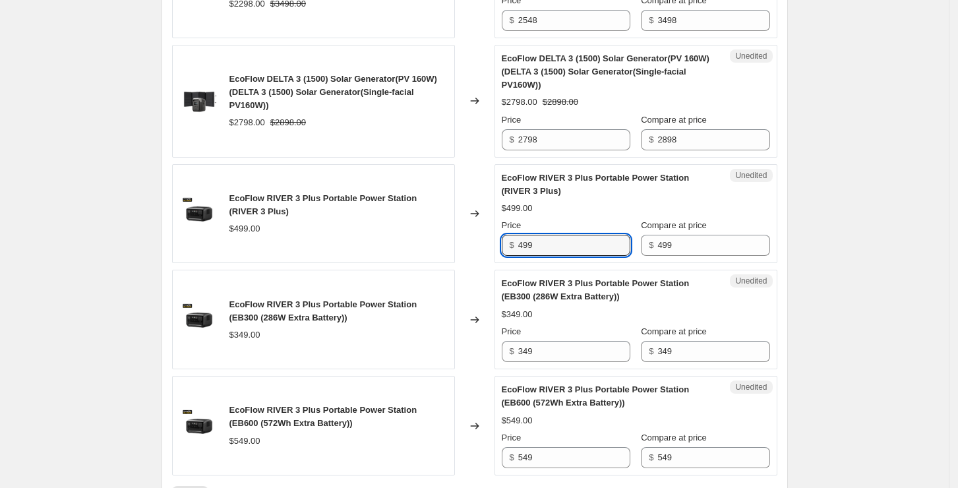
drag, startPoint x: 596, startPoint y: 226, endPoint x: 500, endPoint y: 217, distance: 96.7
click at [500, 217] on div "Unedited EcoFlow RIVER 3 Plus Portable Power Station (RIVER 3 Plus) $499.00 Pri…" at bounding box center [635, 214] width 283 height 100
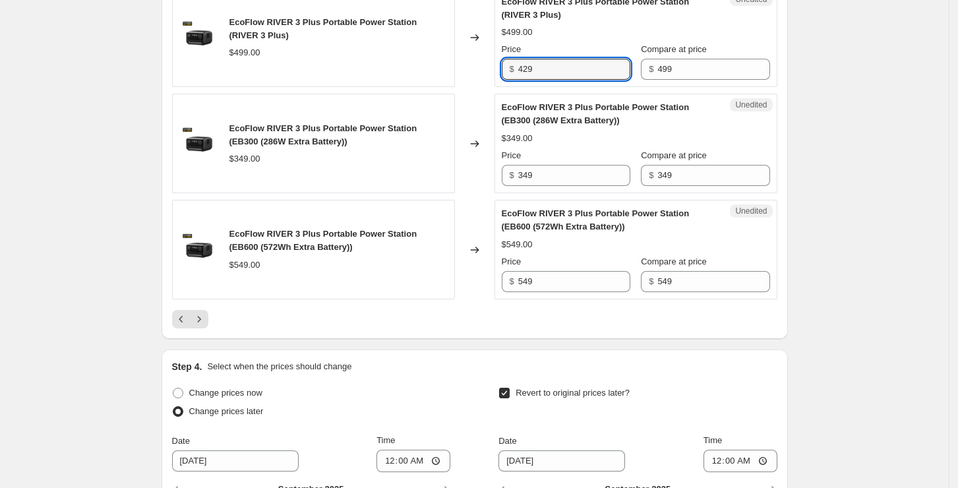
type input "429"
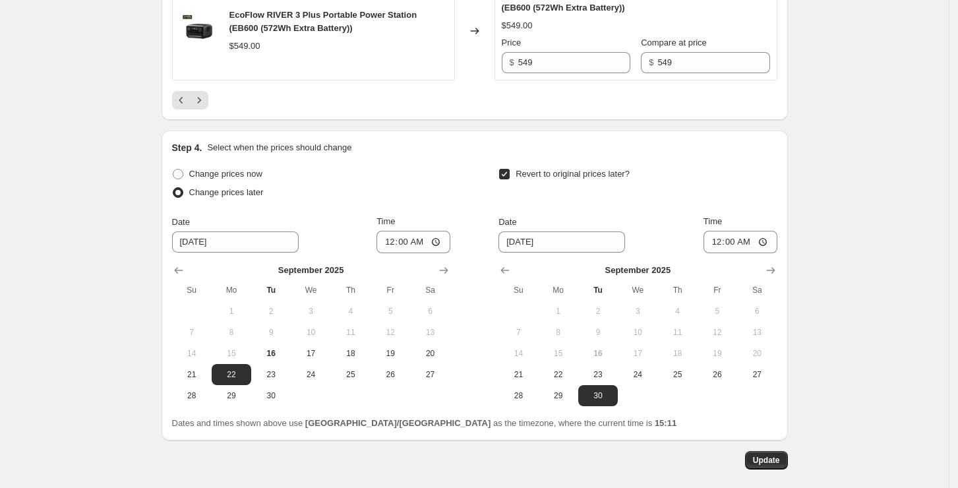
scroll to position [2828, 0]
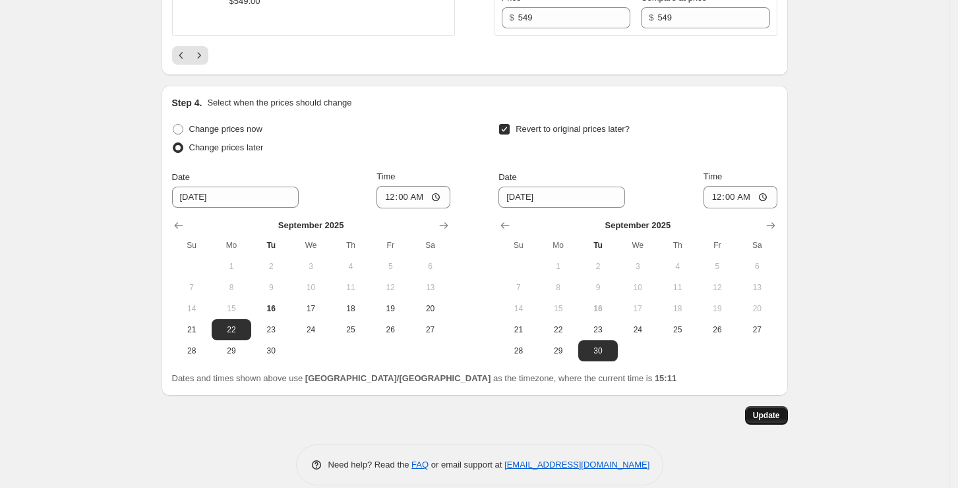
click at [778, 406] on button "Update" at bounding box center [766, 415] width 43 height 18
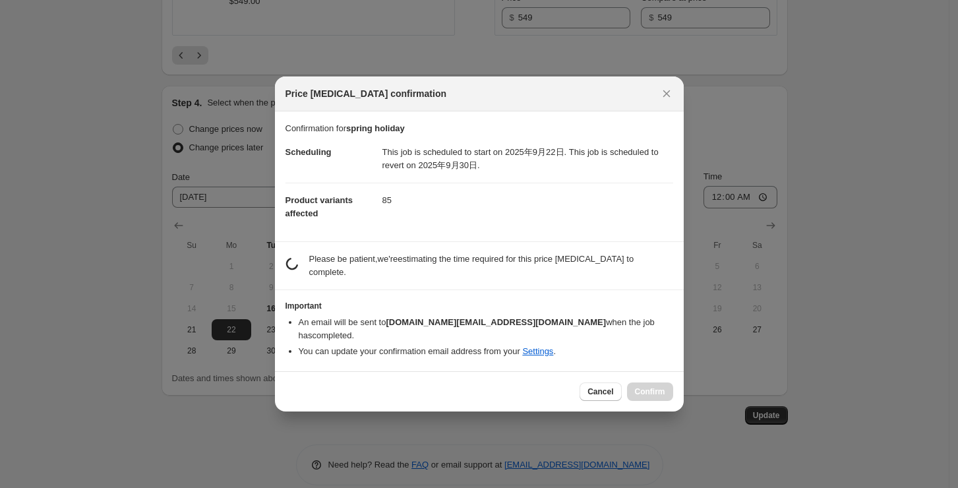
scroll to position [0, 0]
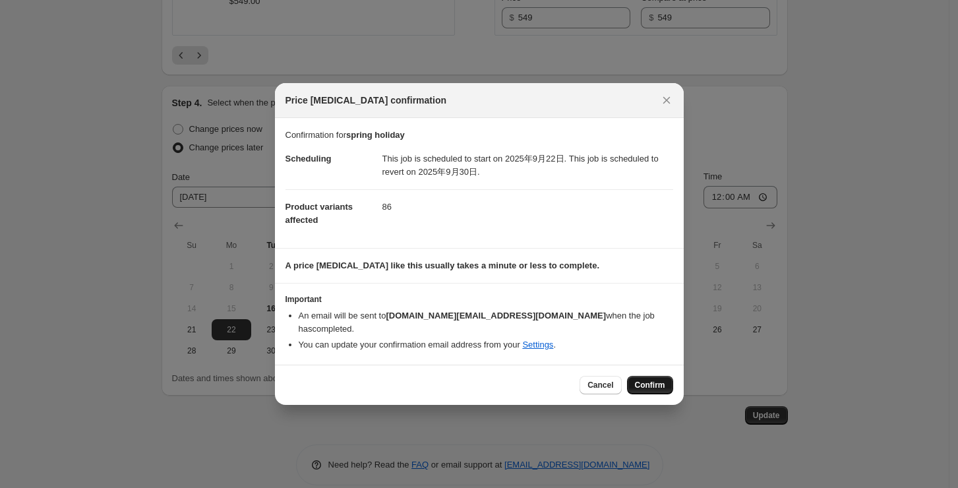
click at [639, 380] on span "Confirm" at bounding box center [650, 385] width 30 height 11
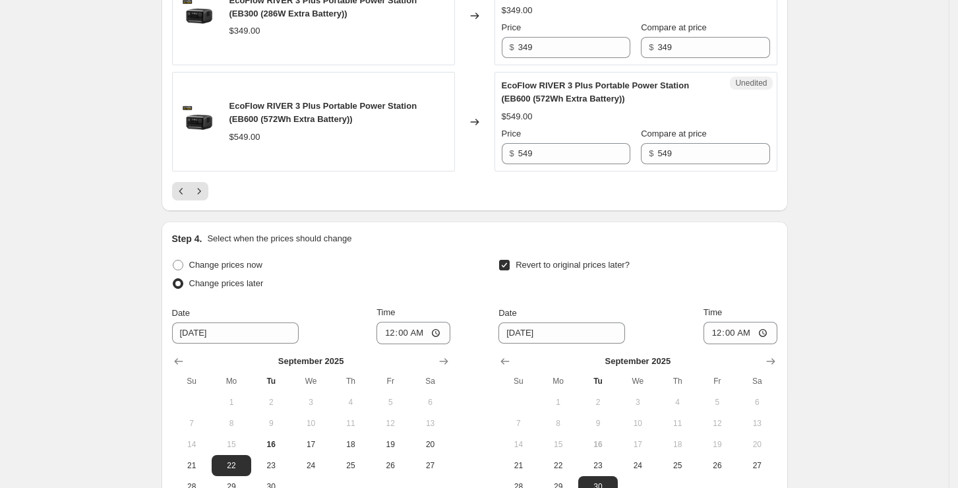
scroll to position [2565, 0]
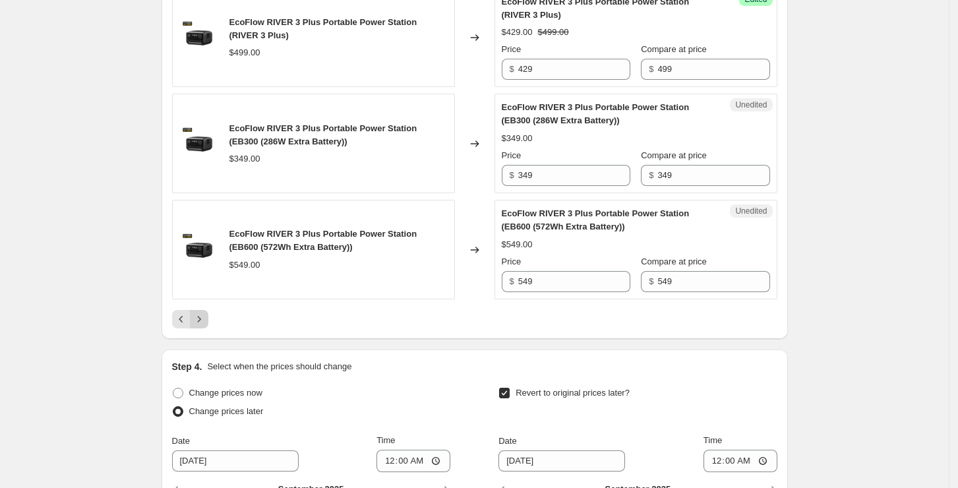
click at [204, 312] on icon "Next" at bounding box center [198, 318] width 13 height 13
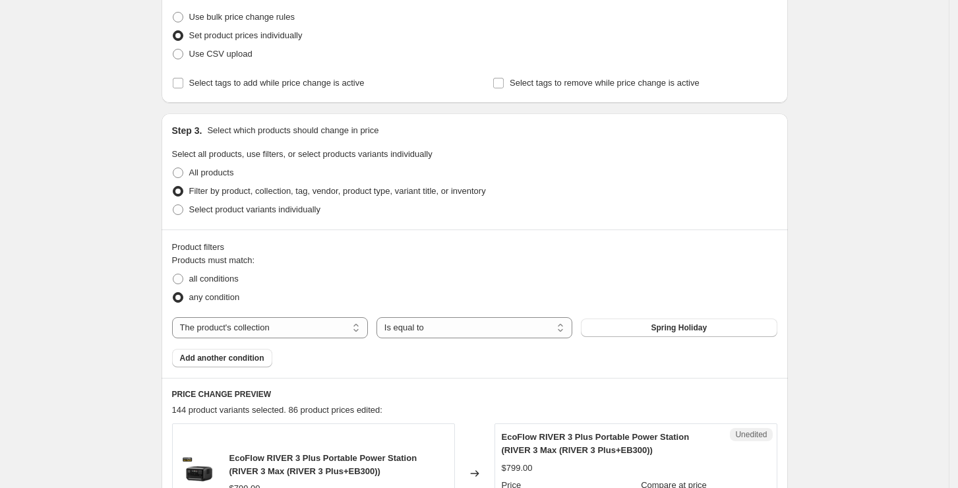
scroll to position [527, 0]
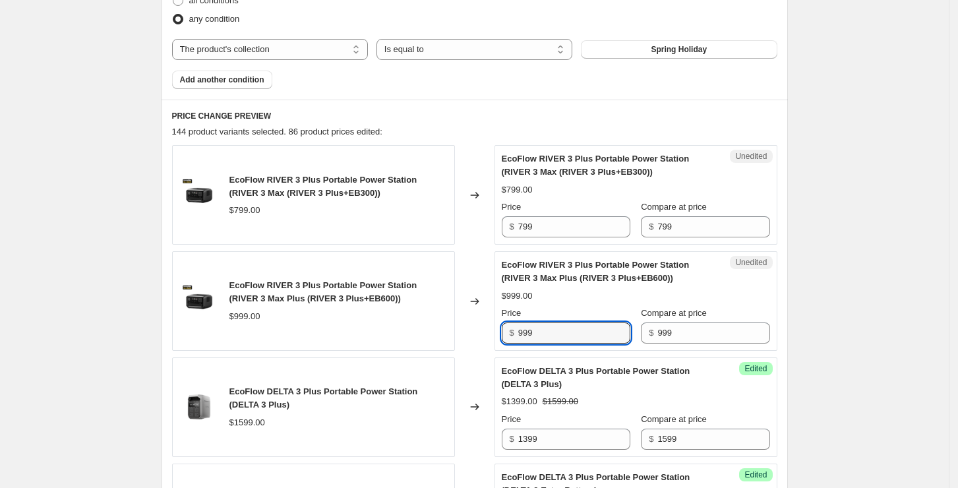
drag, startPoint x: 525, startPoint y: 330, endPoint x: 490, endPoint y: 330, distance: 34.9
click at [490, 330] on div "EcoFlow RIVER 3 Plus Portable Power Station (RIVER 3 Max Plus (RIVER 3 Plus+EB6…" at bounding box center [474, 301] width 605 height 100
type input "859"
click at [588, 201] on div "Price" at bounding box center [566, 206] width 129 height 13
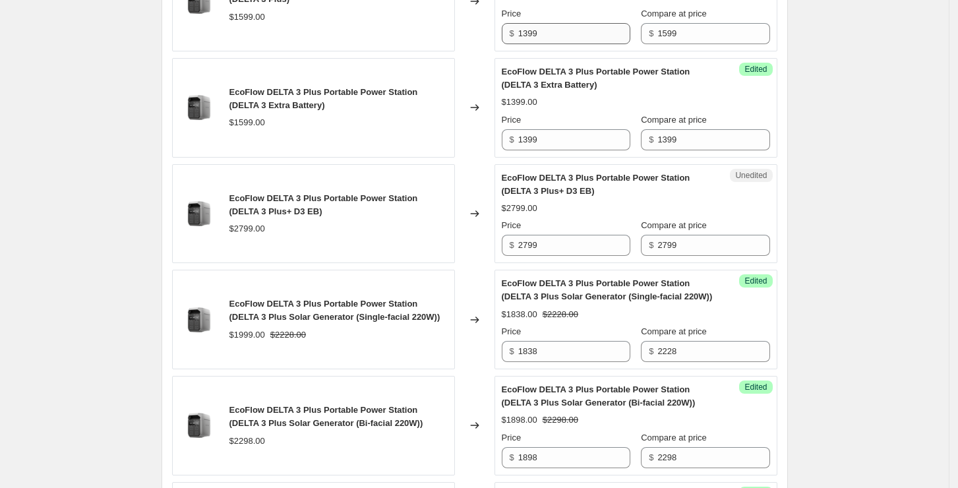
scroll to position [966, 0]
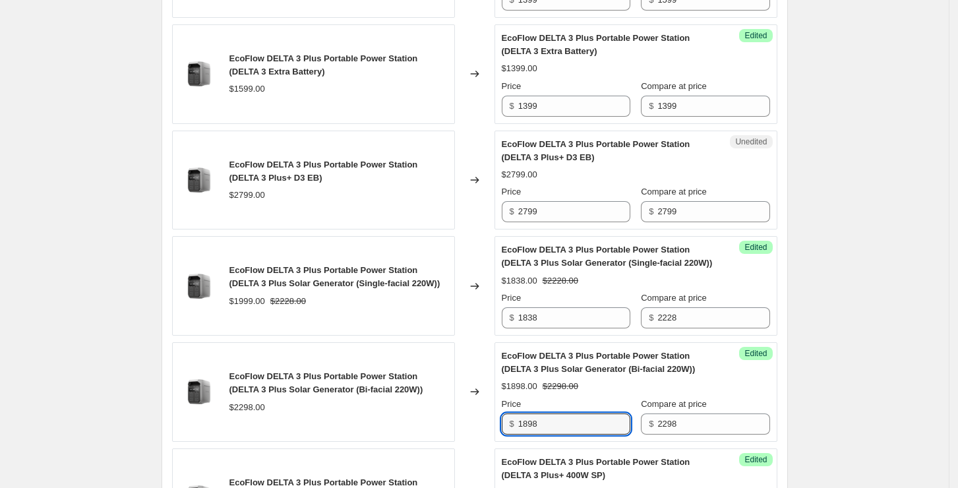
drag, startPoint x: 567, startPoint y: 416, endPoint x: 490, endPoint y: 422, distance: 76.7
click at [490, 422] on div "EcoFlow DELTA 3 Plus Portable Power Station (DELTA 3 Plus Solar Generator (Bi-f…" at bounding box center [474, 392] width 605 height 100
type input "1849"
click at [632, 390] on div "$1898.00 $2298.00" at bounding box center [636, 386] width 268 height 13
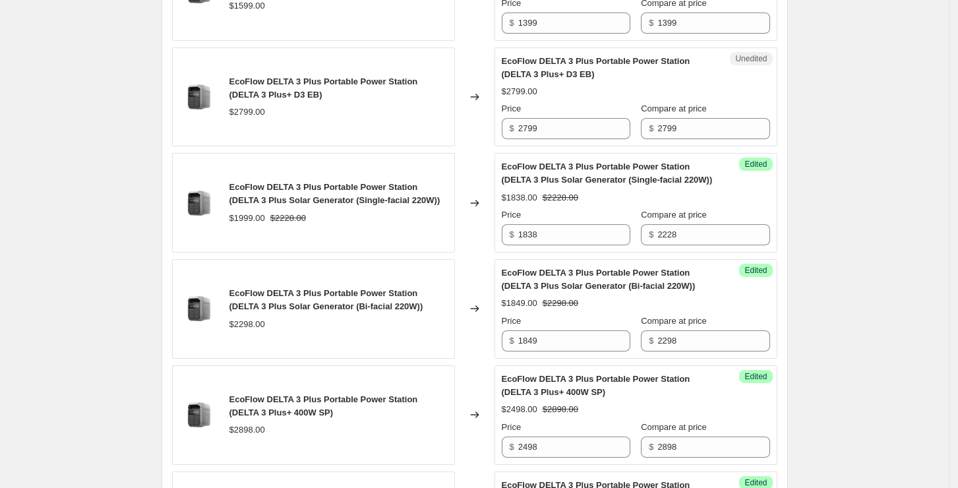
scroll to position [1142, 0]
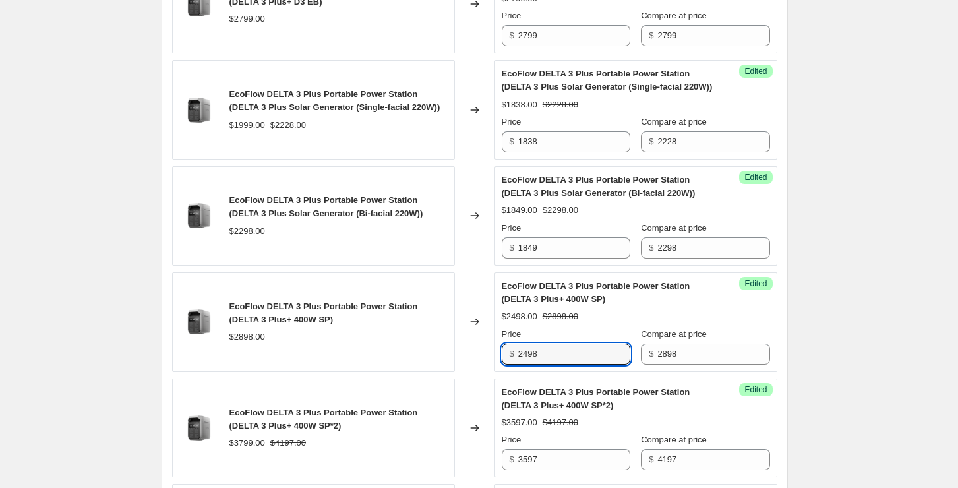
drag, startPoint x: 561, startPoint y: 357, endPoint x: 490, endPoint y: 345, distance: 71.5
click at [490, 345] on div "EcoFlow DELTA 3 Plus Portable Power Station (DELTA 3 Plus+ 400W SP) $2898.00 Ch…" at bounding box center [474, 322] width 605 height 100
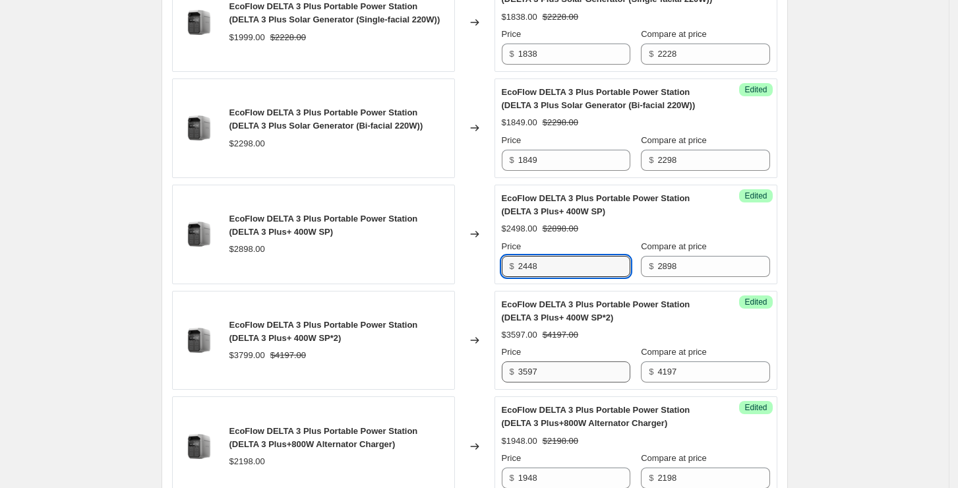
type input "2448"
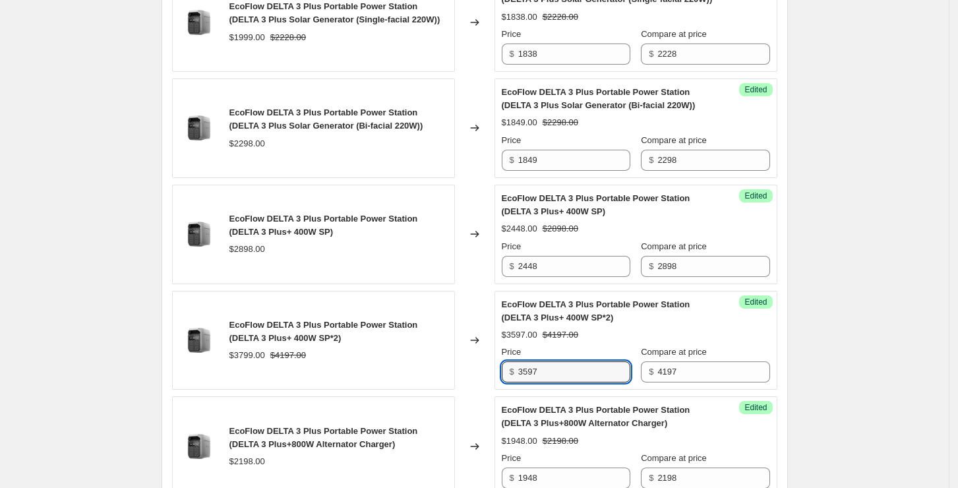
drag, startPoint x: 565, startPoint y: 368, endPoint x: 502, endPoint y: 366, distance: 62.6
click at [502, 366] on div "Success Edited EcoFlow DELTA 3 Plus Portable Power Station (DELTA 3 Plus+ 400W …" at bounding box center [635, 341] width 283 height 100
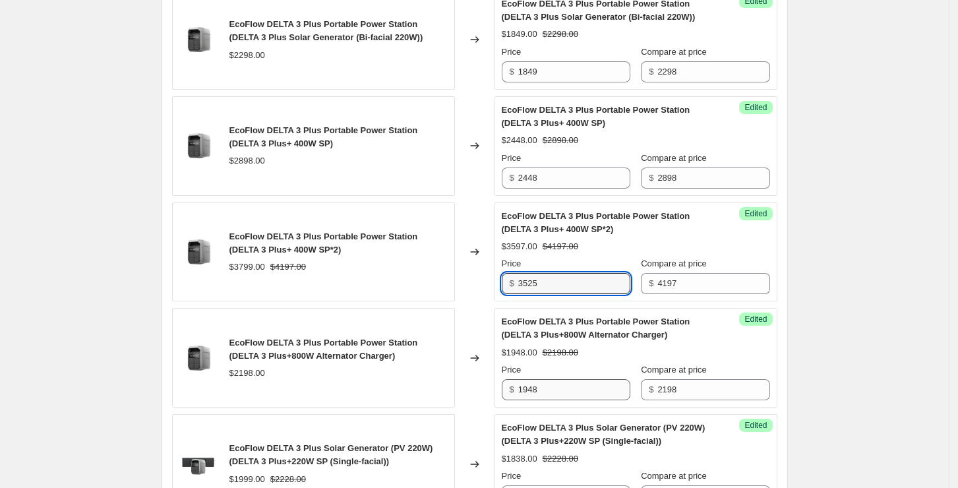
type input "3525"
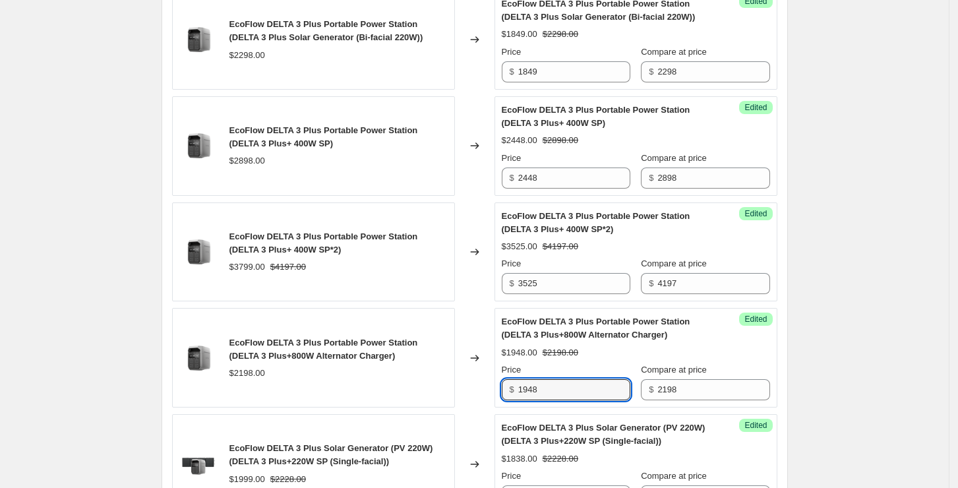
drag, startPoint x: 559, startPoint y: 387, endPoint x: 465, endPoint y: 387, distance: 93.6
click at [465, 387] on div "EcoFlow DELTA 3 Plus Portable Power Station (DELTA 3 Plus+800W Alternator Charg…" at bounding box center [474, 358] width 605 height 100
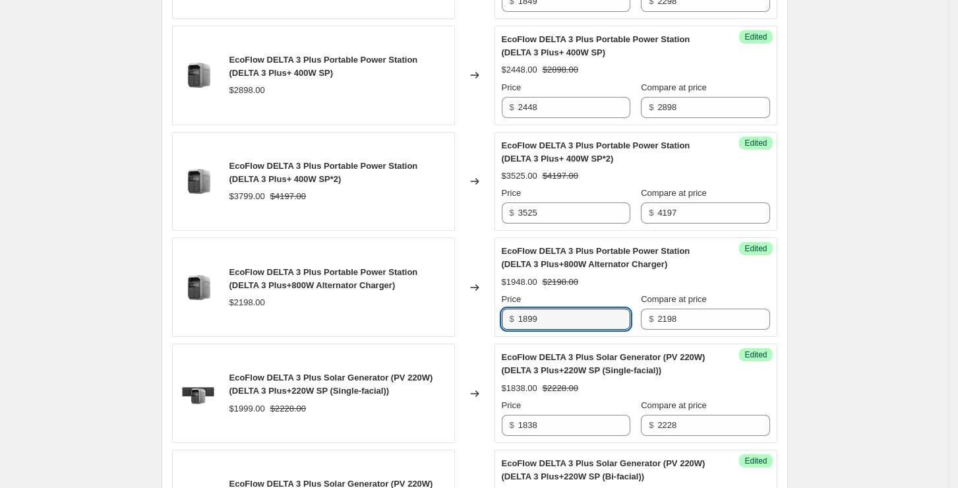
scroll to position [1493, 0]
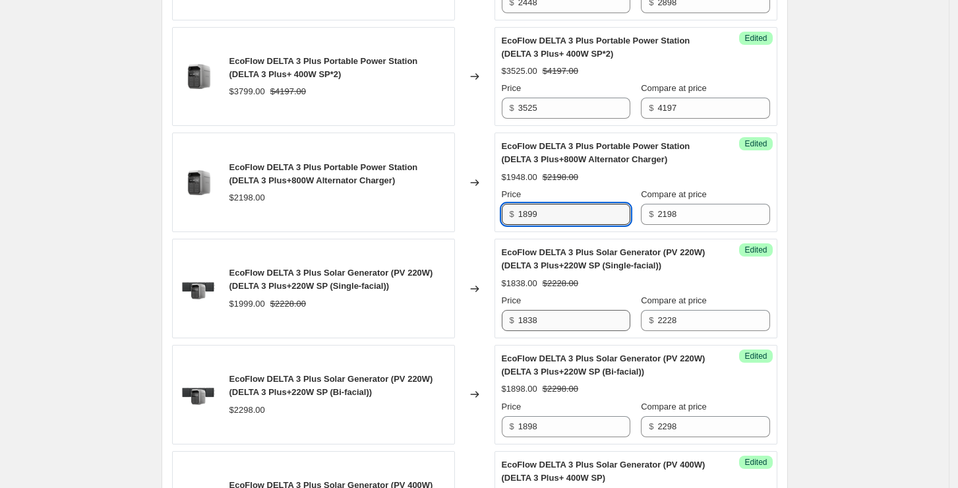
type input "1899"
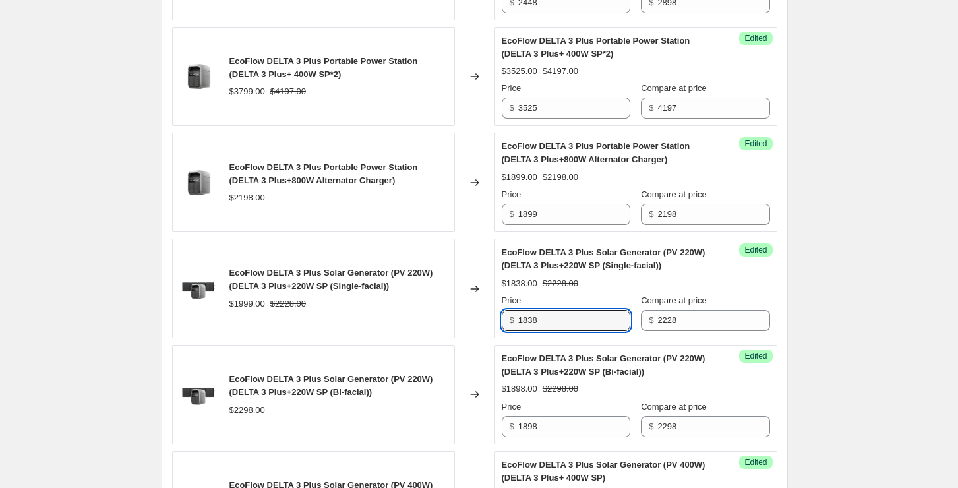
drag, startPoint x: 573, startPoint y: 316, endPoint x: 496, endPoint y: 309, distance: 77.4
click at [496, 309] on div "EcoFlow DELTA 3 Plus Solar Generator (PV 220W) (DELTA 3 Plus+220W SP (Single-fa…" at bounding box center [474, 289] width 605 height 100
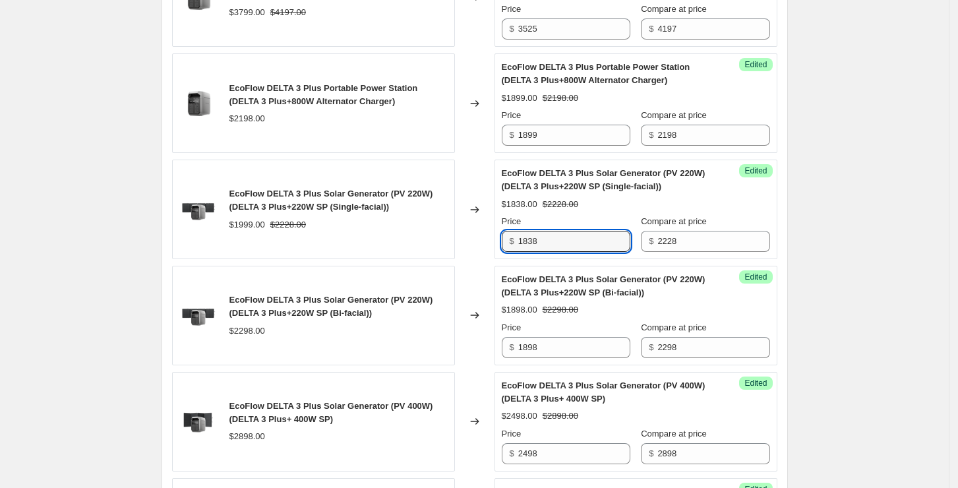
scroll to position [1669, 0]
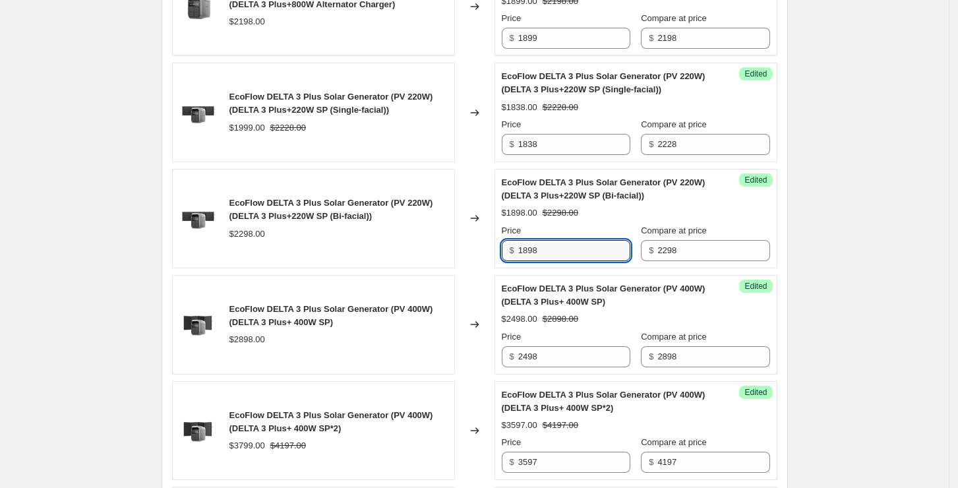
drag, startPoint x: 547, startPoint y: 252, endPoint x: 477, endPoint y: 248, distance: 70.0
click at [477, 248] on div "EcoFlow DELTA 3 Plus Solar Generator (PV 220W) (DELTA 3 Plus+220W SP (Bi-facial…" at bounding box center [474, 219] width 605 height 100
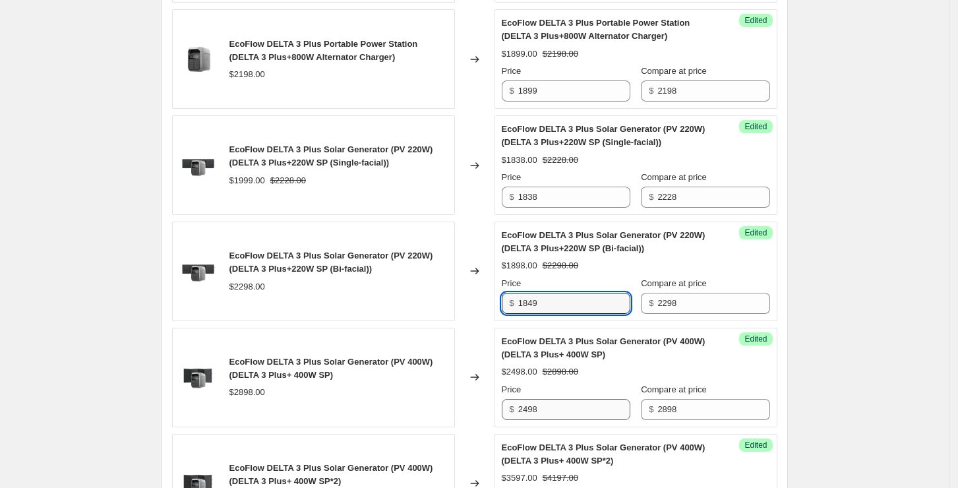
scroll to position [1757, 0]
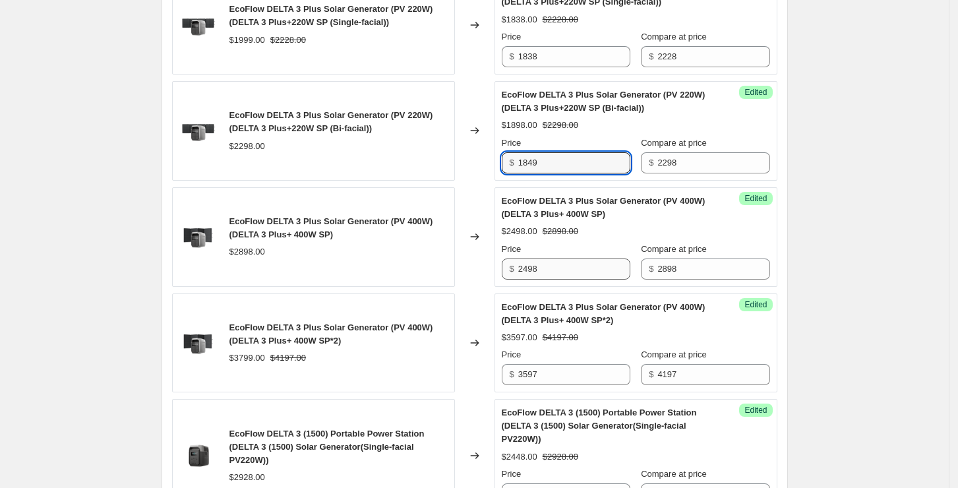
type input "1849"
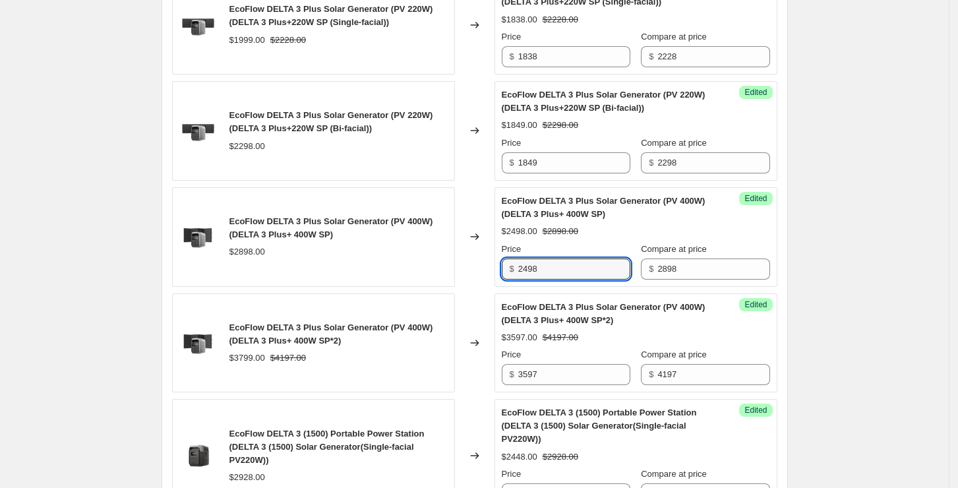
drag, startPoint x: 561, startPoint y: 266, endPoint x: 464, endPoint y: 261, distance: 97.0
click at [464, 261] on div "EcoFlow DELTA 3 Plus Solar Generator (PV 400W) (DELTA 3 Plus+ 400W SP) $2898.00…" at bounding box center [474, 237] width 605 height 100
type input "2448"
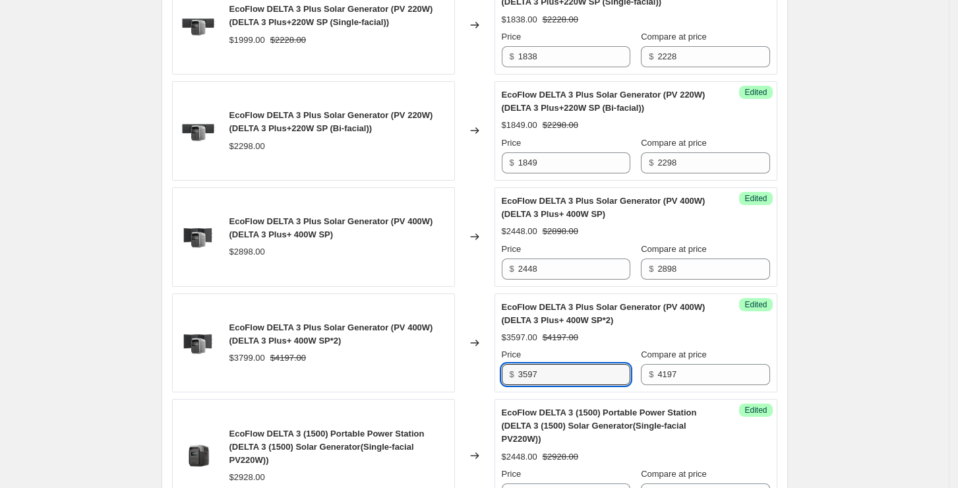
drag, startPoint x: 554, startPoint y: 372, endPoint x: 477, endPoint y: 368, distance: 77.2
click at [477, 368] on div "EcoFlow DELTA 3 Plus Solar Generator (PV 400W) (DELTA 3 Plus+ 400W SP*2) $3799.…" at bounding box center [474, 343] width 605 height 100
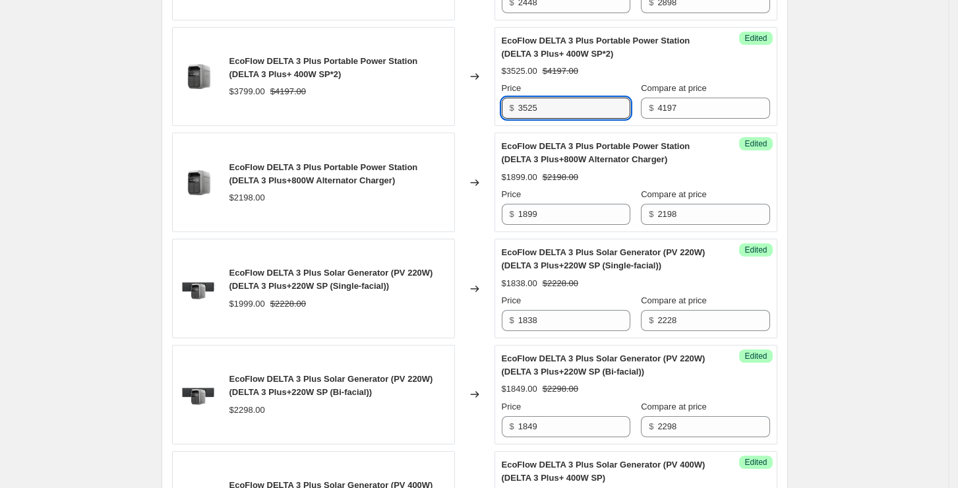
drag, startPoint x: 547, startPoint y: 107, endPoint x: 489, endPoint y: 108, distance: 58.0
click at [489, 108] on div "EcoFlow DELTA 3 Plus Portable Power Station (DELTA 3 Plus+ 400W SP*2) $3799.00 …" at bounding box center [474, 77] width 605 height 100
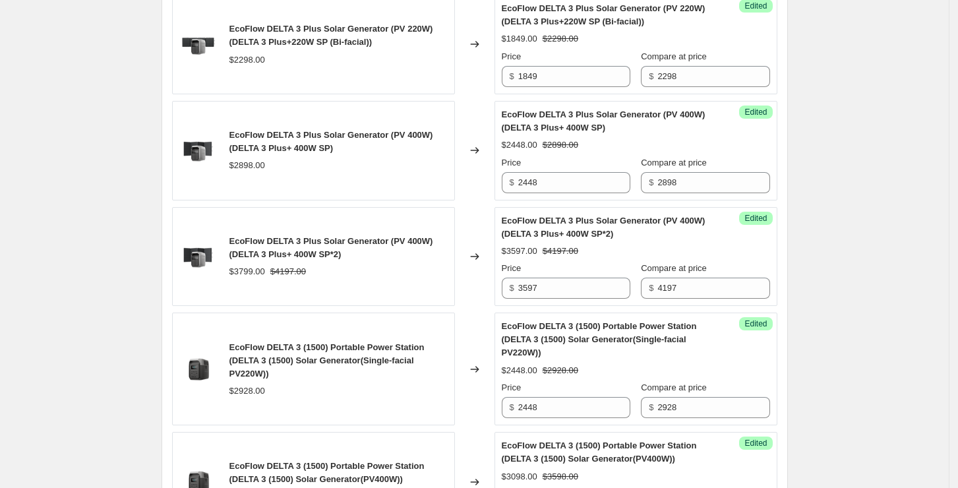
scroll to position [1845, 0]
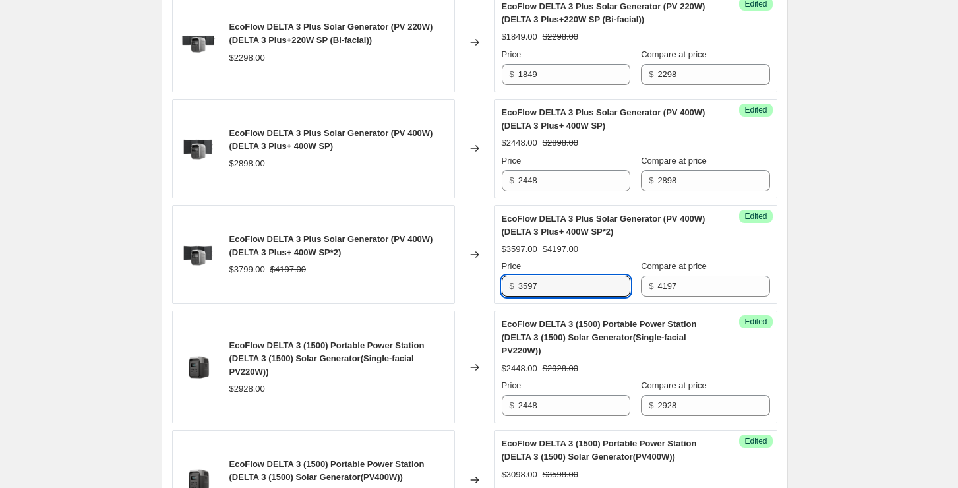
drag, startPoint x: 568, startPoint y: 285, endPoint x: 452, endPoint y: 278, distance: 116.2
click at [452, 278] on div "EcoFlow DELTA 3 Plus Solar Generator (PV 400W) (DELTA 3 Plus+ 400W SP*2) $3799.…" at bounding box center [474, 255] width 605 height 100
paste input "25"
type input "3525"
click at [579, 368] on div "$2448.00 $2928.00" at bounding box center [636, 368] width 268 height 13
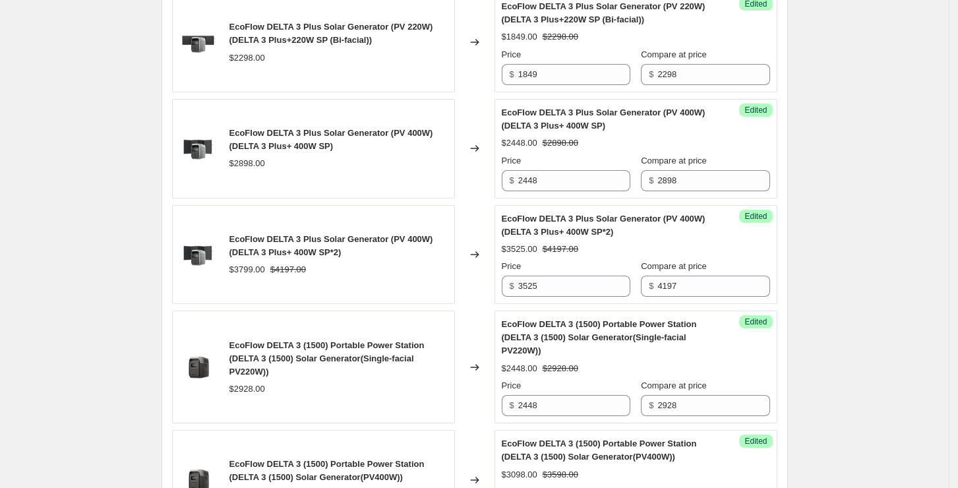
scroll to position [1933, 0]
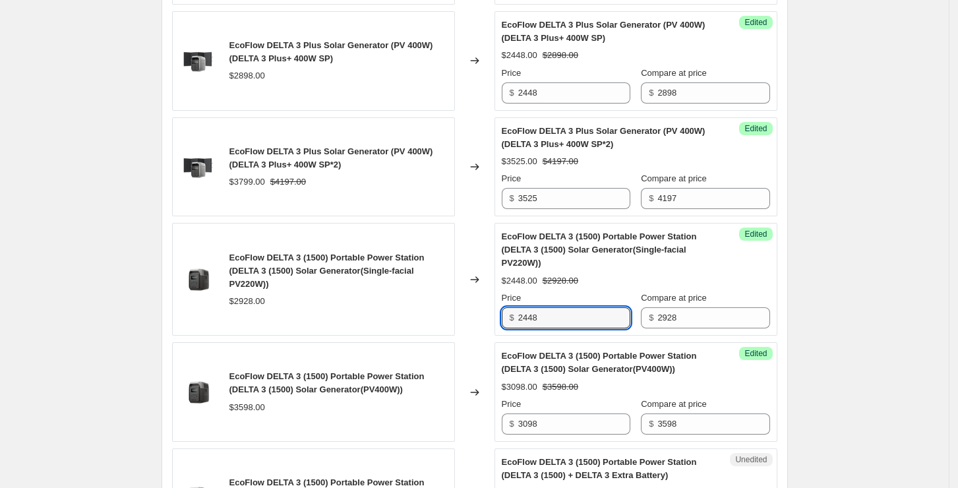
drag, startPoint x: 556, startPoint y: 315, endPoint x: 448, endPoint y: 302, distance: 108.2
click at [448, 302] on div "EcoFlow DELTA 3 (1500) Portable Power Station (DELTA 3 (1500) Solar Generator(S…" at bounding box center [474, 279] width 605 height 113
click at [559, 313] on input "2448" at bounding box center [574, 317] width 112 height 21
drag, startPoint x: 530, startPoint y: 314, endPoint x: 500, endPoint y: 314, distance: 29.7
click at [500, 314] on div "Success Edited EcoFlow DELTA 3 (1500) Portable Power Station (DELTA 3 (1500) So…" at bounding box center [635, 279] width 283 height 113
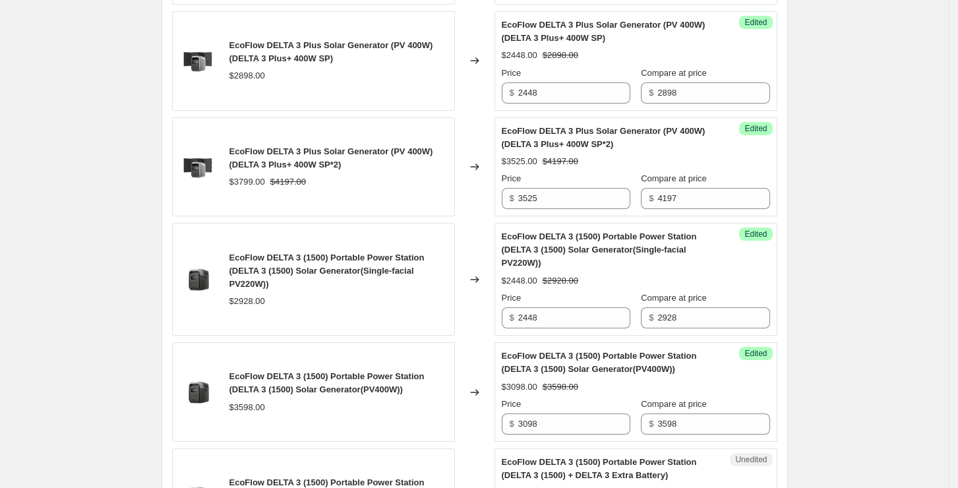
click at [622, 284] on div "$2448.00 $2928.00" at bounding box center [636, 280] width 268 height 13
click at [598, 291] on div "Price" at bounding box center [566, 297] width 129 height 13
drag, startPoint x: 559, startPoint y: 313, endPoint x: 491, endPoint y: 324, distance: 68.7
click at [491, 324] on div "EcoFlow DELTA 3 (1500) Portable Power Station (DELTA 3 (1500) Solar Generator(S…" at bounding box center [474, 279] width 605 height 113
type input "2408"
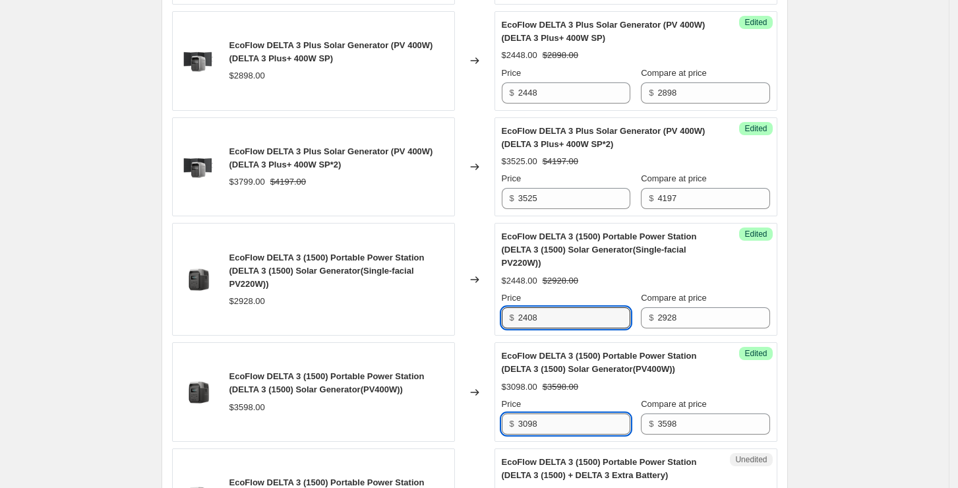
click at [559, 420] on input "3098" at bounding box center [574, 423] width 112 height 21
drag, startPoint x: 548, startPoint y: 413, endPoint x: 501, endPoint y: 409, distance: 47.6
click at [501, 409] on div "Success Edited EcoFlow DELTA 3 (1500) Portable Power Station (DELTA 3 (1500) So…" at bounding box center [635, 392] width 283 height 100
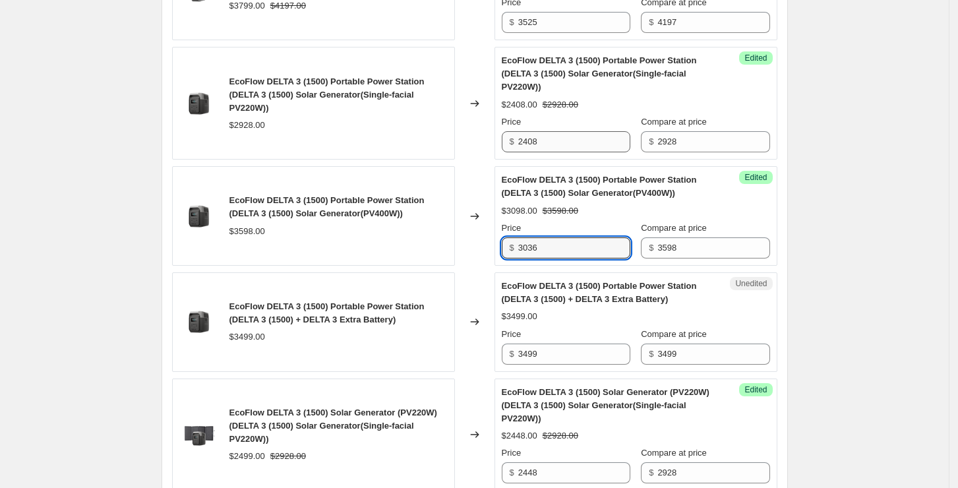
type input "3036"
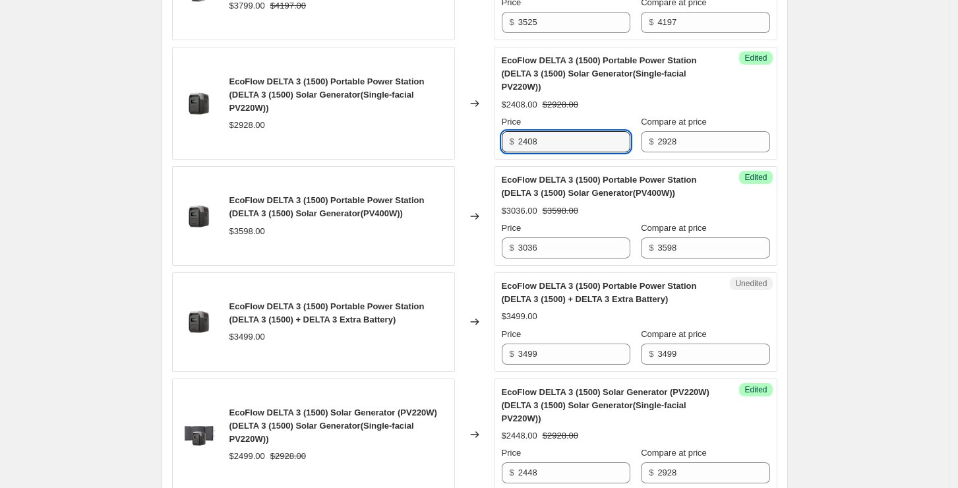
drag, startPoint x: 579, startPoint y: 143, endPoint x: 507, endPoint y: 147, distance: 71.3
click at [504, 146] on div "Success Edited EcoFlow DELTA 3 (1500) Portable Power Station (DELTA 3 (1500) So…" at bounding box center [635, 103] width 283 height 113
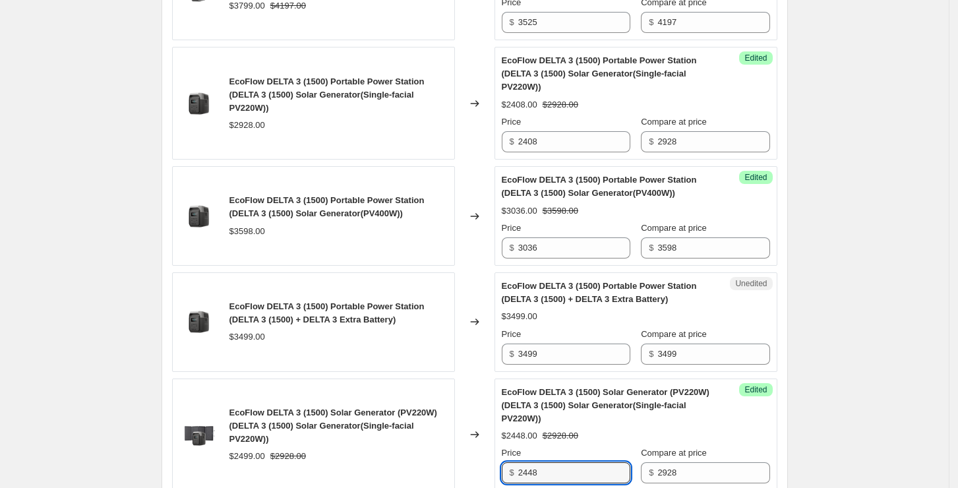
drag, startPoint x: 546, startPoint y: 469, endPoint x: 498, endPoint y: 456, distance: 50.3
click at [498, 456] on div "Success Edited EcoFlow DELTA 3 (1500) Solar Generator (PV220W) (DELTA 3 (1500) …" at bounding box center [635, 434] width 283 height 113
paste input "0"
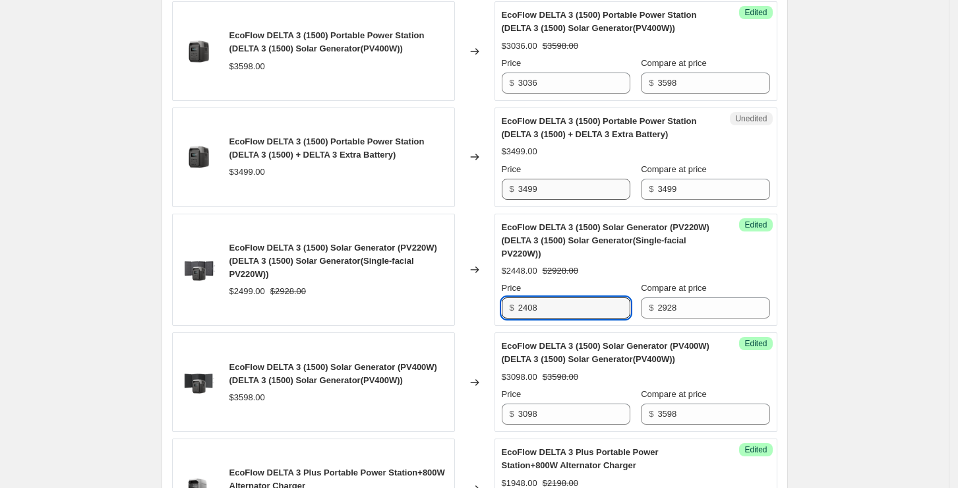
scroll to position [2284, 0]
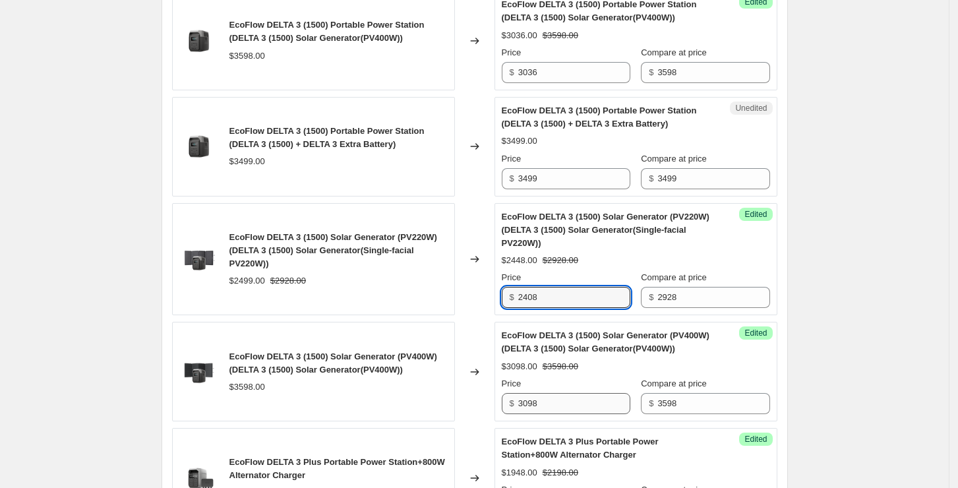
type input "2408"
click at [575, 396] on input "3098" at bounding box center [574, 403] width 112 height 21
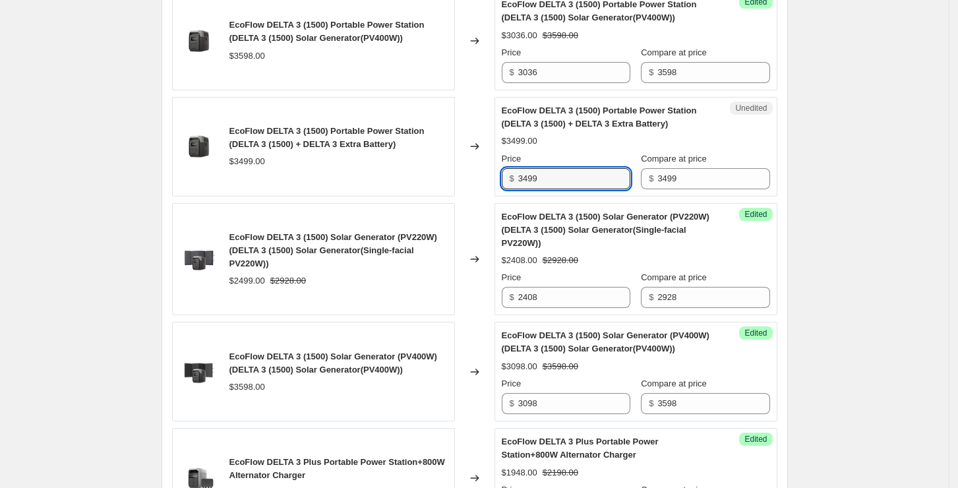
drag, startPoint x: 580, startPoint y: 182, endPoint x: 480, endPoint y: 181, distance: 99.5
click at [480, 181] on div "EcoFlow DELTA 3 (1500) Portable Power Station (DELTA 3 (1500) + DELTA 3 Extra B…" at bounding box center [474, 147] width 605 height 100
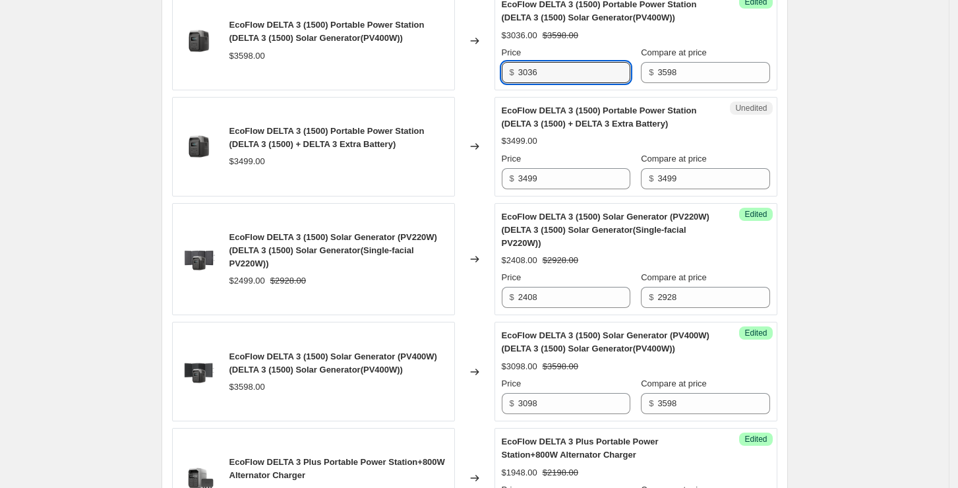
drag, startPoint x: 555, startPoint y: 75, endPoint x: 480, endPoint y: 57, distance: 76.6
click at [480, 57] on div "EcoFlow DELTA 3 (1500) Portable Power Station (DELTA 3 (1500) Solar Generator(P…" at bounding box center [474, 41] width 605 height 100
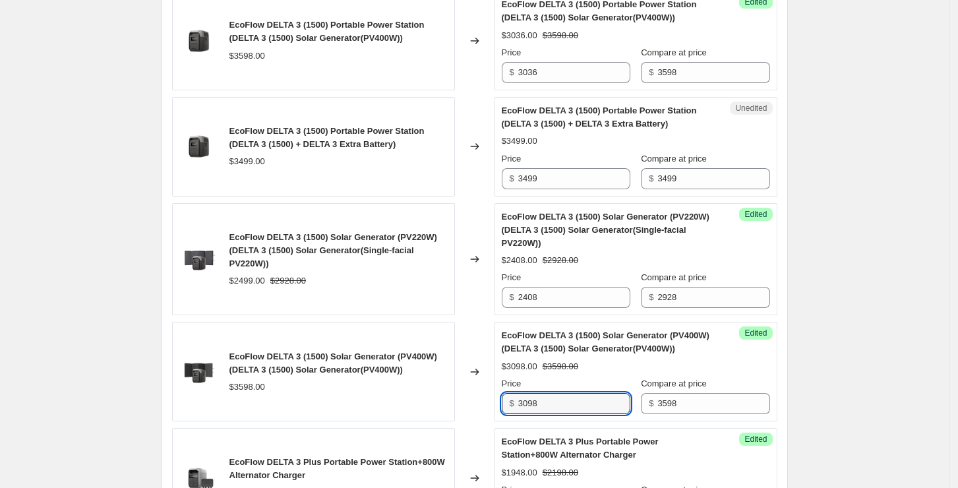
drag, startPoint x: 572, startPoint y: 403, endPoint x: 486, endPoint y: 389, distance: 87.4
click at [486, 389] on div "EcoFlow DELTA 3 (1500) Solar Generator (PV400W) (DELTA 3 (1500) Solar Generator…" at bounding box center [474, 372] width 605 height 100
paste input "36"
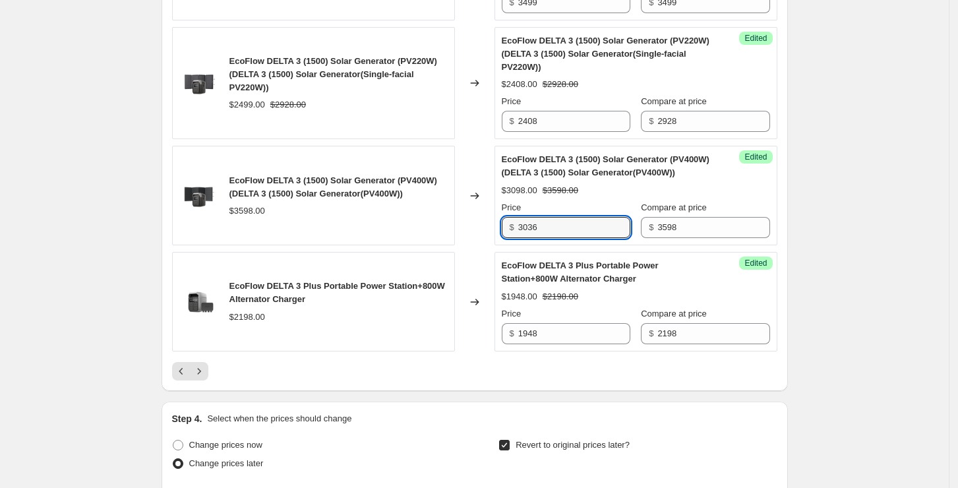
type input "3036"
click at [448, 370] on div at bounding box center [474, 371] width 605 height 18
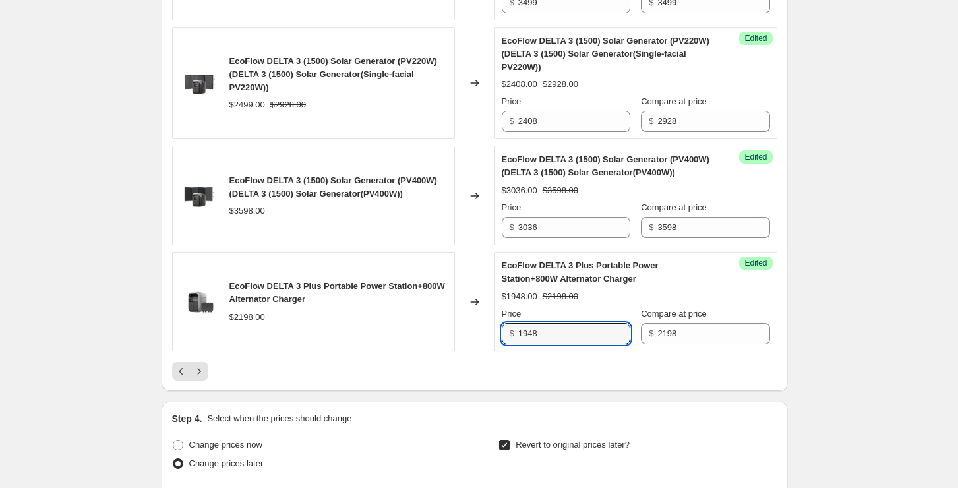
drag, startPoint x: 572, startPoint y: 326, endPoint x: 505, endPoint y: 325, distance: 67.2
click at [505, 325] on div "Success Edited EcoFlow DELTA 3 Plus Portable Power Station+800W Alternator Char…" at bounding box center [635, 302] width 283 height 100
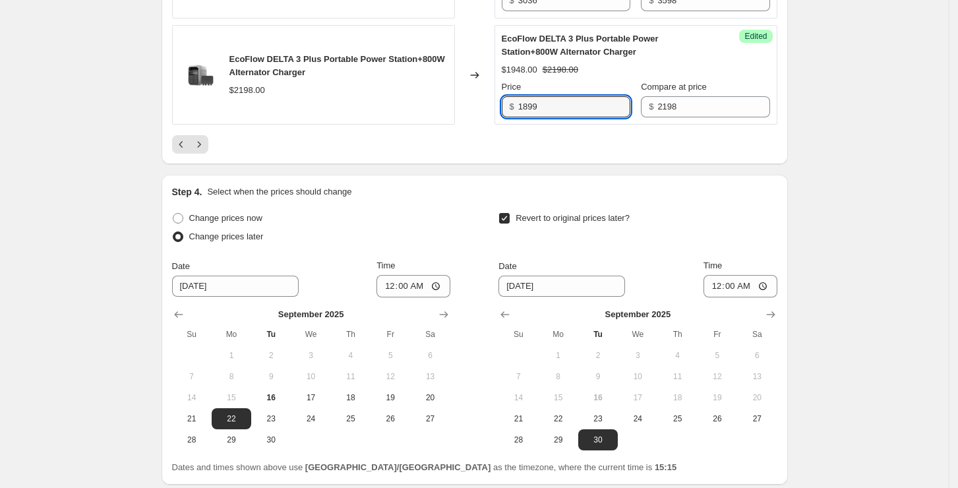
scroll to position [2724, 0]
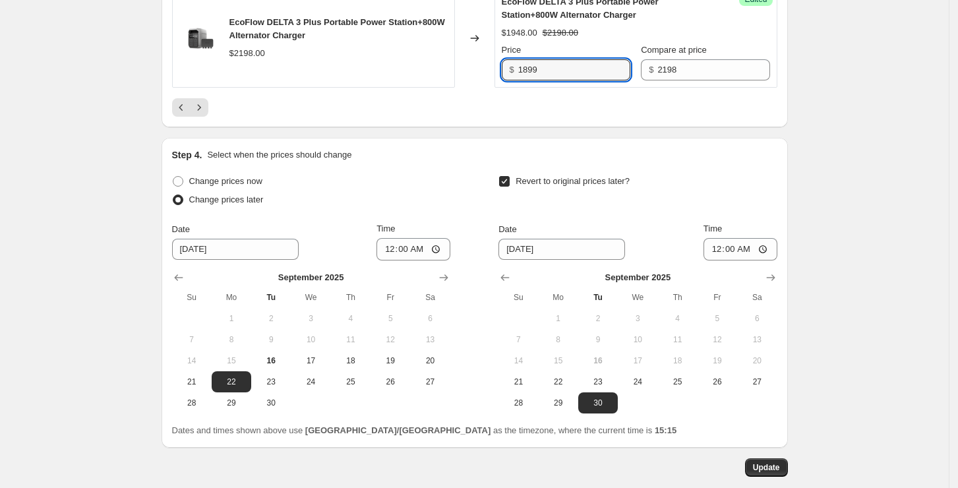
type input "1899"
click at [775, 458] on button "Update" at bounding box center [766, 467] width 43 height 18
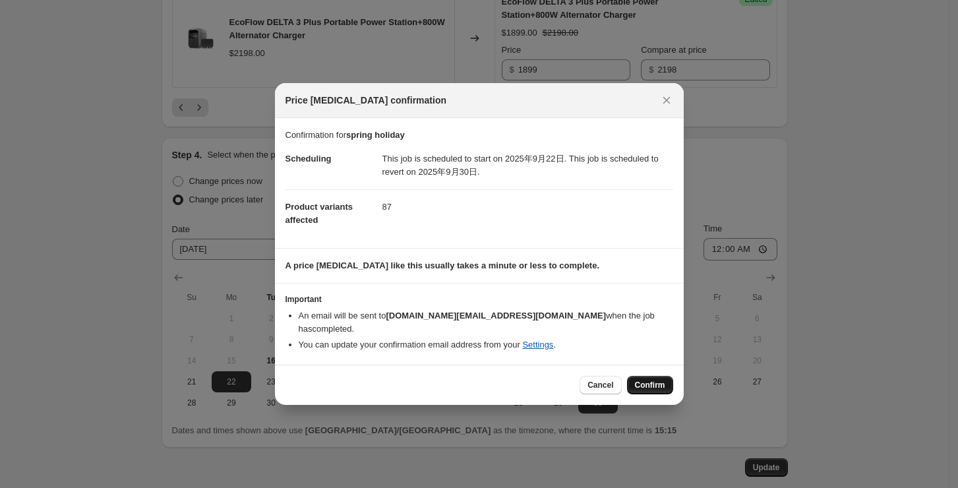
click at [652, 380] on span "Confirm" at bounding box center [650, 385] width 30 height 11
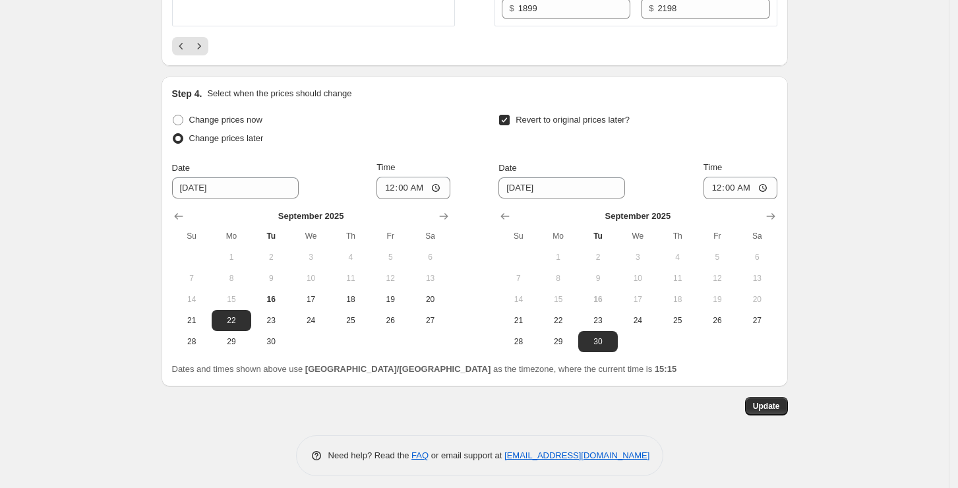
scroll to position [2789, 0]
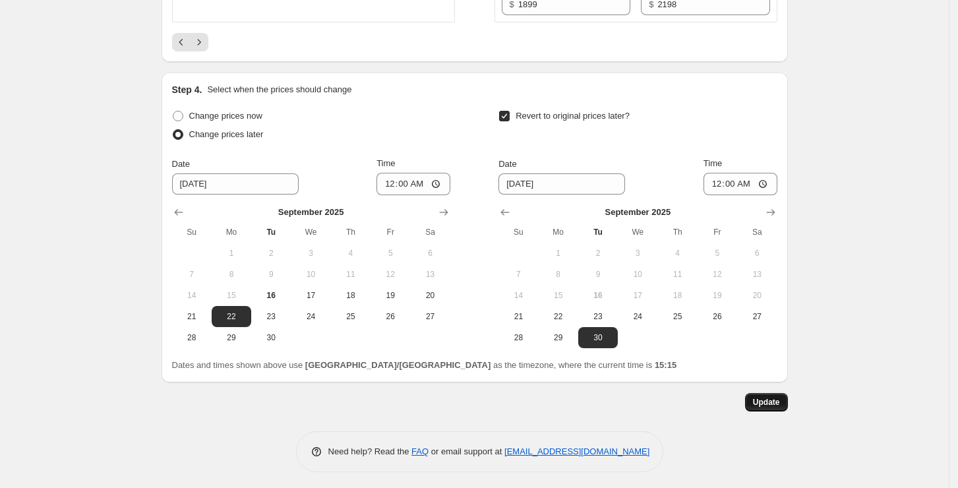
click at [755, 397] on button "Update" at bounding box center [766, 402] width 43 height 18
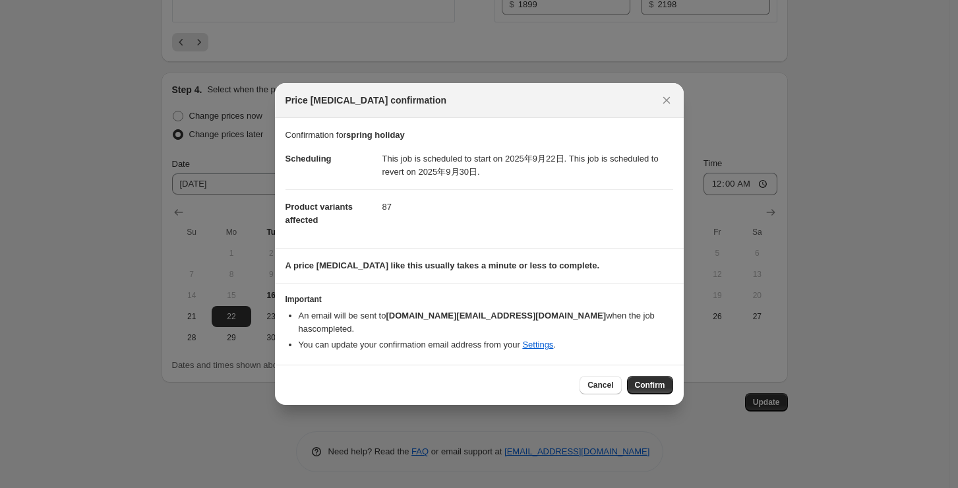
click at [655, 381] on span "Confirm" at bounding box center [650, 385] width 30 height 11
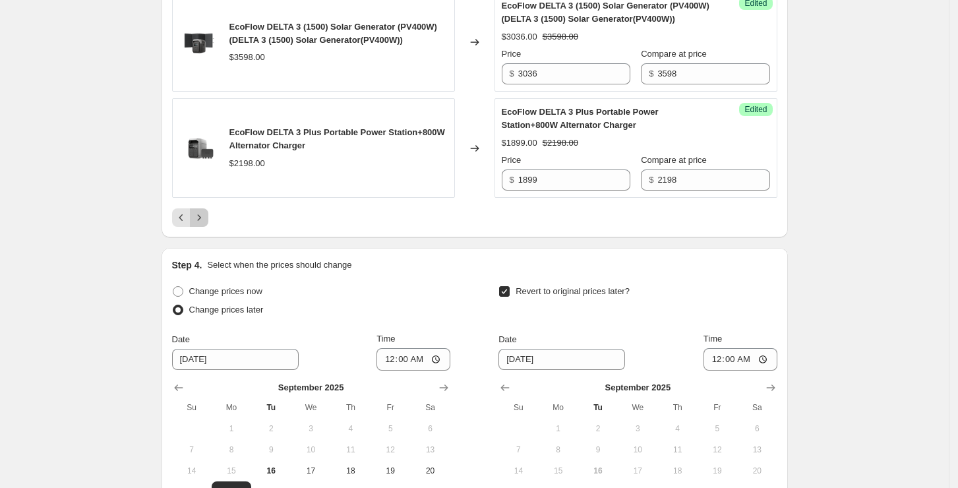
click at [206, 214] on icon "Next" at bounding box center [198, 217] width 13 height 13
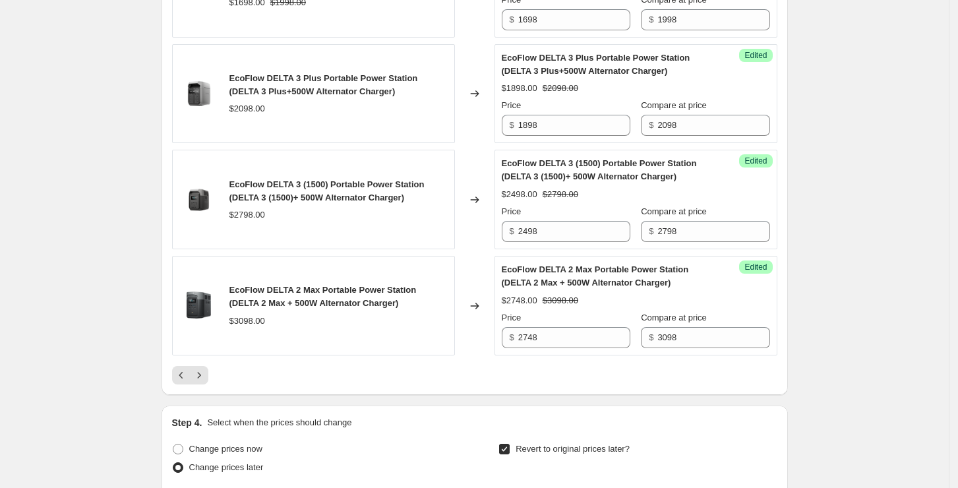
scroll to position [2438, 0]
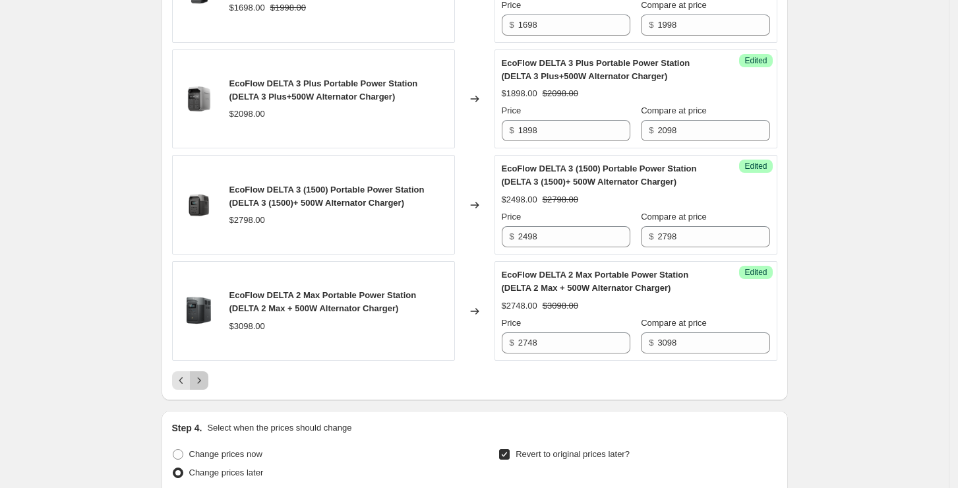
click at [206, 374] on icon "Next" at bounding box center [198, 380] width 13 height 13
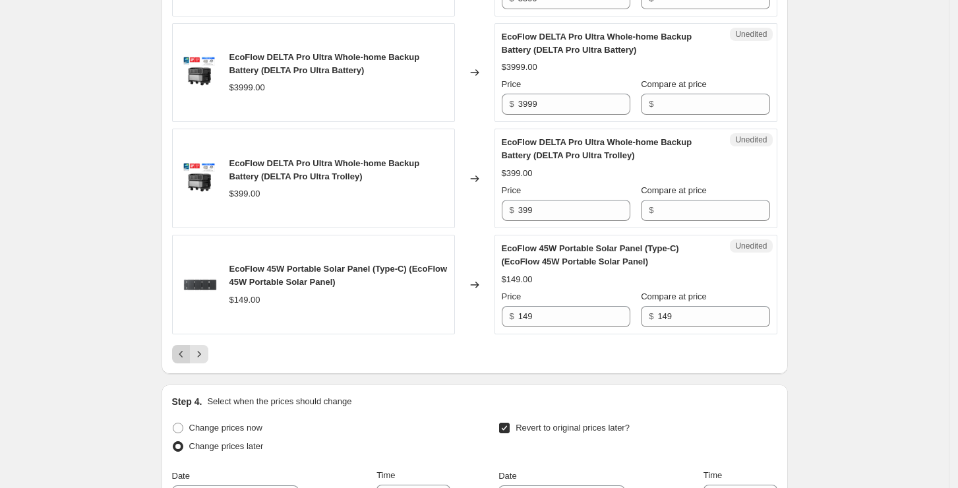
click at [179, 360] on icon "Previous" at bounding box center [181, 353] width 13 height 13
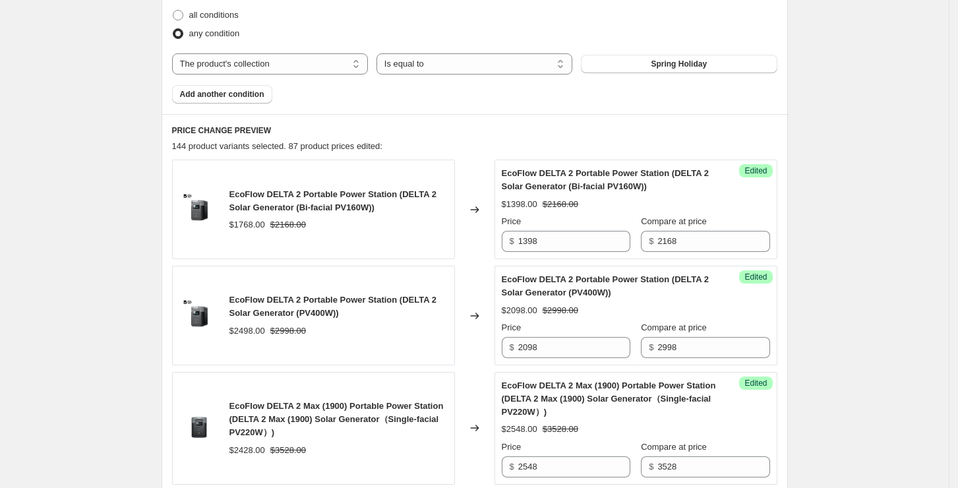
scroll to position [416, 0]
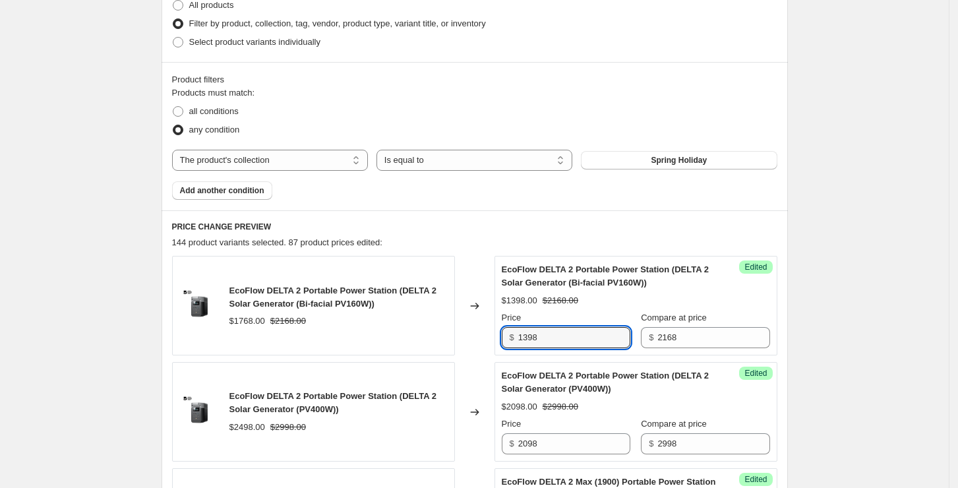
drag, startPoint x: 515, startPoint y: 330, endPoint x: 488, endPoint y: 334, distance: 28.1
click at [488, 334] on div "EcoFlow DELTA 2 Portable Power Station (DELTA 2 Solar Generator (Bi-facial PV16…" at bounding box center [474, 306] width 605 height 100
type input "1370"
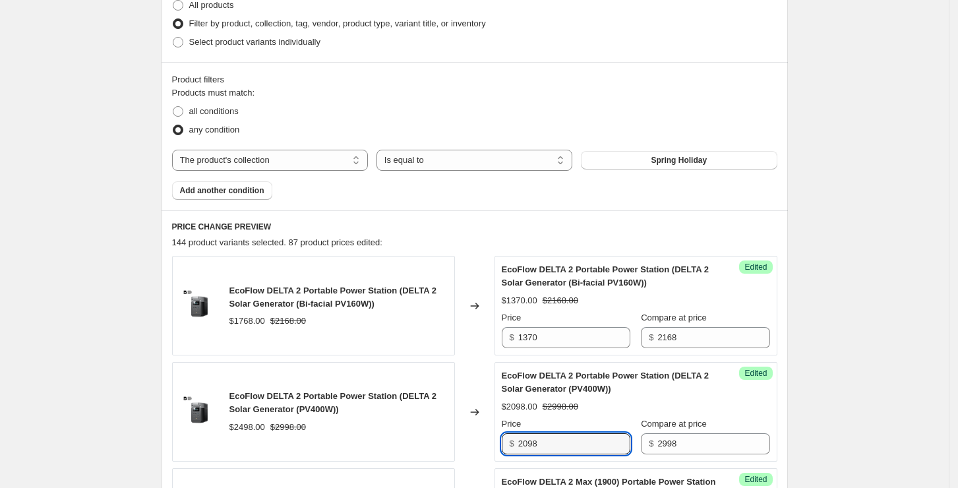
drag, startPoint x: 556, startPoint y: 444, endPoint x: 505, endPoint y: 435, distance: 51.5
click at [505, 435] on div "Success Edited EcoFlow DELTA 2 Portable Power Station (DELTA 2 Solar Generator …" at bounding box center [635, 412] width 283 height 100
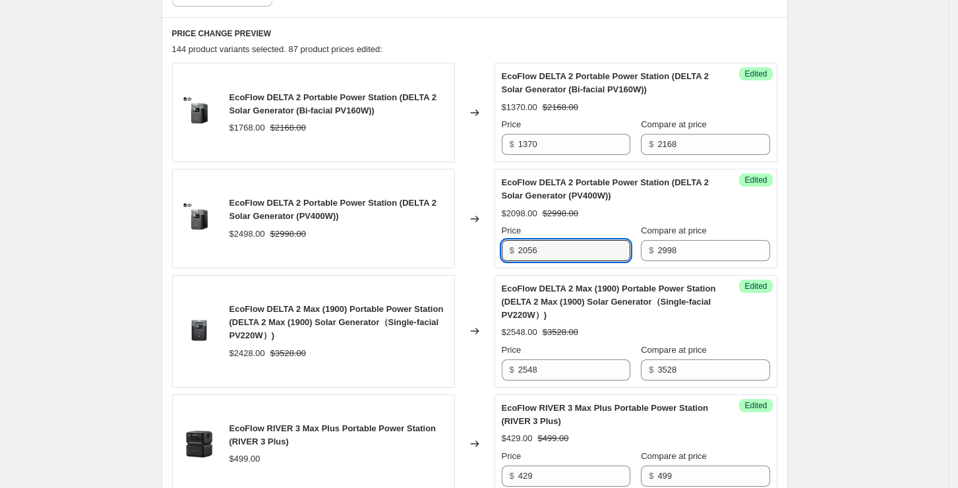
scroll to position [680, 0]
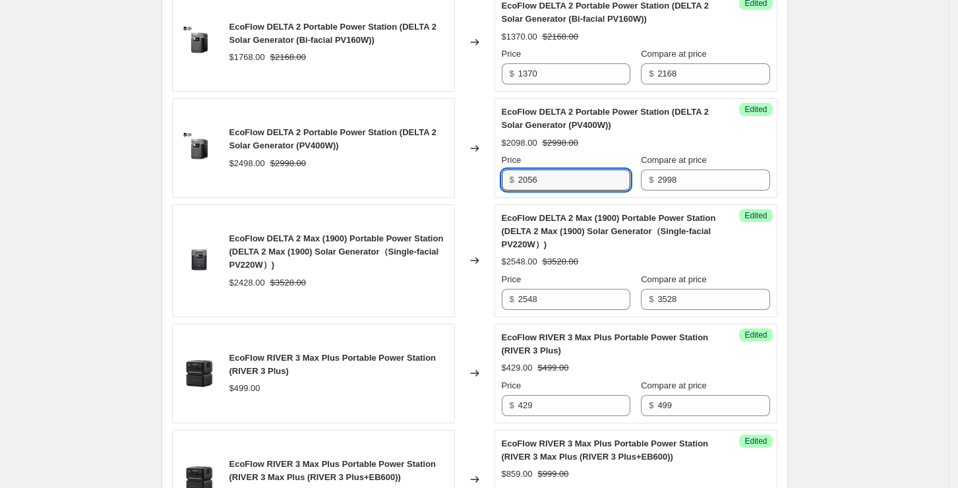
type input "2056"
click at [628, 264] on div "$2548.00 $3528.00" at bounding box center [636, 261] width 268 height 13
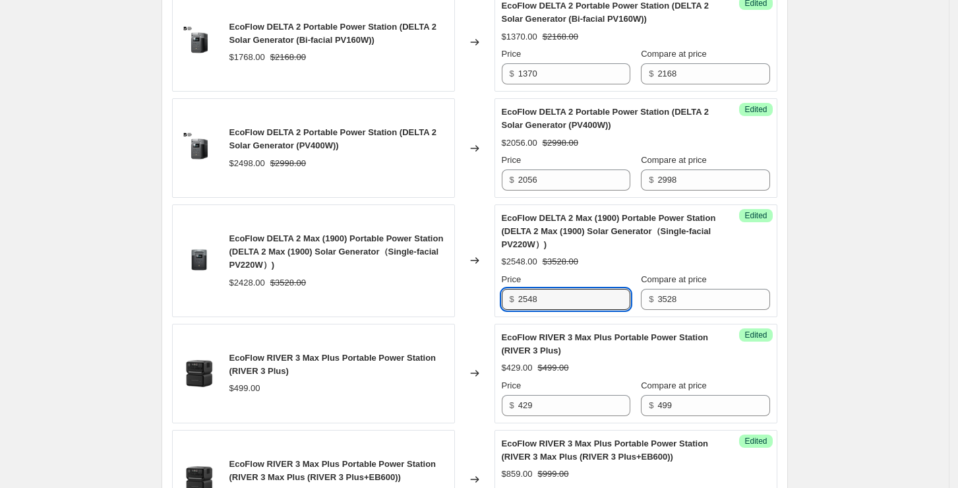
drag, startPoint x: 563, startPoint y: 291, endPoint x: 498, endPoint y: 297, distance: 65.5
click at [498, 297] on div "Success Edited EcoFlow DELTA 2 Max (1900) Portable Power Station (DELTA 2 Max (…" at bounding box center [635, 260] width 283 height 113
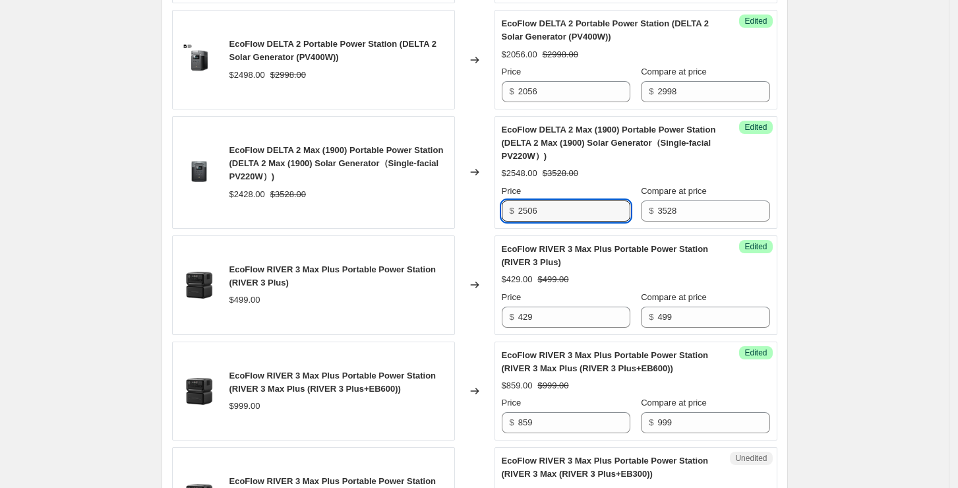
type input "2506"
click at [632, 273] on div "$429.00 $499.00" at bounding box center [636, 279] width 268 height 13
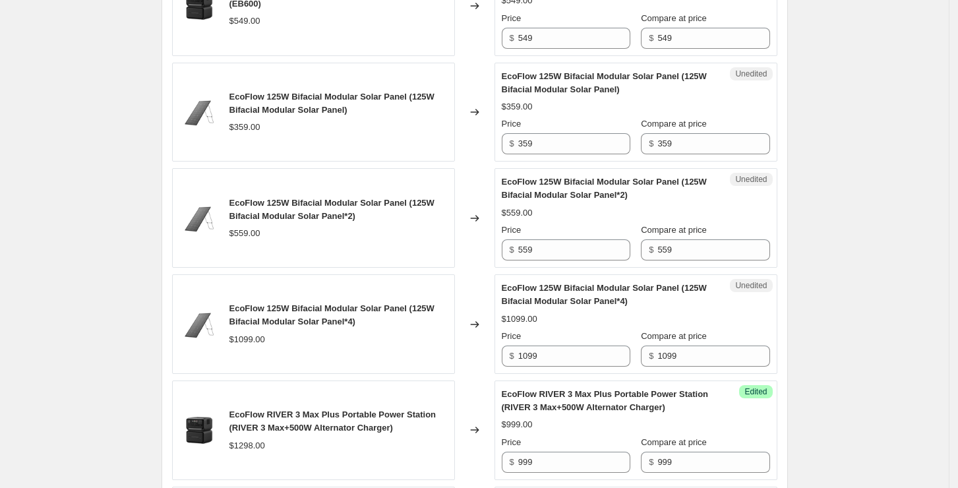
scroll to position [1559, 0]
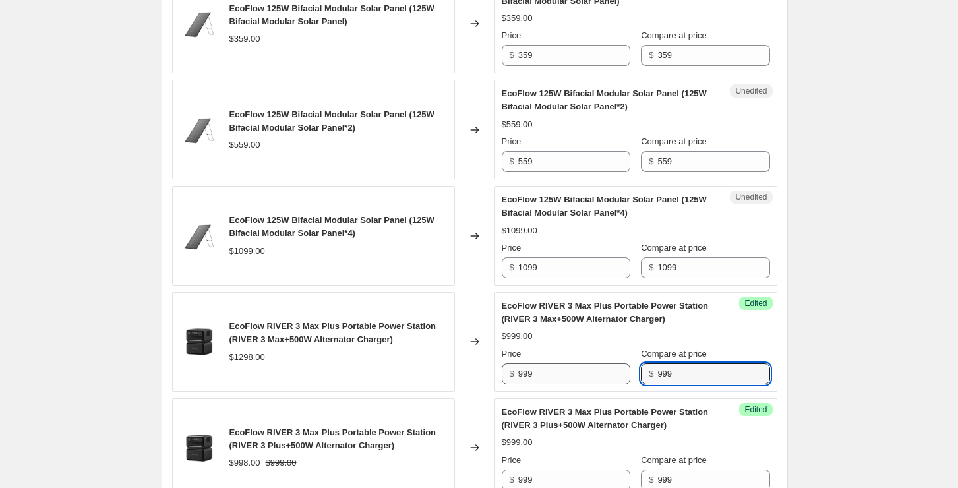
drag, startPoint x: 695, startPoint y: 370, endPoint x: 633, endPoint y: 367, distance: 62.0
click at [633, 367] on div "Price $ 999 Compare at price $ 999" at bounding box center [636, 365] width 268 height 37
type input "1298"
click at [630, 367] on input "999" at bounding box center [574, 373] width 112 height 21
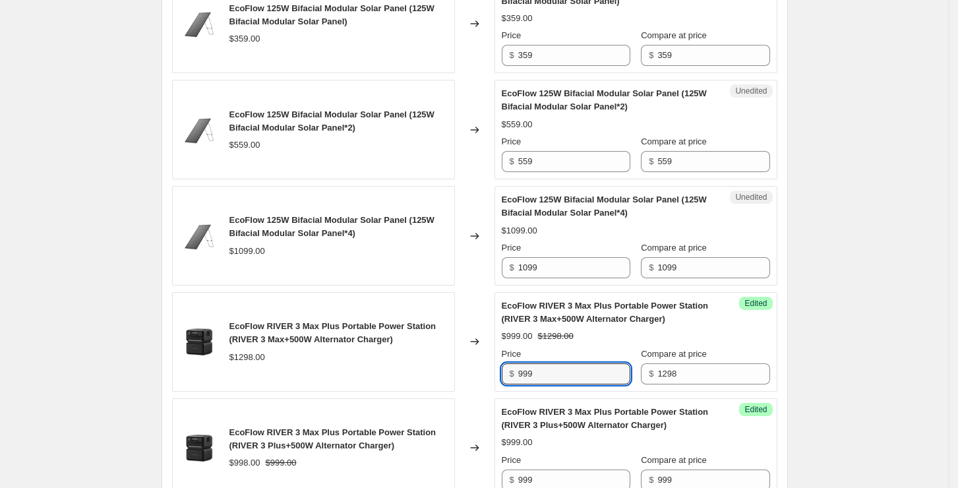
drag, startPoint x: 566, startPoint y: 368, endPoint x: 490, endPoint y: 358, distance: 76.4
click at [490, 358] on div "EcoFlow RIVER 3 Max Plus Portable Power Station (RIVER 3 Max+500W Alternator Ch…" at bounding box center [474, 342] width 605 height 100
type input "1272"
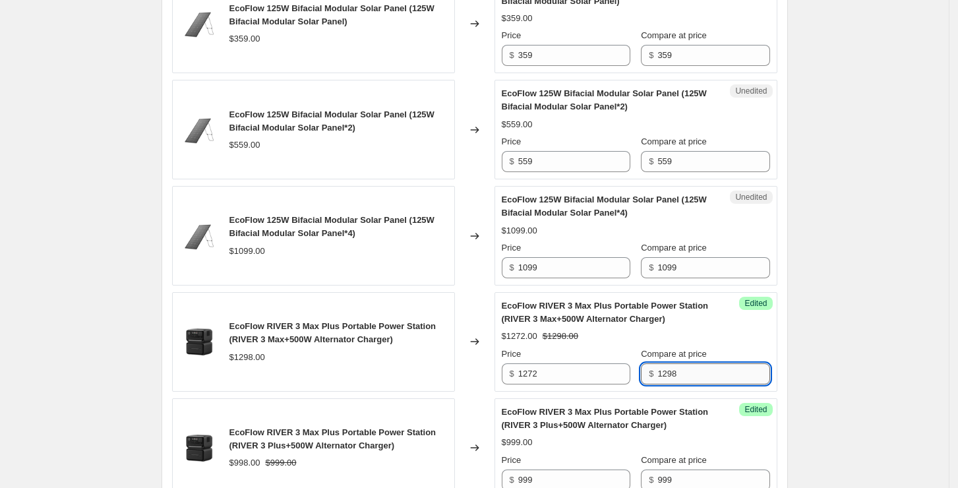
click at [691, 379] on input "1298" at bounding box center [713, 373] width 112 height 21
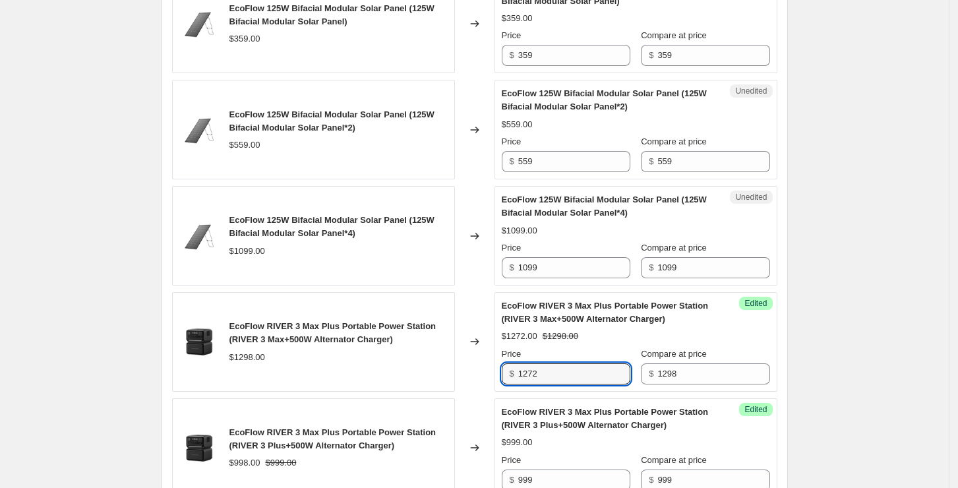
drag, startPoint x: 552, startPoint y: 366, endPoint x: 502, endPoint y: 364, distance: 50.8
click at [502, 364] on div "Success Edited EcoFlow RIVER 3 Max Plus Portable Power Station (RIVER 3 Max+500…" at bounding box center [635, 342] width 283 height 100
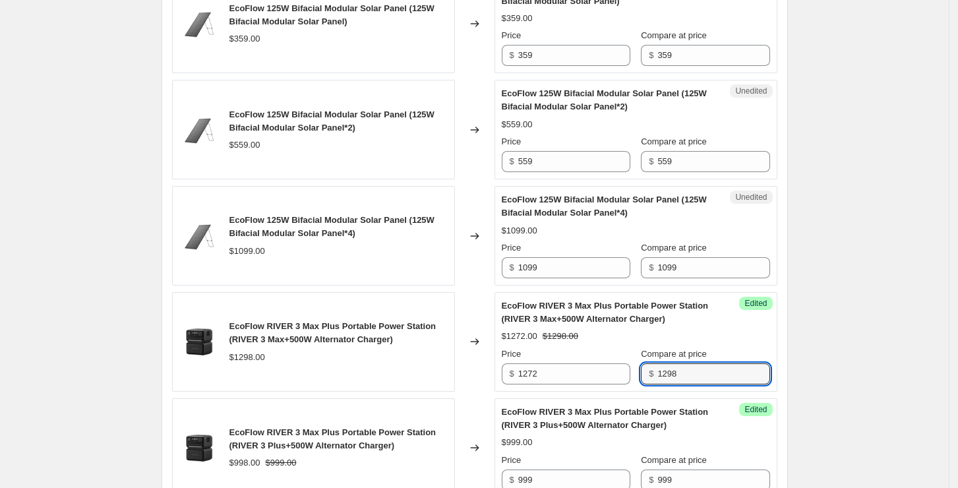
drag, startPoint x: 706, startPoint y: 377, endPoint x: 618, endPoint y: 355, distance: 90.9
click at [618, 355] on div "Price $ 1272 Compare at price $ 1298" at bounding box center [636, 365] width 268 height 37
paste input "72"
type input "1298"
click at [712, 337] on div "$1272.00 $1298.00" at bounding box center [636, 336] width 268 height 13
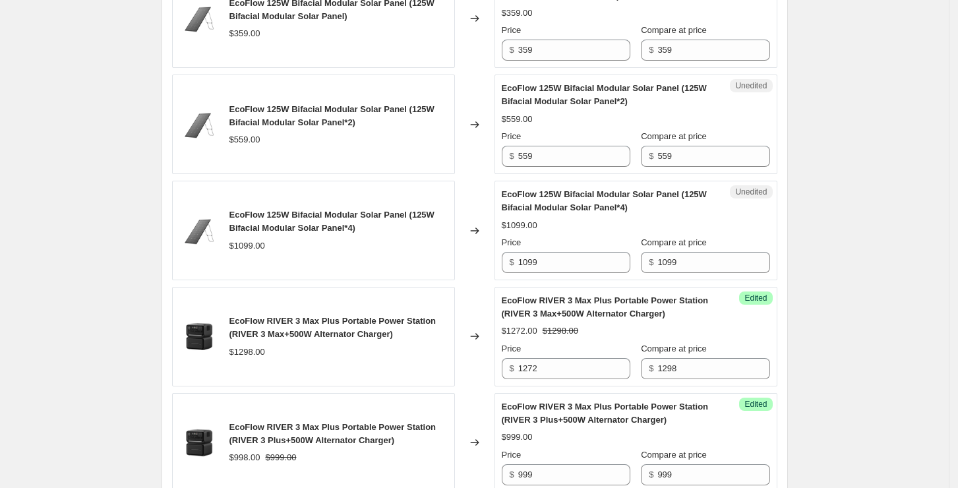
scroll to position [1735, 0]
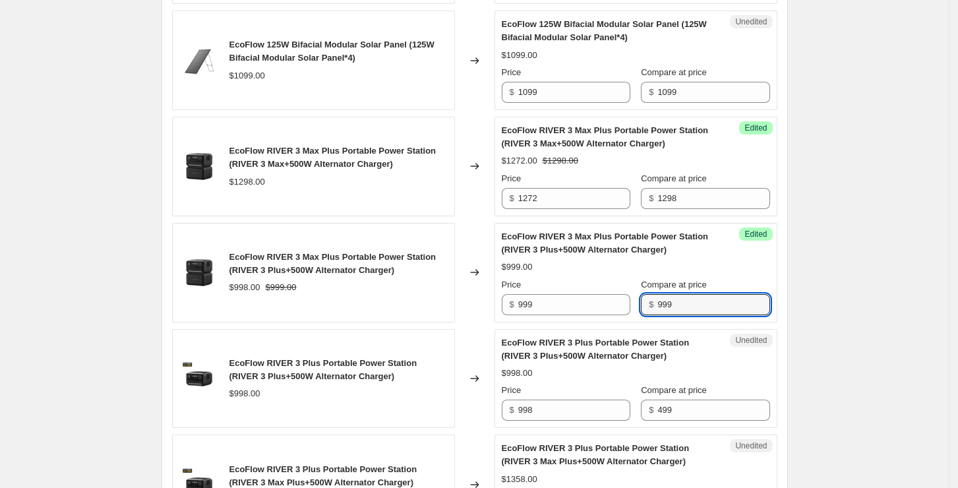
drag, startPoint x: 695, startPoint y: 300, endPoint x: 636, endPoint y: 300, distance: 59.3
click at [636, 300] on div "Price $ 999 Compare at price $ 999" at bounding box center [636, 296] width 268 height 37
type input "998"
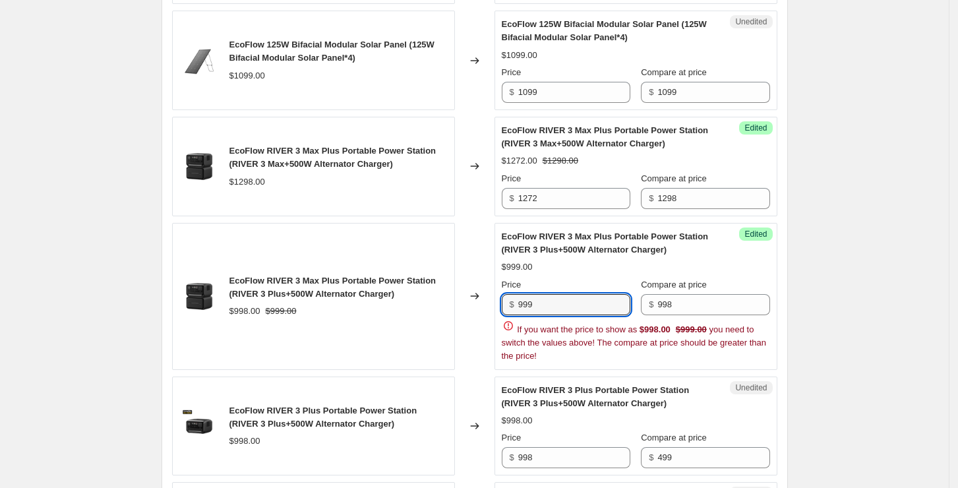
drag, startPoint x: 558, startPoint y: 301, endPoint x: 489, endPoint y: 295, distance: 69.4
click at [490, 295] on div "EcoFlow RIVER 3 Max Plus Portable Power Station (RIVER 3 Plus+500W Alternator C…" at bounding box center [474, 296] width 605 height 147
click at [741, 269] on div "$999.00" at bounding box center [636, 266] width 268 height 13
click at [553, 302] on input "999" at bounding box center [574, 304] width 112 height 21
type input "9"
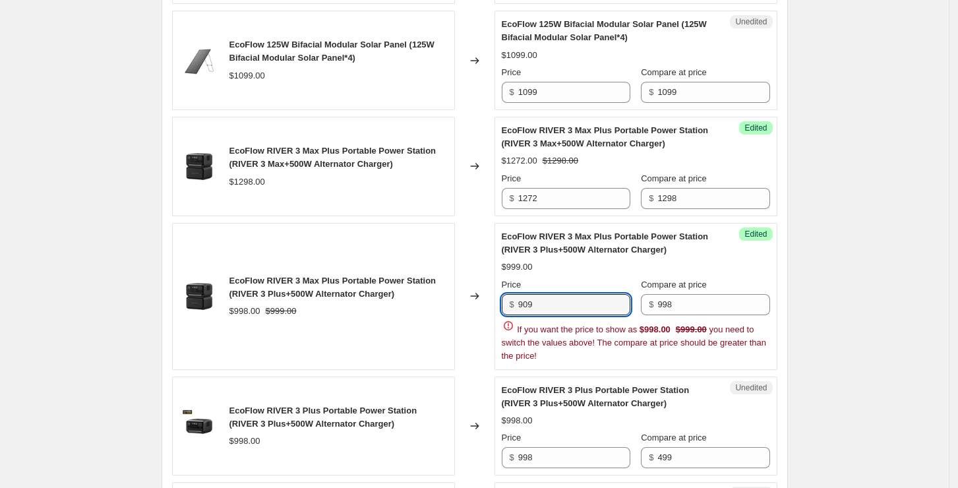
type input "909"
click at [731, 264] on div "$999.00" at bounding box center [636, 266] width 268 height 13
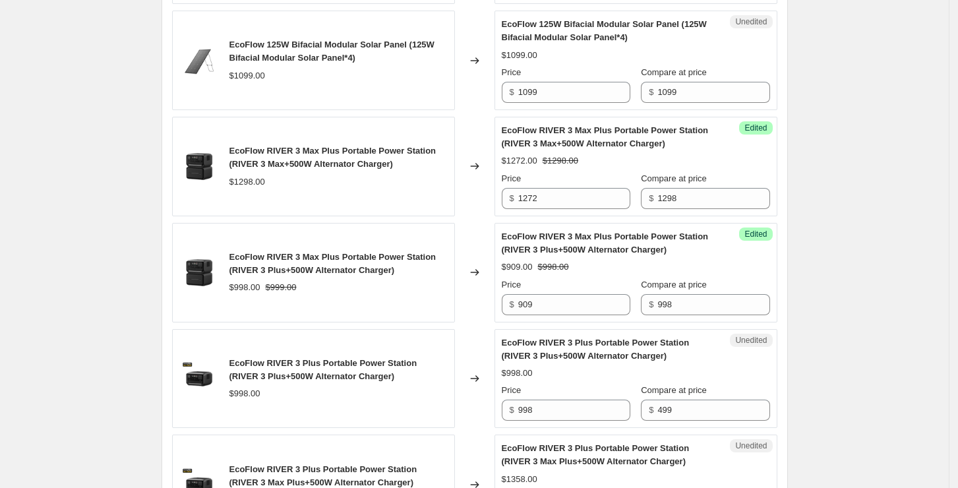
scroll to position [1823, 0]
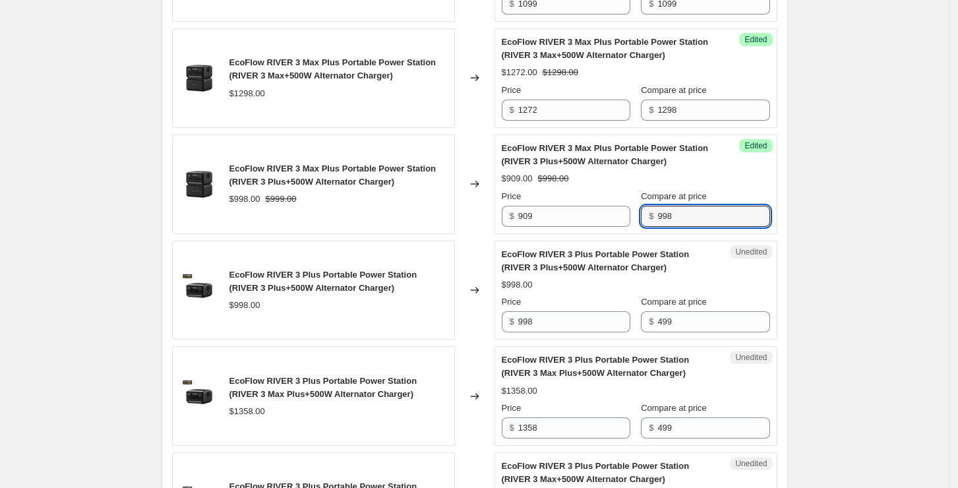
drag, startPoint x: 703, startPoint y: 208, endPoint x: 650, endPoint y: 206, distance: 52.1
click at [650, 206] on div "$ 998" at bounding box center [705, 216] width 129 height 21
drag, startPoint x: 695, startPoint y: 324, endPoint x: 641, endPoint y: 317, distance: 53.8
click at [641, 317] on div "Price $ 998 Compare at price $ 499" at bounding box center [636, 313] width 268 height 37
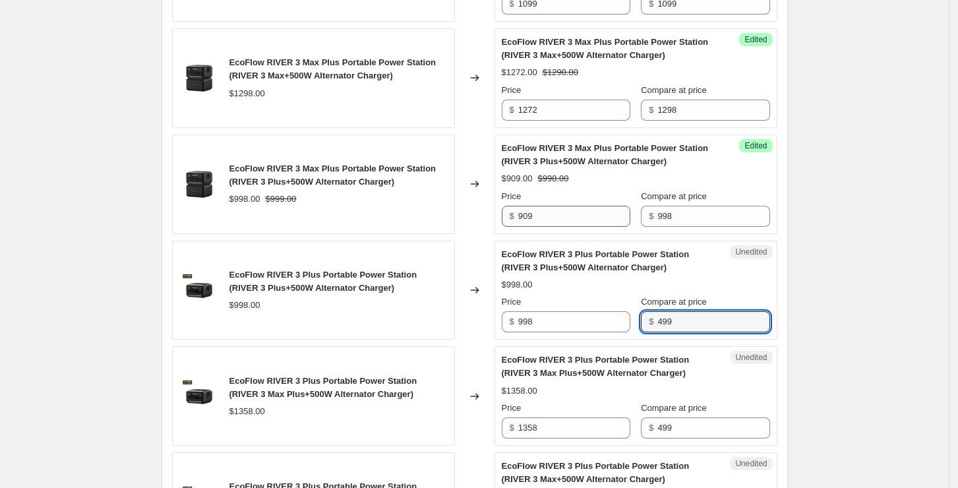
paste input "998"
type input "998"
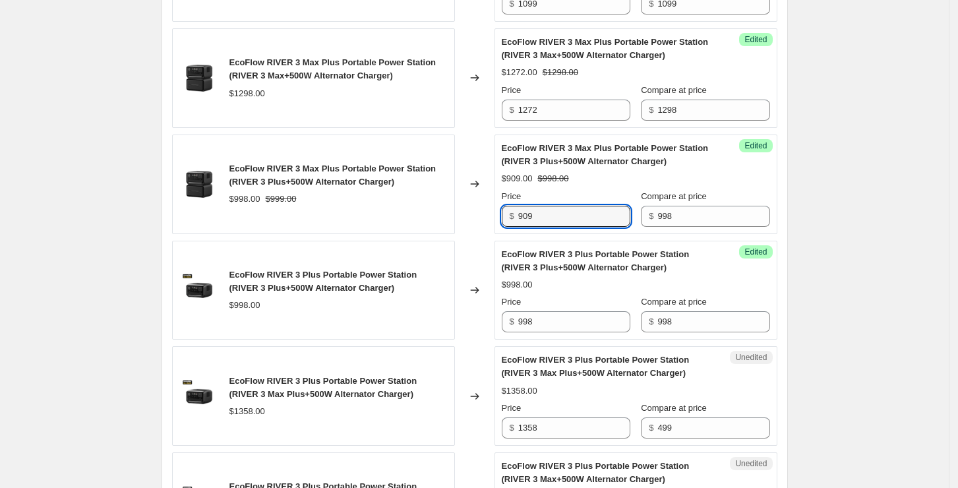
drag, startPoint x: 556, startPoint y: 215, endPoint x: 488, endPoint y: 199, distance: 69.2
click at [488, 199] on div "EcoFlow RIVER 3 Max Plus Portable Power Station (RIVER 3 Plus+500W Alternator C…" at bounding box center [474, 184] width 605 height 100
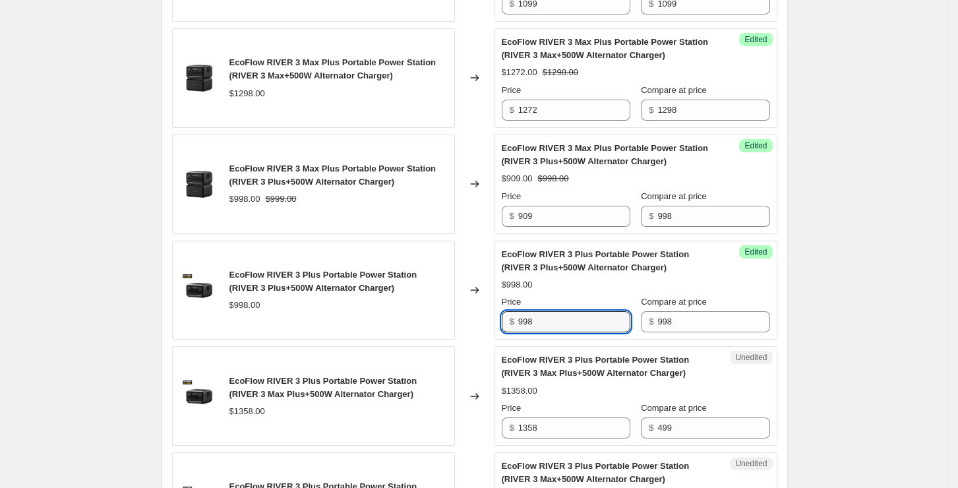
drag, startPoint x: 547, startPoint y: 316, endPoint x: 487, endPoint y: 306, distance: 60.8
click at [487, 306] on div "EcoFlow RIVER 3 Plus Portable Power Station (RIVER 3 Plus+500W Alternator Charg…" at bounding box center [474, 291] width 605 height 100
paste input "09"
type input "909"
click at [591, 288] on div "$998.00" at bounding box center [636, 284] width 268 height 13
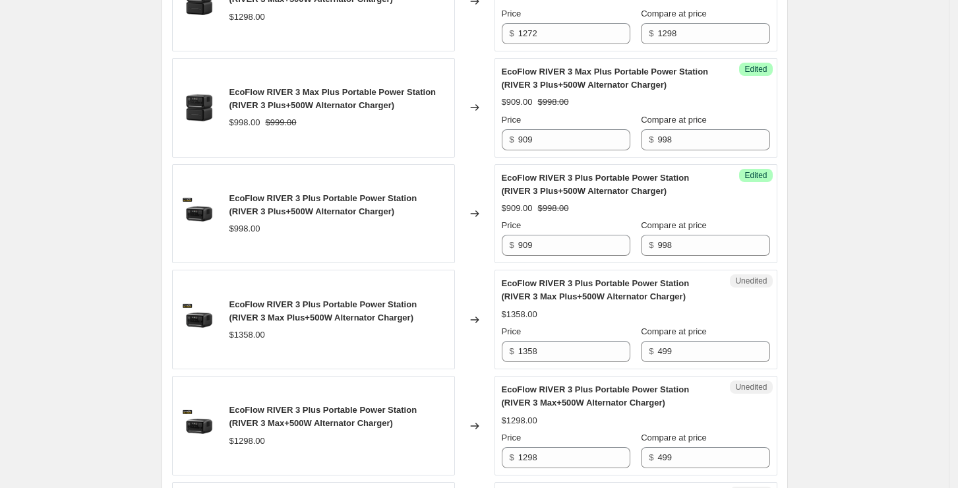
scroll to position [1998, 0]
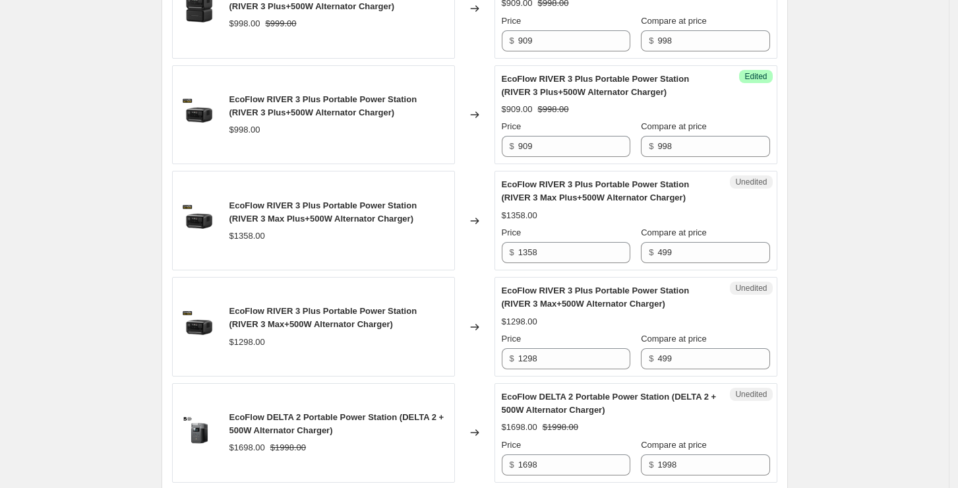
click at [757, 214] on div "$1358.00" at bounding box center [636, 215] width 268 height 13
click at [733, 204] on div "EcoFlow RIVER 3 Plus Portable Power Station (RIVER 3 Max Plus+500W Alternator C…" at bounding box center [636, 220] width 268 height 85
click at [613, 219] on div "EcoFlow RIVER 3 Plus Portable Power Station (RIVER 3 Max Plus+500W Alternator C…" at bounding box center [636, 220] width 268 height 85
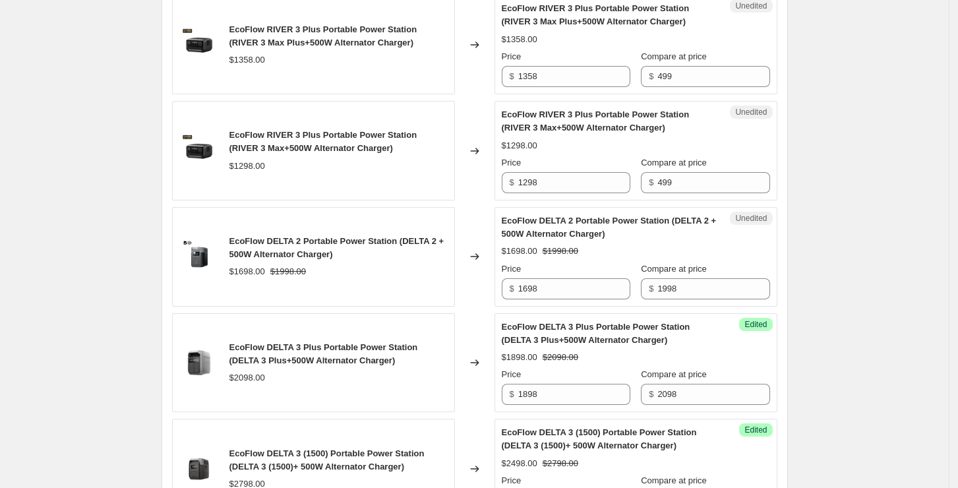
click at [680, 264] on span "Compare at price" at bounding box center [674, 269] width 66 height 10
click at [680, 278] on input "1998" at bounding box center [713, 288] width 112 height 21
click at [693, 240] on div "EcoFlow DELTA 2 Portable Power Station (DELTA 2 + 500W Alternator Charger) $169…" at bounding box center [636, 256] width 268 height 85
drag, startPoint x: 548, startPoint y: 281, endPoint x: 482, endPoint y: 273, distance: 67.0
click at [482, 273] on div "EcoFlow DELTA 2 Portable Power Station (DELTA 2 + 500W Alternator Charger) $169…" at bounding box center [474, 257] width 605 height 100
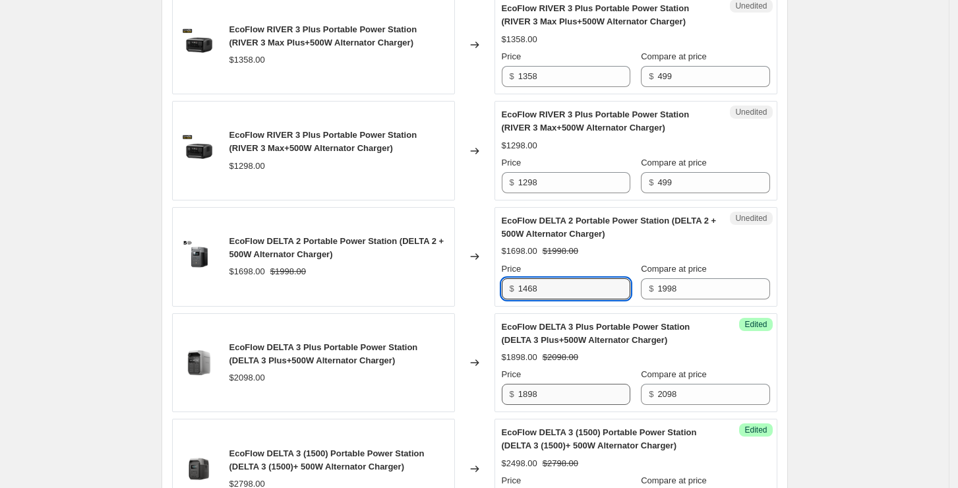
type input "1468"
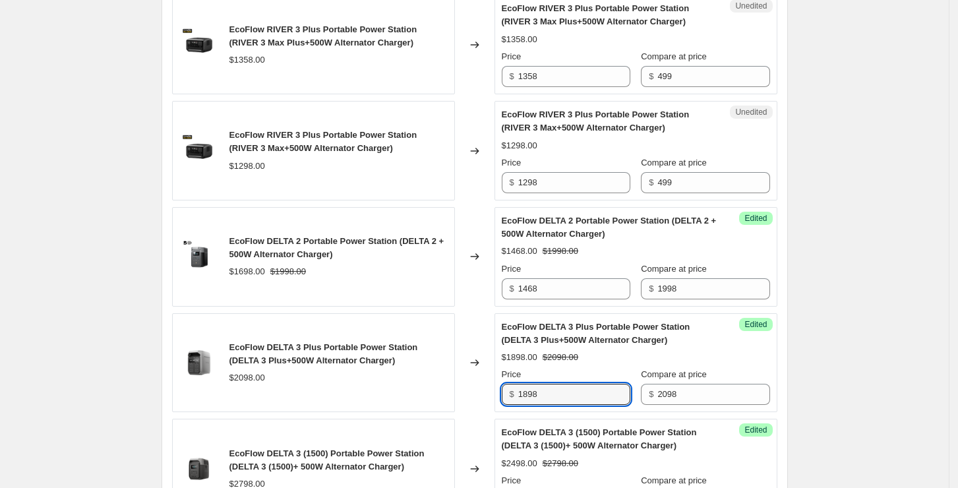
drag, startPoint x: 554, startPoint y: 393, endPoint x: 494, endPoint y: 386, distance: 60.3
click at [494, 386] on div "EcoFlow DELTA 3 Plus Portable Power Station (DELTA 3 Plus+500W Alternator Charg…" at bounding box center [474, 363] width 605 height 100
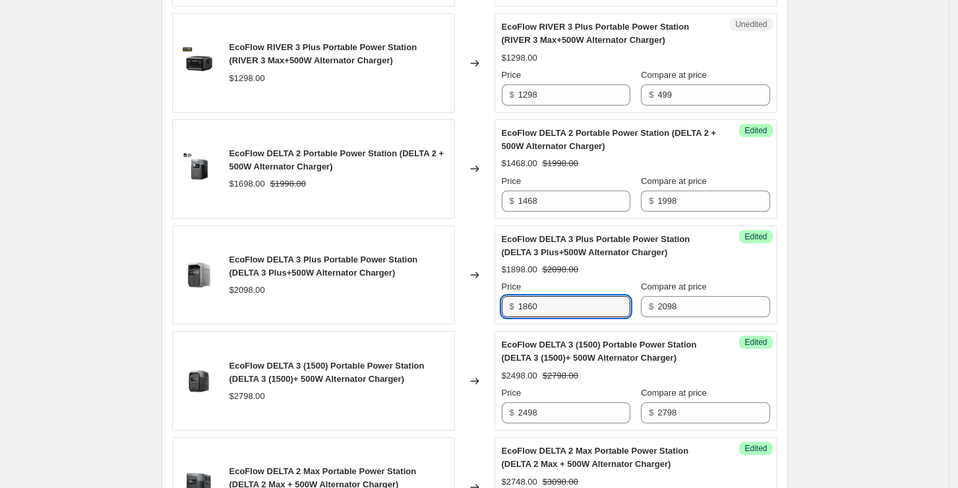
type input "1860"
click at [630, 378] on div "EcoFlow DELTA 3 (1500) Portable Power Station (DELTA 3 (1500)+ 500W Alternator …" at bounding box center [636, 380] width 268 height 85
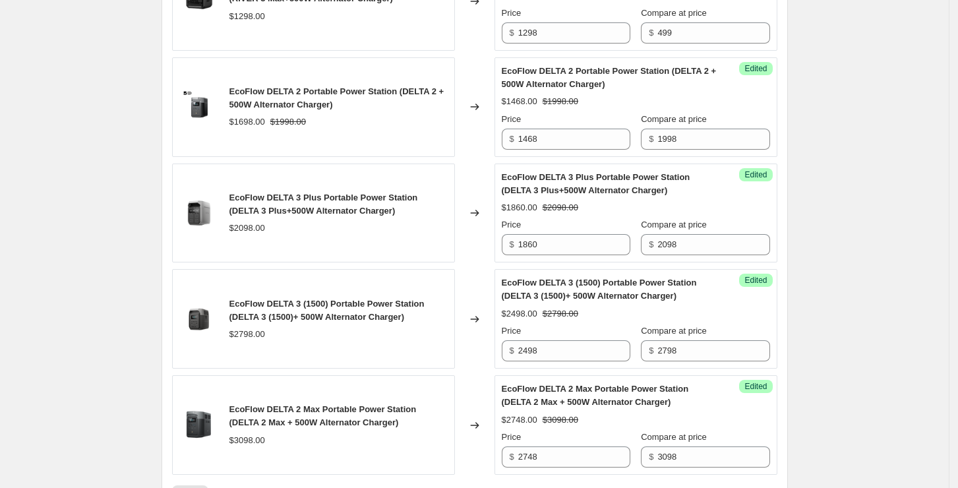
scroll to position [2350, 0]
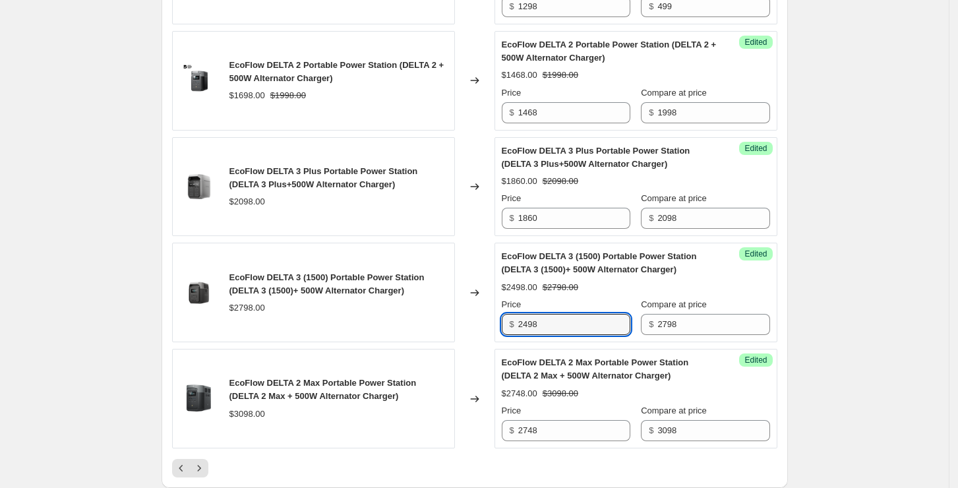
drag, startPoint x: 554, startPoint y: 325, endPoint x: 496, endPoint y: 324, distance: 58.0
click at [496, 324] on div "EcoFlow DELTA 3 (1500) Portable Power Station (DELTA 3 (1500)+ 500W Alternator …" at bounding box center [474, 293] width 605 height 100
type input "2448"
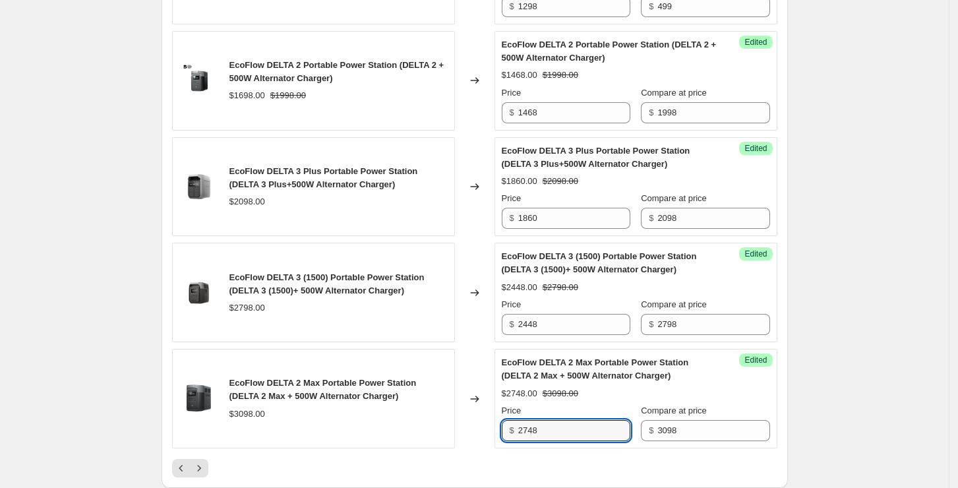
drag, startPoint x: 568, startPoint y: 434, endPoint x: 490, endPoint y: 424, distance: 79.0
click at [490, 424] on div "EcoFlow DELTA 2 Max Portable Power Station (DELTA 2 Max + 500W Alternator Charg…" at bounding box center [474, 399] width 605 height 100
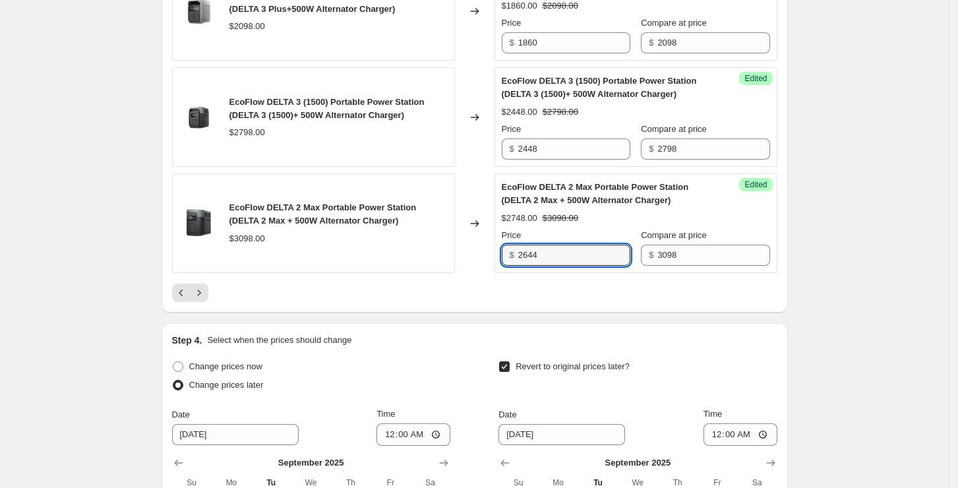
type input "2644"
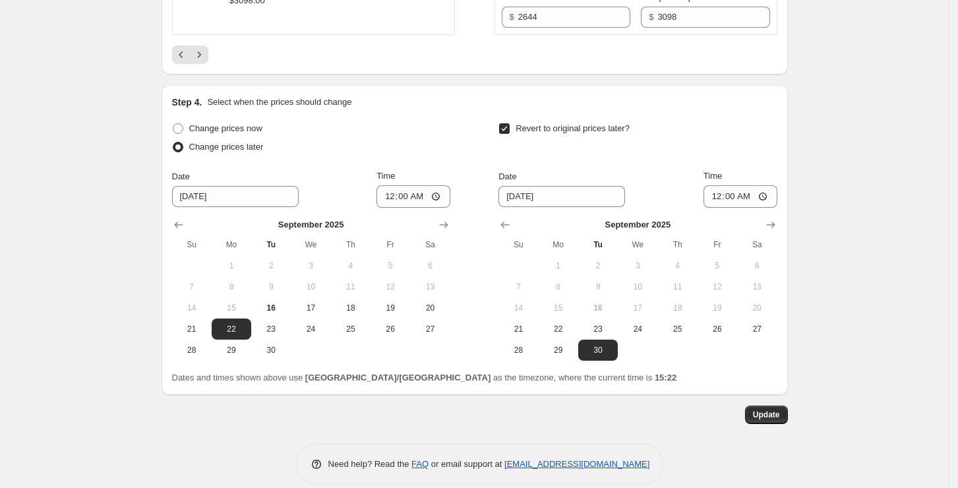
scroll to position [2776, 0]
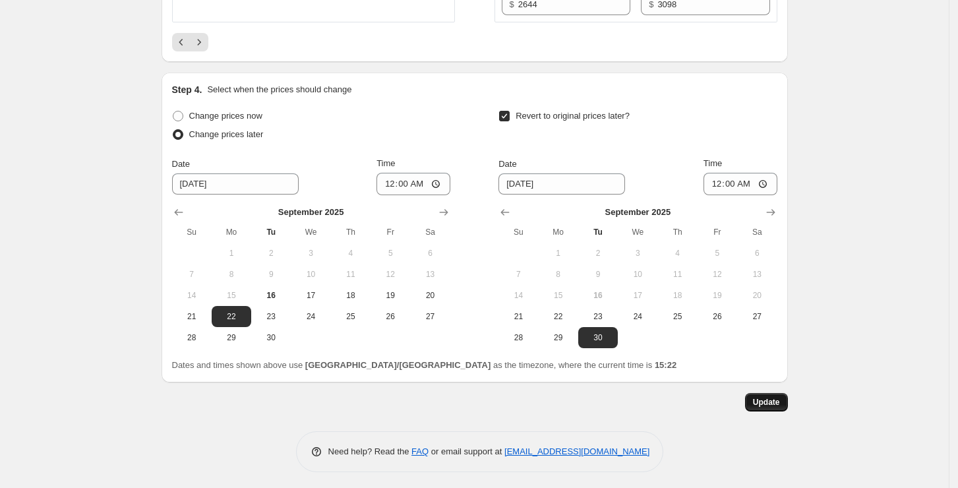
click at [762, 398] on span "Update" at bounding box center [766, 402] width 27 height 11
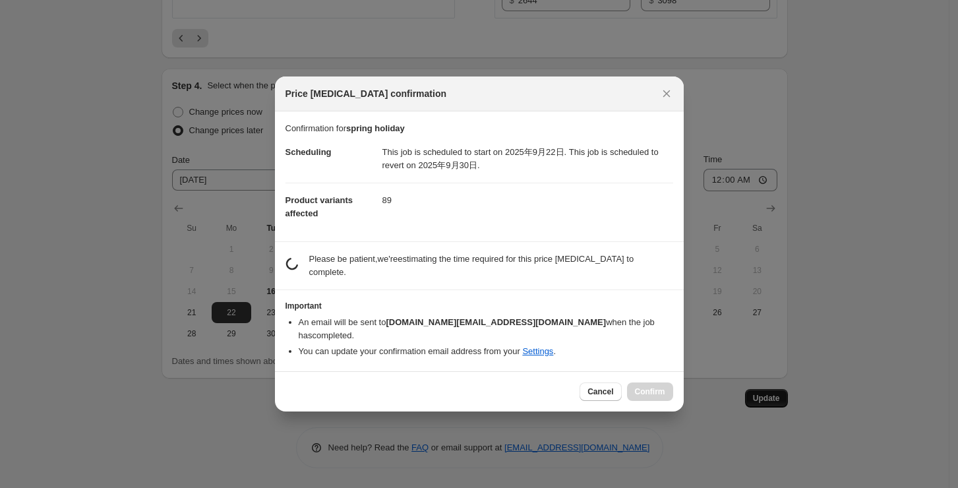
scroll to position [0, 0]
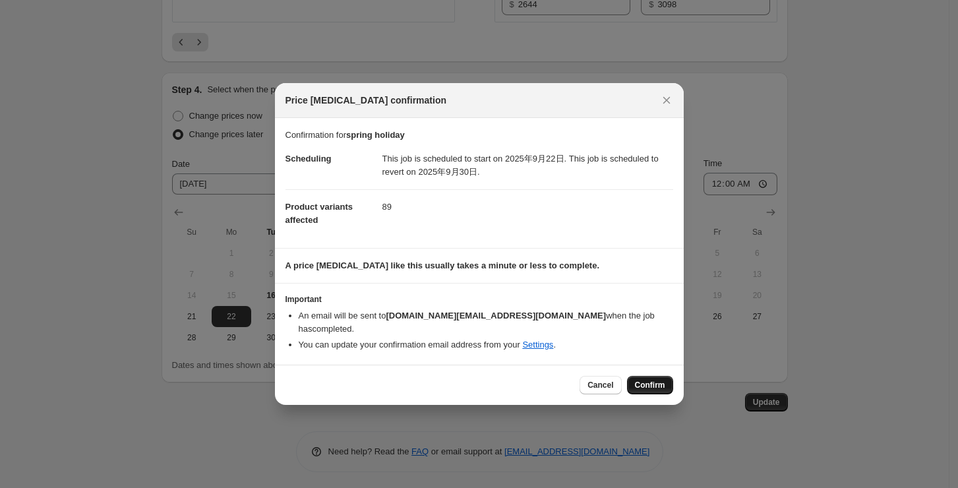
click at [647, 380] on span "Confirm" at bounding box center [650, 385] width 30 height 11
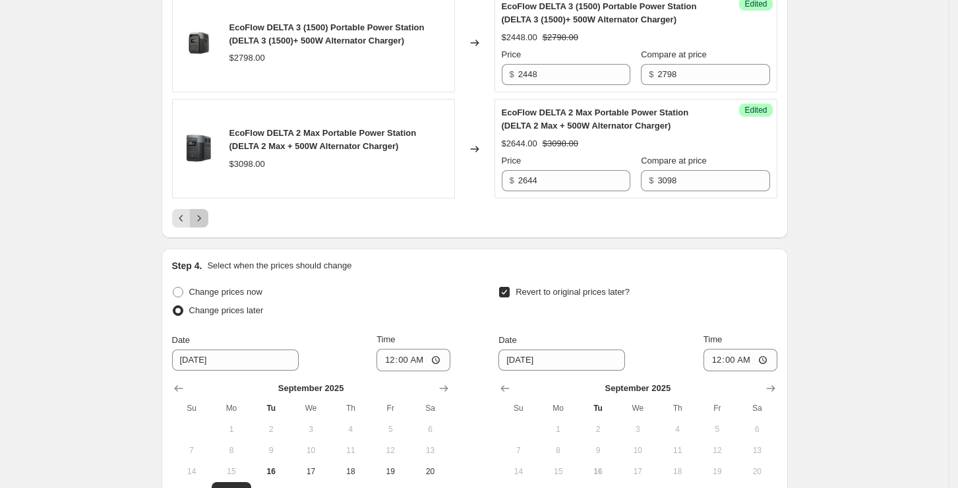
click at [204, 212] on icon "Next" at bounding box center [198, 218] width 13 height 13
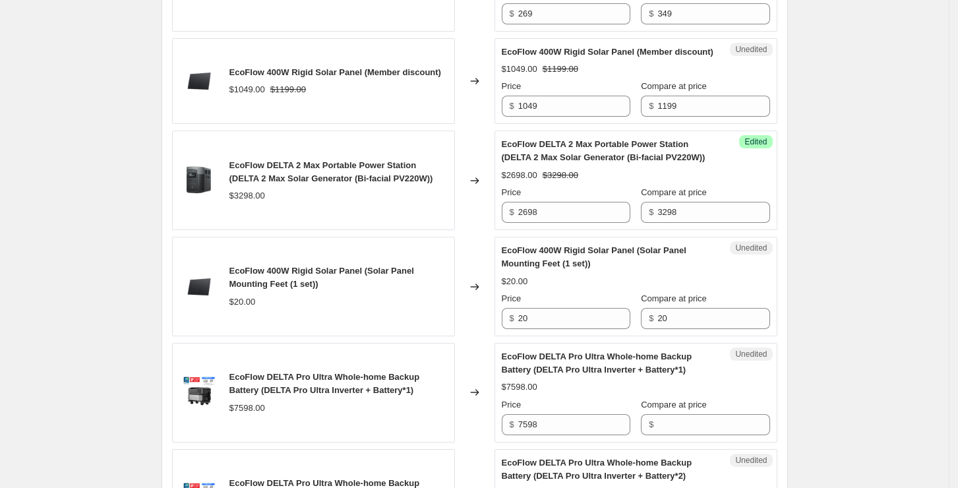
scroll to position [1458, 0]
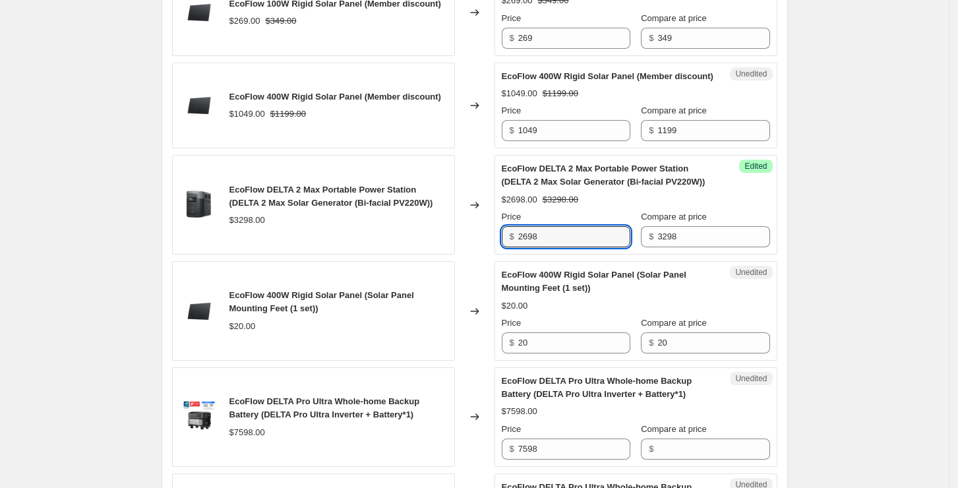
drag, startPoint x: 558, startPoint y: 260, endPoint x: 500, endPoint y: 257, distance: 58.1
click at [500, 254] on div "Success Edited EcoFlow DELTA 2 Max Portable Power Station (DELTA 2 Max Solar Ge…" at bounding box center [635, 205] width 283 height 100
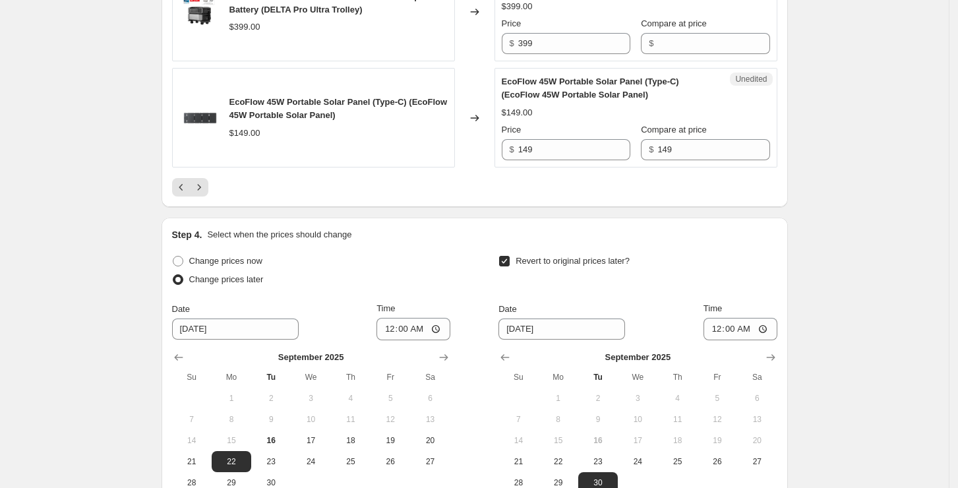
scroll to position [2688, 0]
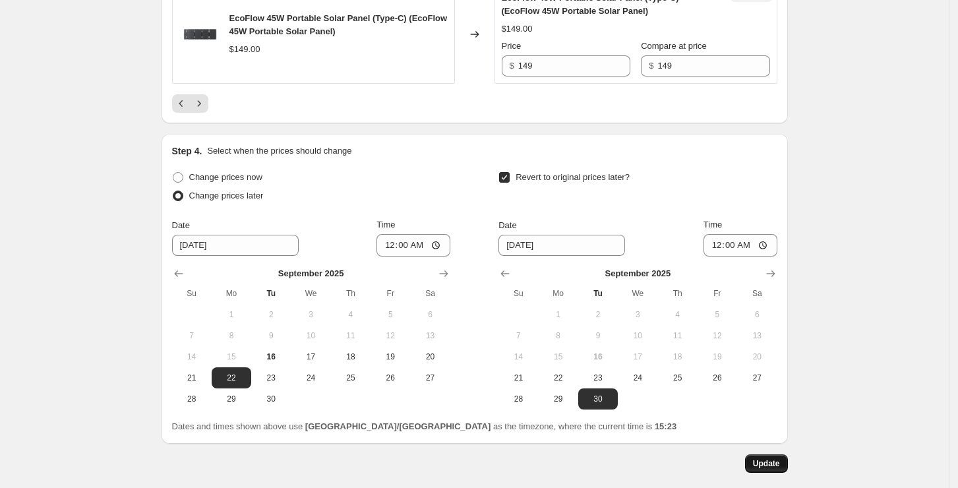
type input "2549"
click at [778, 473] on button "Update" at bounding box center [766, 463] width 43 height 18
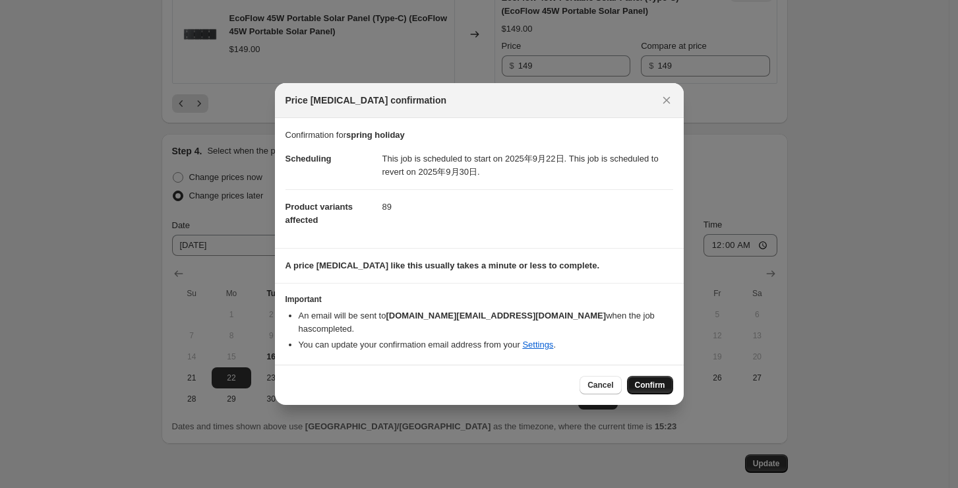
click at [637, 380] on span "Confirm" at bounding box center [650, 385] width 30 height 11
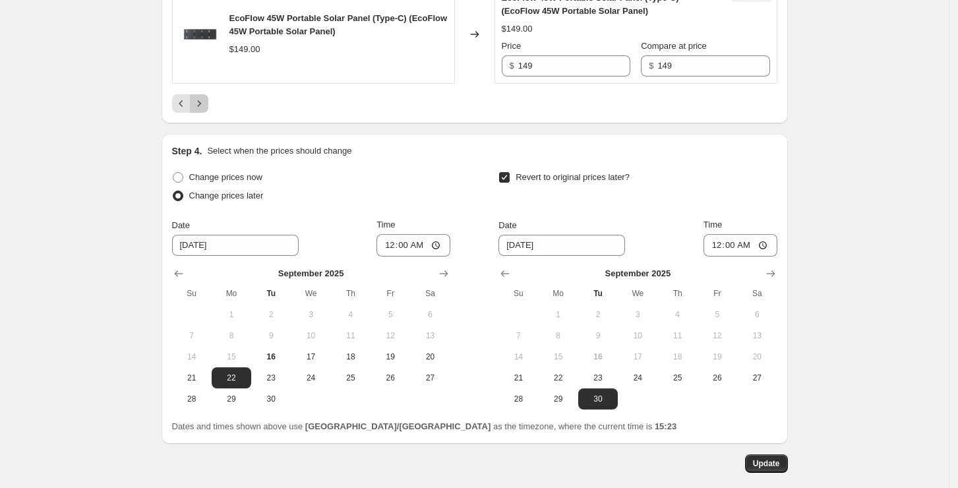
click at [208, 113] on button "Next" at bounding box center [199, 103] width 18 height 18
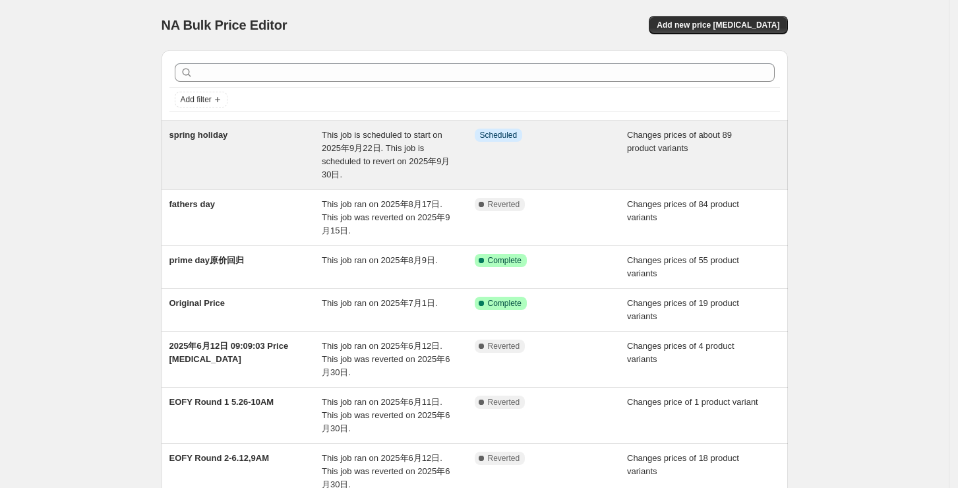
click at [532, 151] on div "Info Scheduled" at bounding box center [550, 155] width 153 height 53
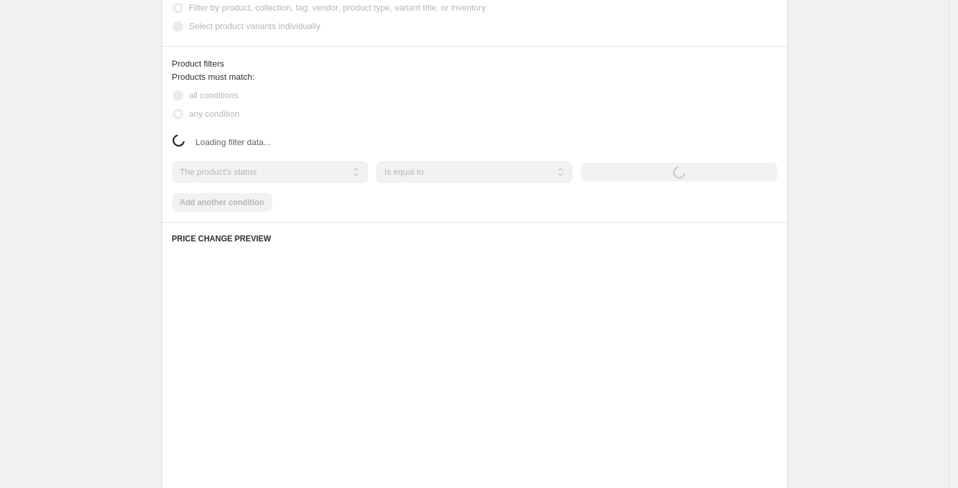
select select "collection"
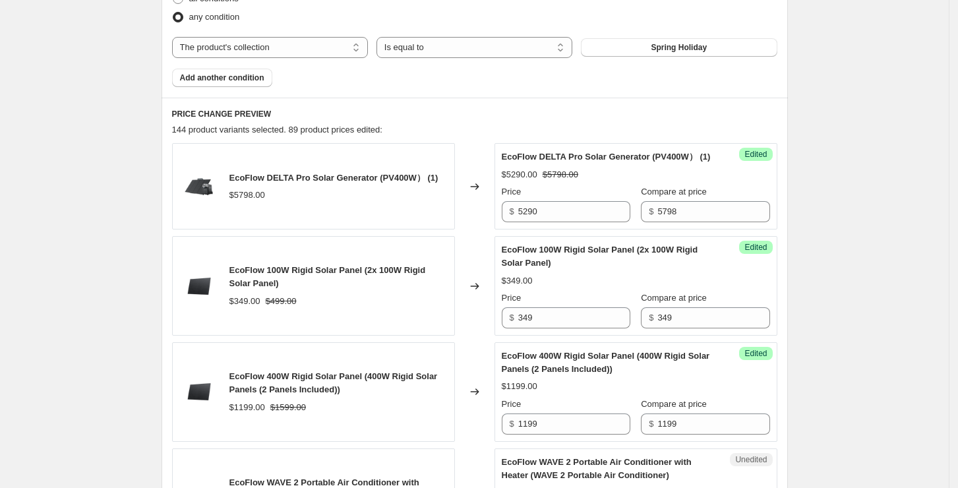
scroll to position [527, 0]
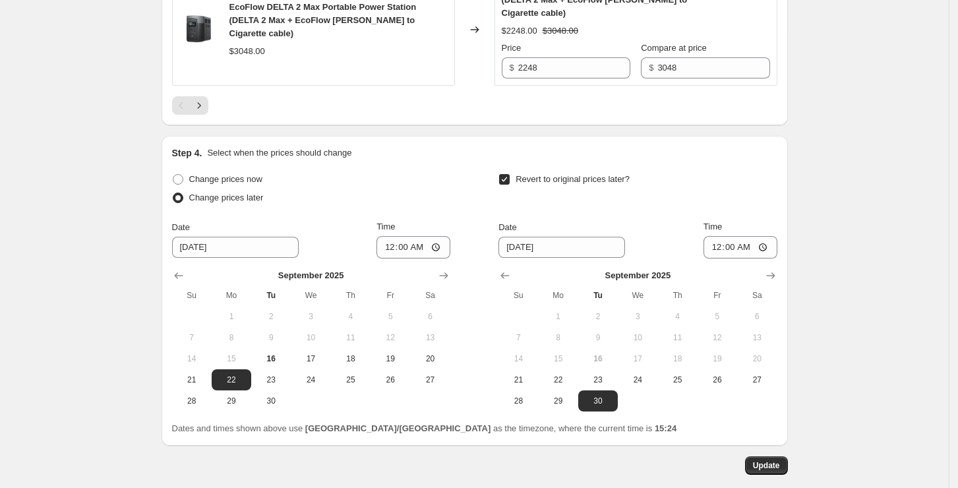
scroll to position [2486, 0]
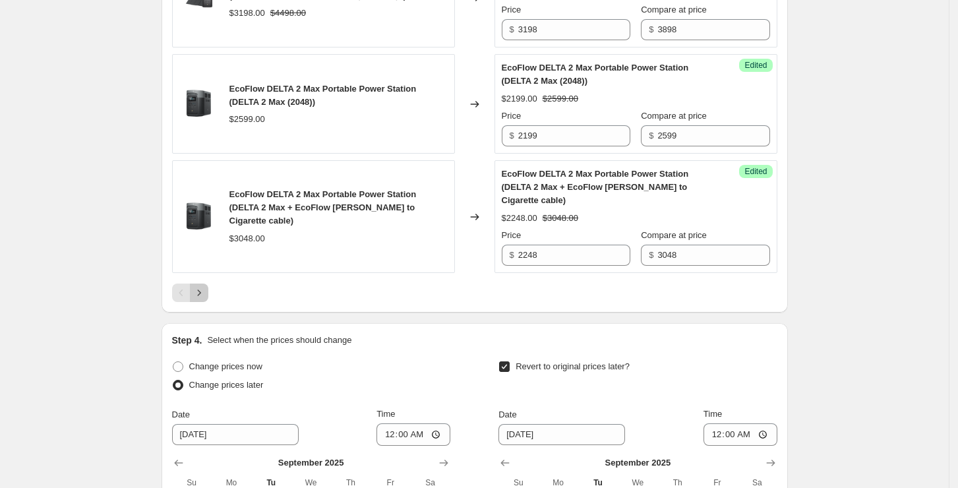
click at [206, 299] on icon "Next" at bounding box center [198, 292] width 13 height 13
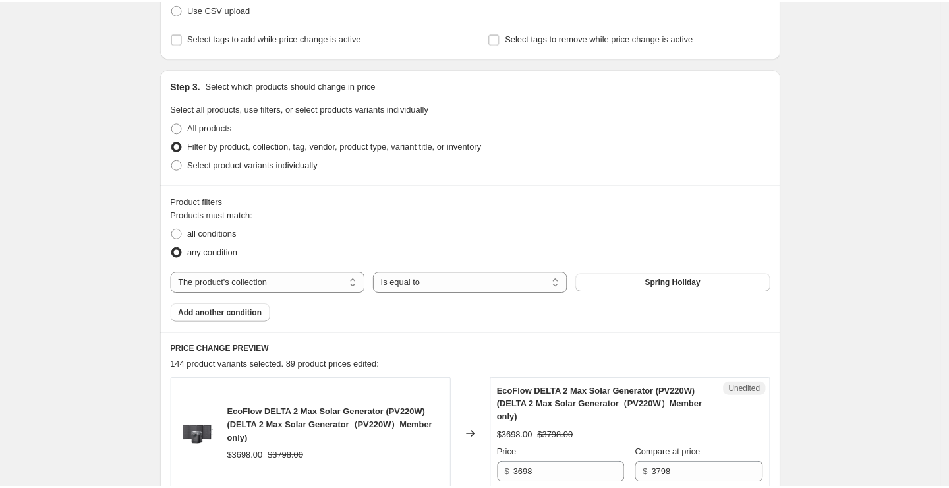
scroll to position [289, 0]
